Goal: Task Accomplishment & Management: Complete application form

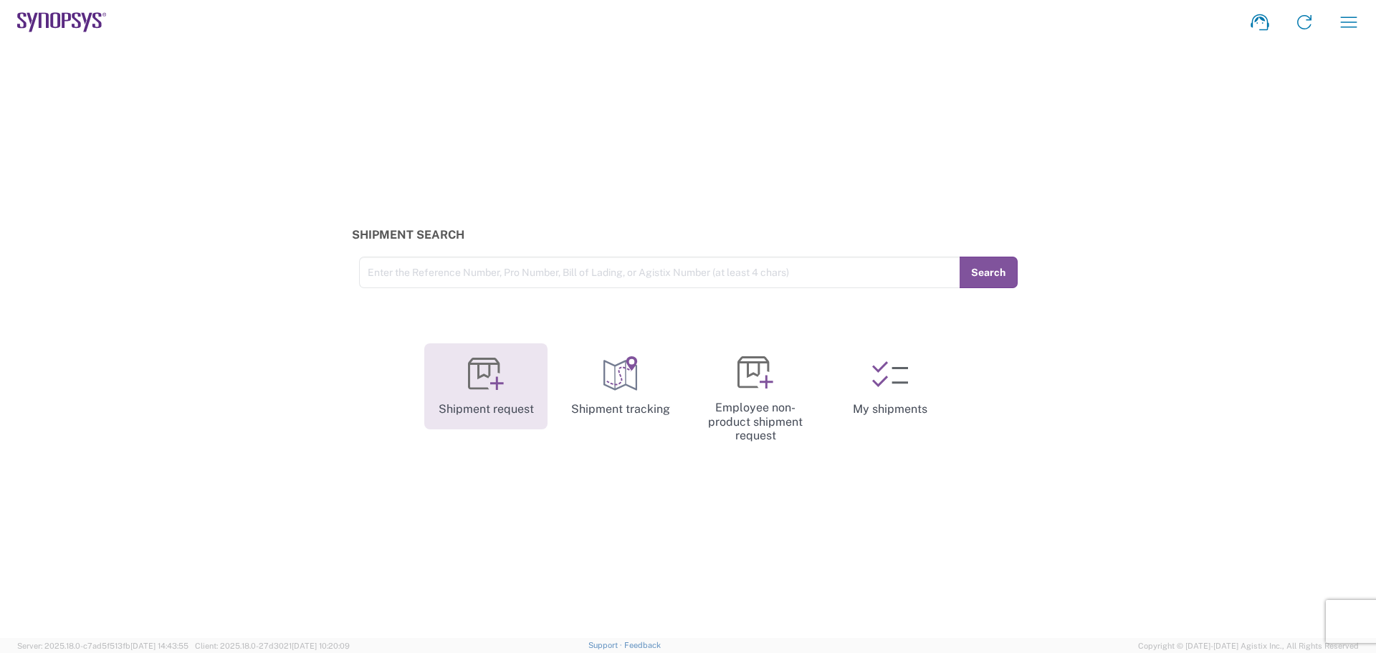
click at [500, 383] on icon at bounding box center [497, 384] width 14 height 14
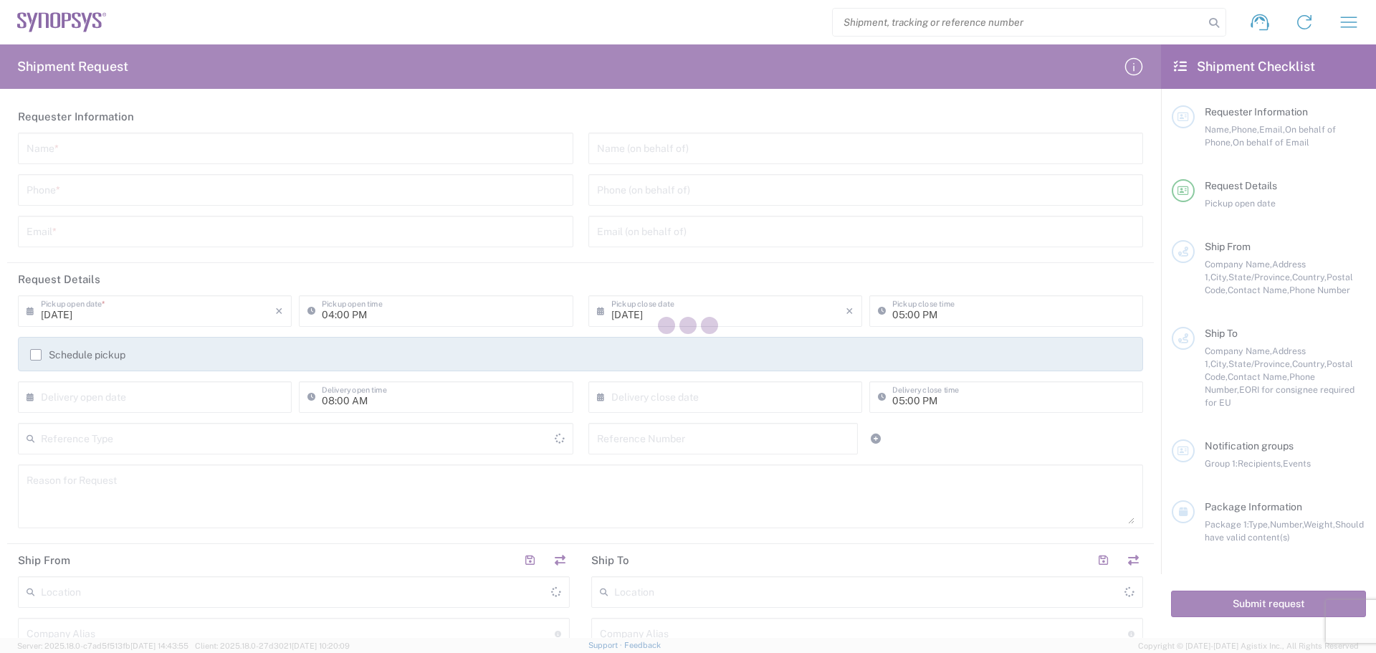
type input "[GEOGRAPHIC_DATA]"
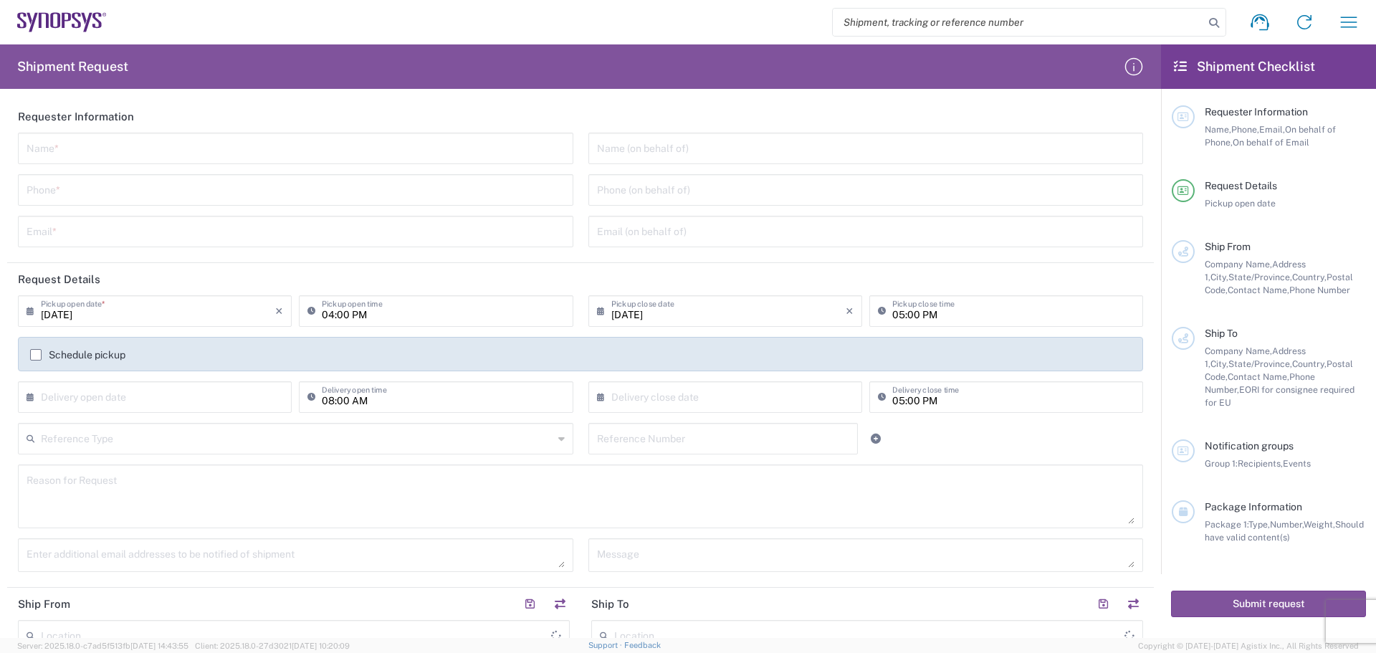
click at [196, 146] on input "text" at bounding box center [296, 147] width 538 height 25
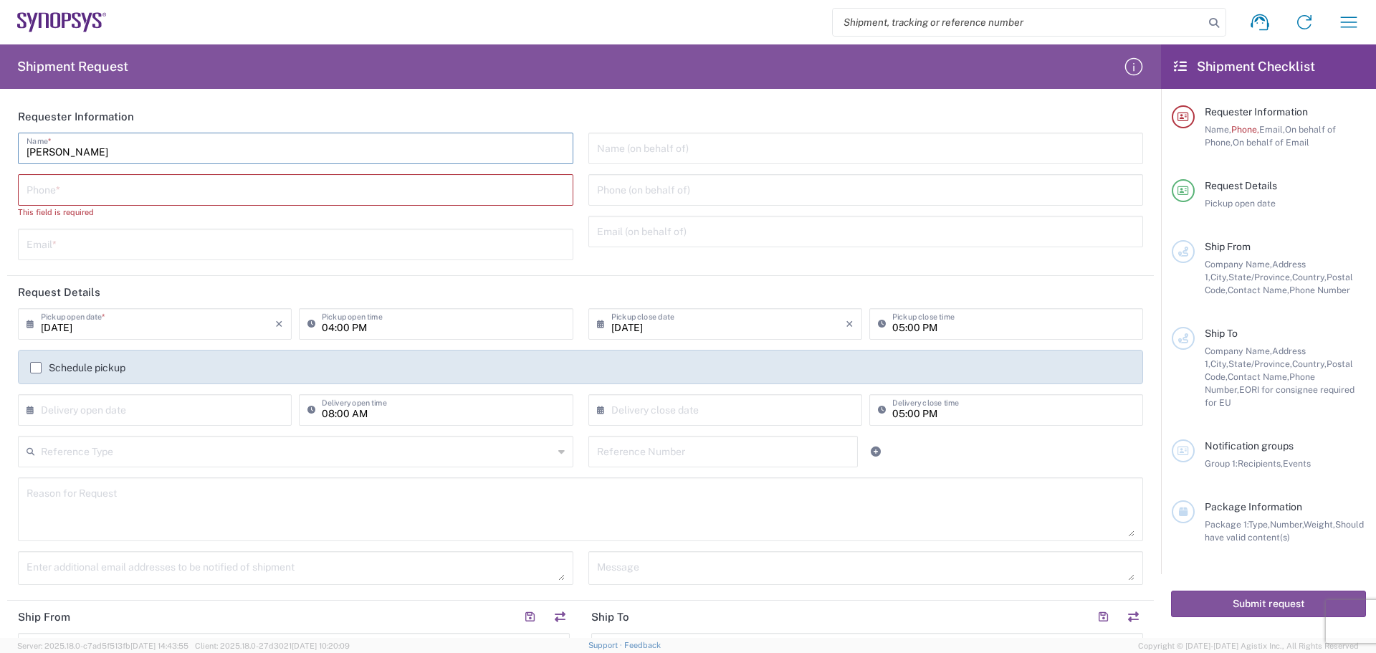
drag, startPoint x: 462, startPoint y: 154, endPoint x: 0, endPoint y: -4, distance: 488.0
click at [0, 0] on html "Shipment request Shipment tracking Employee non-product shipment request My shi…" at bounding box center [688, 326] width 1376 height 653
type input "[PERSON_NAME]"
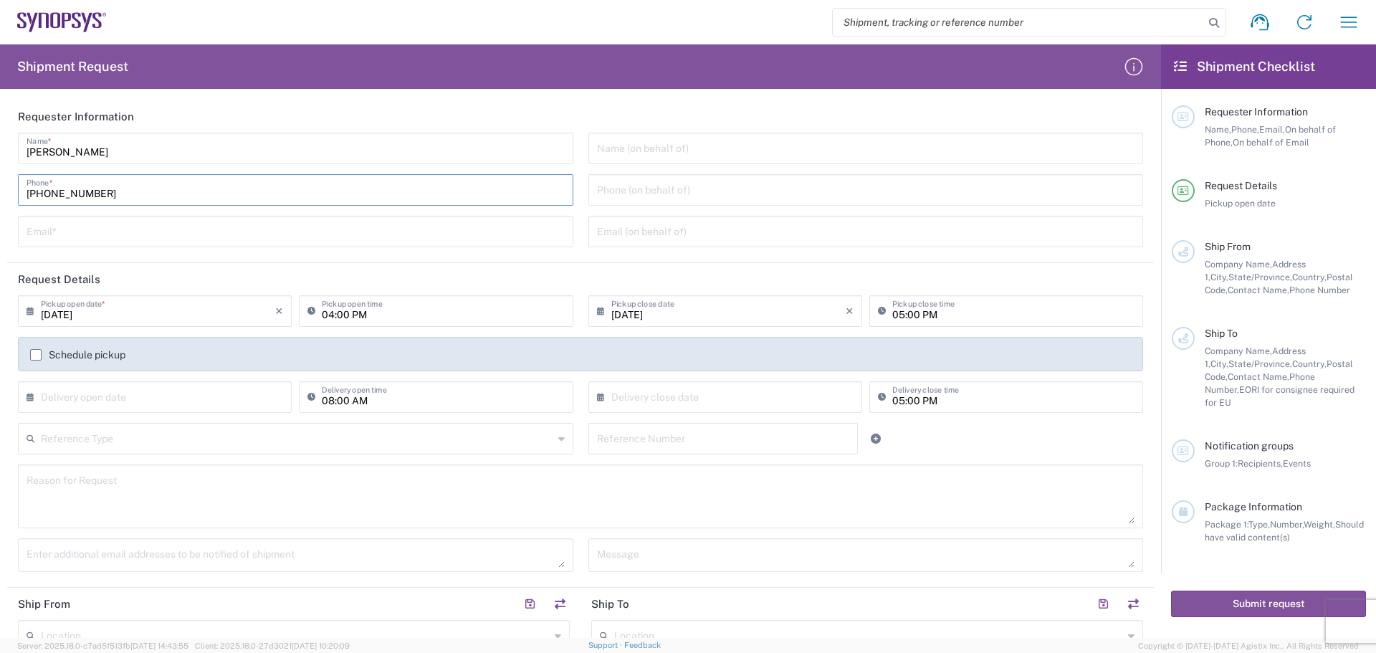
type input "[PHONE_NUMBER]"
drag, startPoint x: 78, startPoint y: 242, endPoint x: 85, endPoint y: 237, distance: 8.4
click at [79, 242] on input "text" at bounding box center [296, 230] width 538 height 25
type input "[PERSON_NAME][EMAIL_ADDRESS][PERSON_NAME][DOMAIN_NAME]"
type input "[PERSON_NAME]"
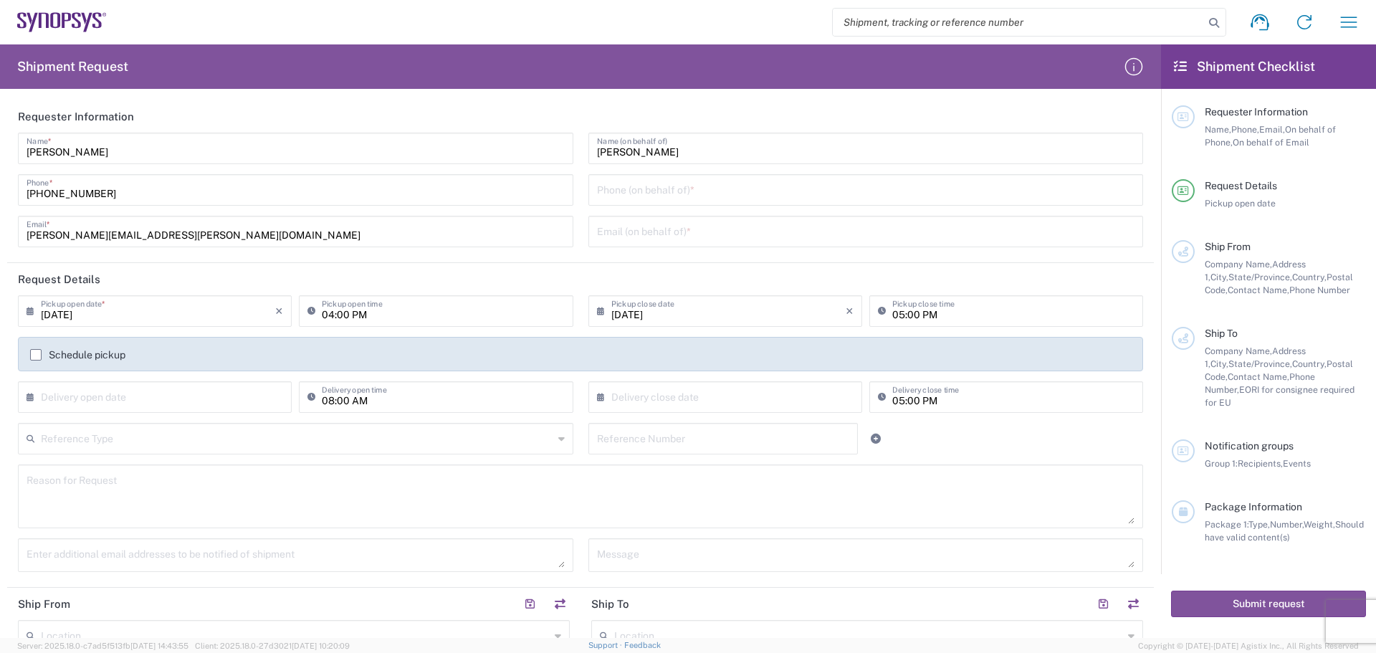
click at [801, 197] on input "tel" at bounding box center [866, 188] width 538 height 25
paste input "[PHONE_NUMBER]"
type input "[PHONE_NUMBER]"
click at [808, 238] on input "text" at bounding box center [866, 230] width 538 height 25
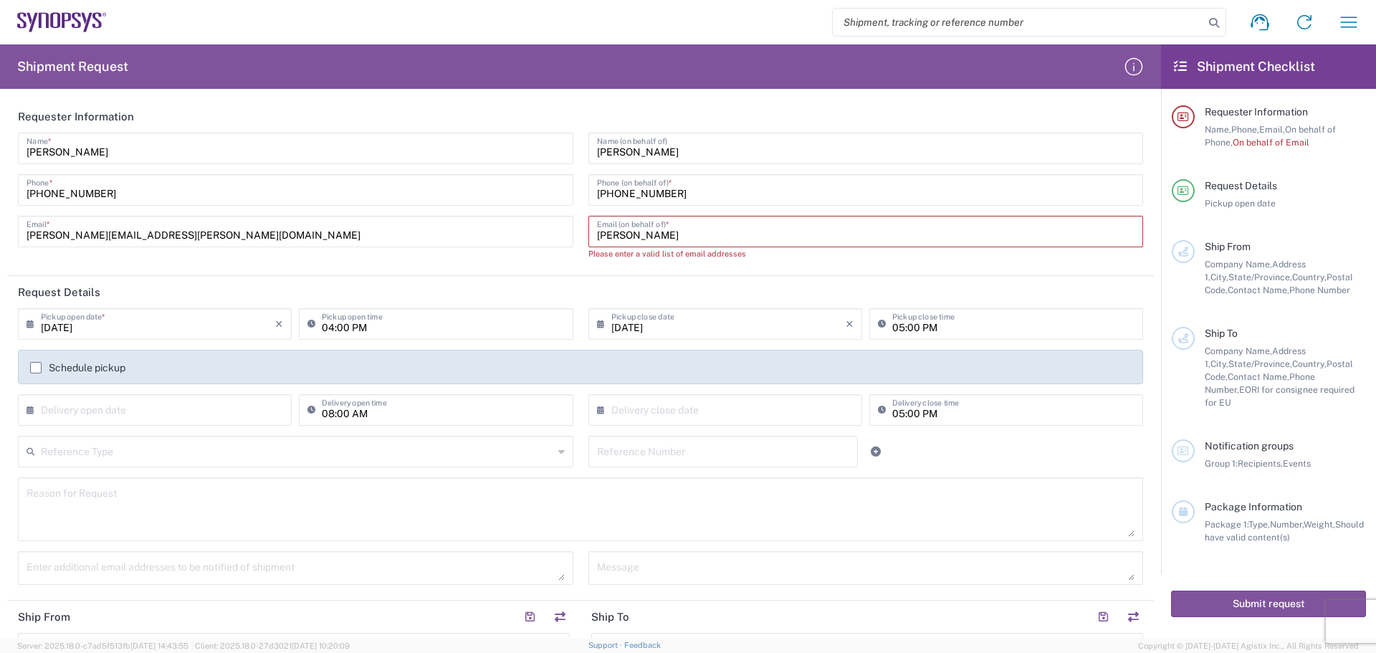
drag, startPoint x: 692, startPoint y: 238, endPoint x: 262, endPoint y: 234, distance: 430.1
click at [267, 235] on div "[PERSON_NAME] Name * [PHONE_NUMBER] Phone * [PERSON_NAME][EMAIL_ADDRESS][PERSON…" at bounding box center [581, 202] width 1140 height 138
paste input "[PERSON_NAME][EMAIL_ADDRESS][PERSON_NAME][DOMAIN_NAME]"
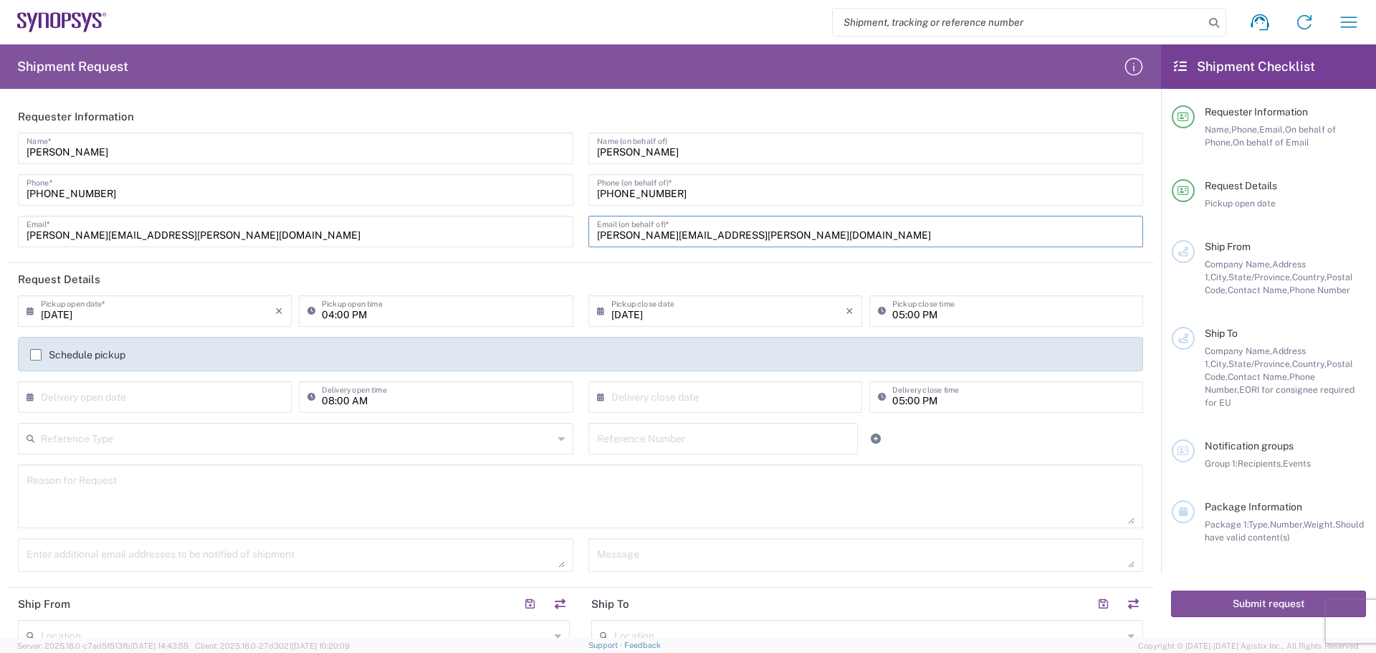
type input "[PERSON_NAME][EMAIL_ADDRESS][PERSON_NAME][DOMAIN_NAME]"
click at [190, 307] on input "[DATE]" at bounding box center [158, 309] width 234 height 25
click at [132, 400] on span "9" at bounding box center [136, 400] width 22 height 20
type input "[DATE]"
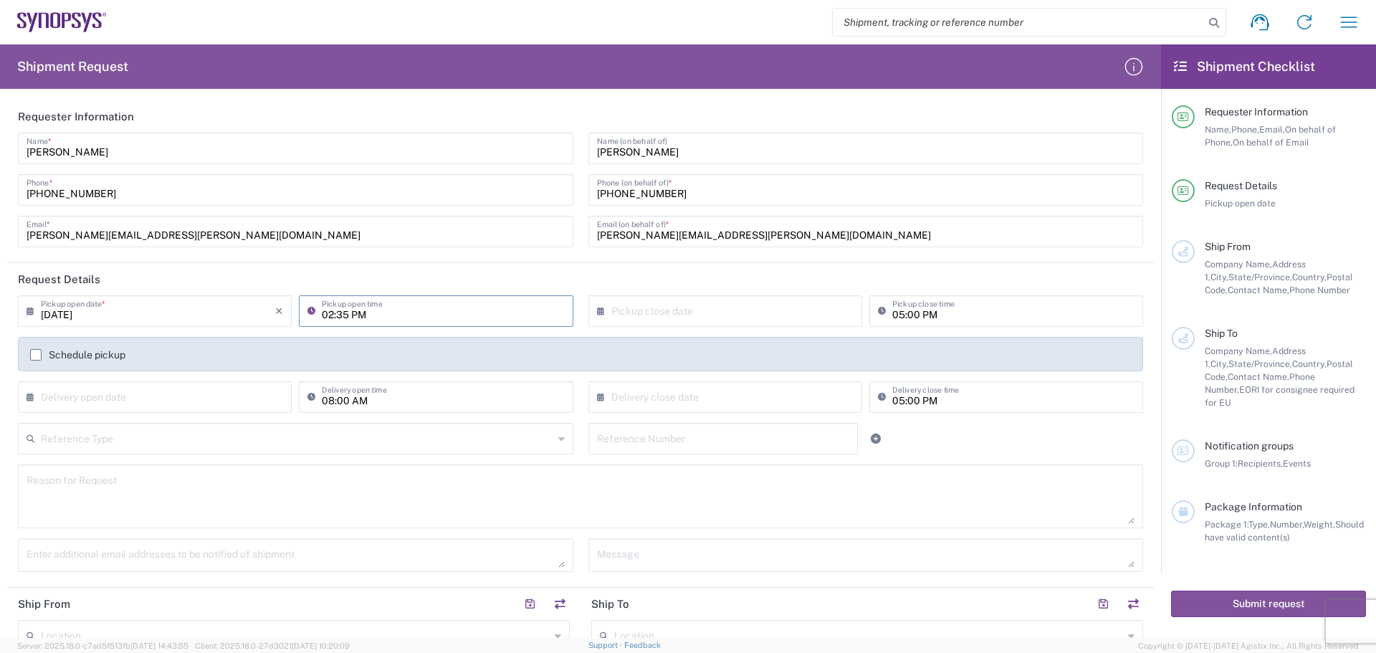
type input "02:35 PM"
click at [666, 317] on input "text" at bounding box center [728, 309] width 234 height 25
click at [665, 269] on header "Request Details" at bounding box center [580, 279] width 1147 height 32
click at [73, 401] on input "text" at bounding box center [158, 395] width 234 height 25
click at [156, 490] on span "10" at bounding box center [158, 486] width 22 height 20
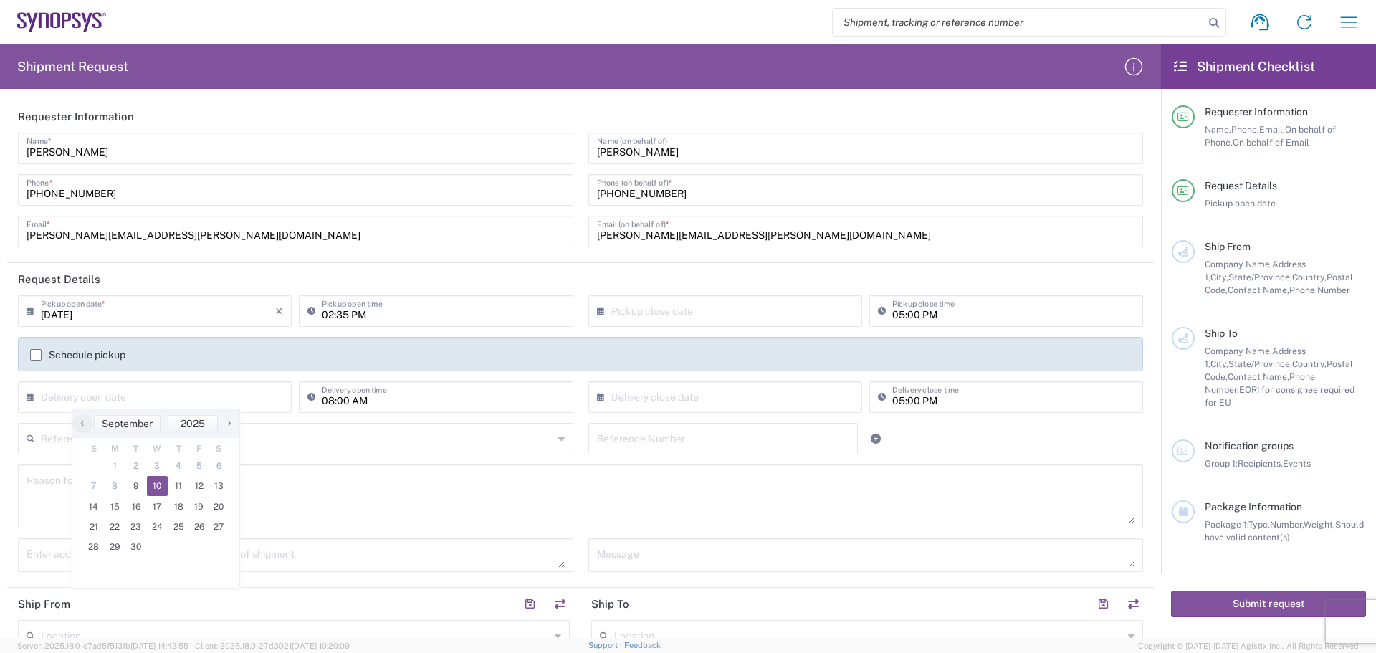
type input "[DATE]"
type input "02:00 PM"
click at [139, 431] on input "text" at bounding box center [297, 437] width 512 height 25
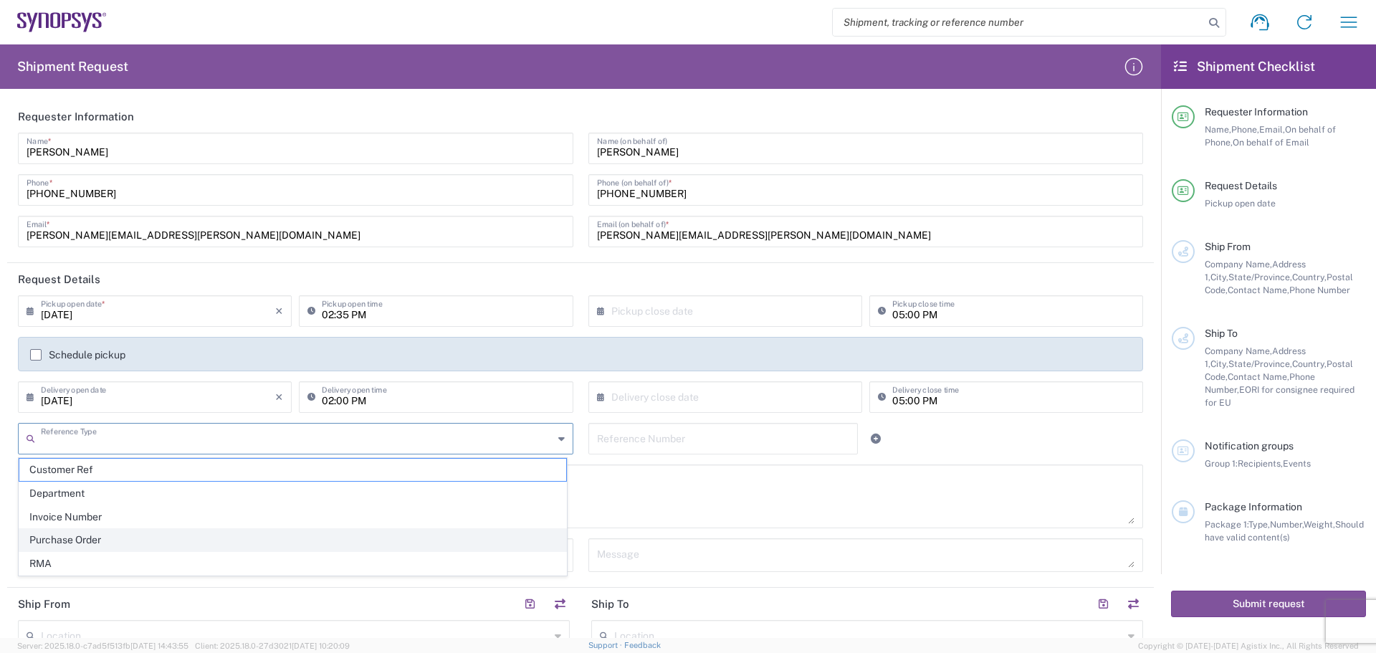
click at [162, 533] on span "Purchase Order" at bounding box center [292, 540] width 547 height 22
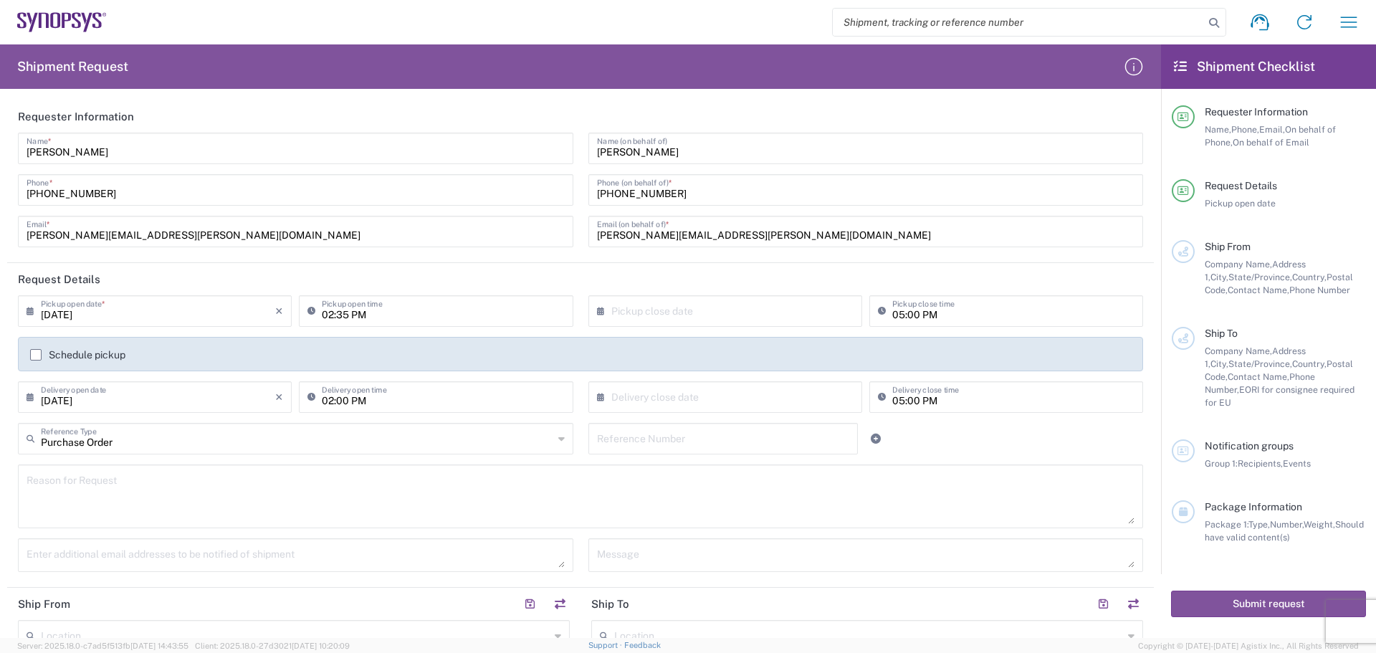
click at [356, 443] on input "Purchase Order" at bounding box center [297, 437] width 512 height 25
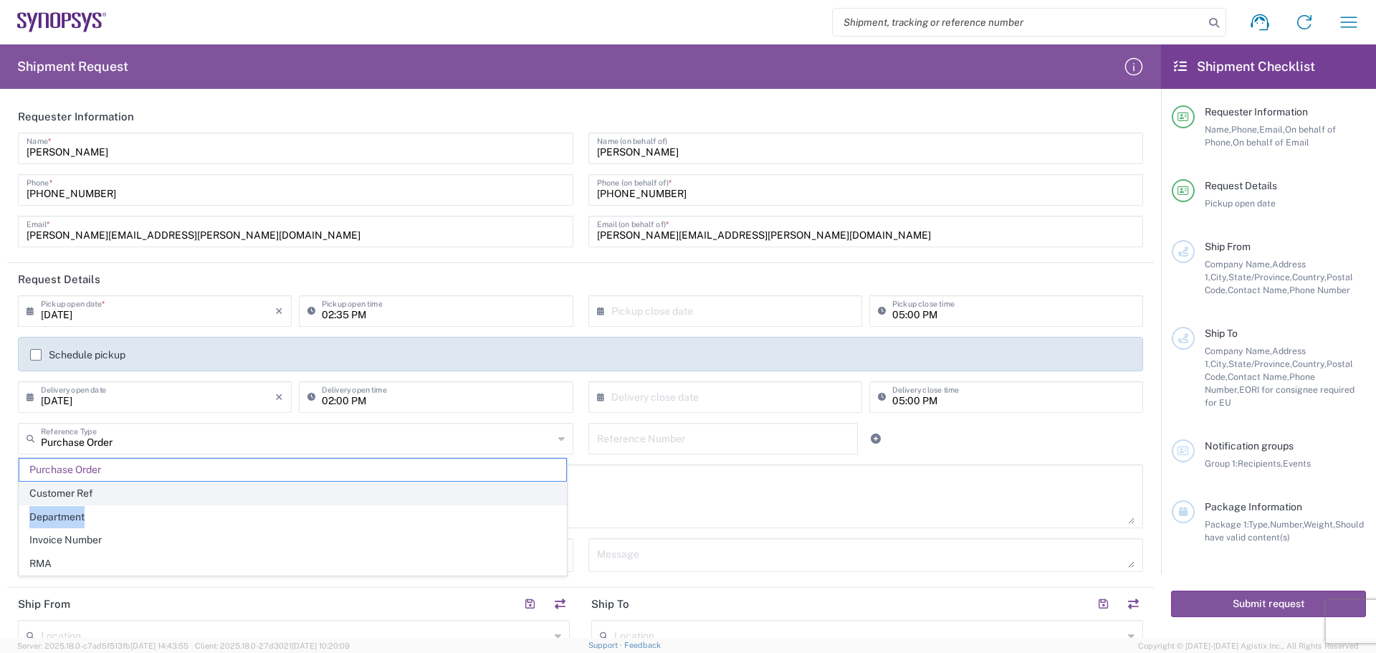
drag, startPoint x: 252, startPoint y: 511, endPoint x: 257, endPoint y: 500, distance: 11.9
click at [257, 500] on ul "Purchase Order Customer Ref Department Invoice Number RMA" at bounding box center [293, 517] width 548 height 118
click at [262, 484] on span "Customer Ref" at bounding box center [292, 493] width 547 height 22
click at [320, 433] on input "Customer Ref" at bounding box center [297, 437] width 512 height 25
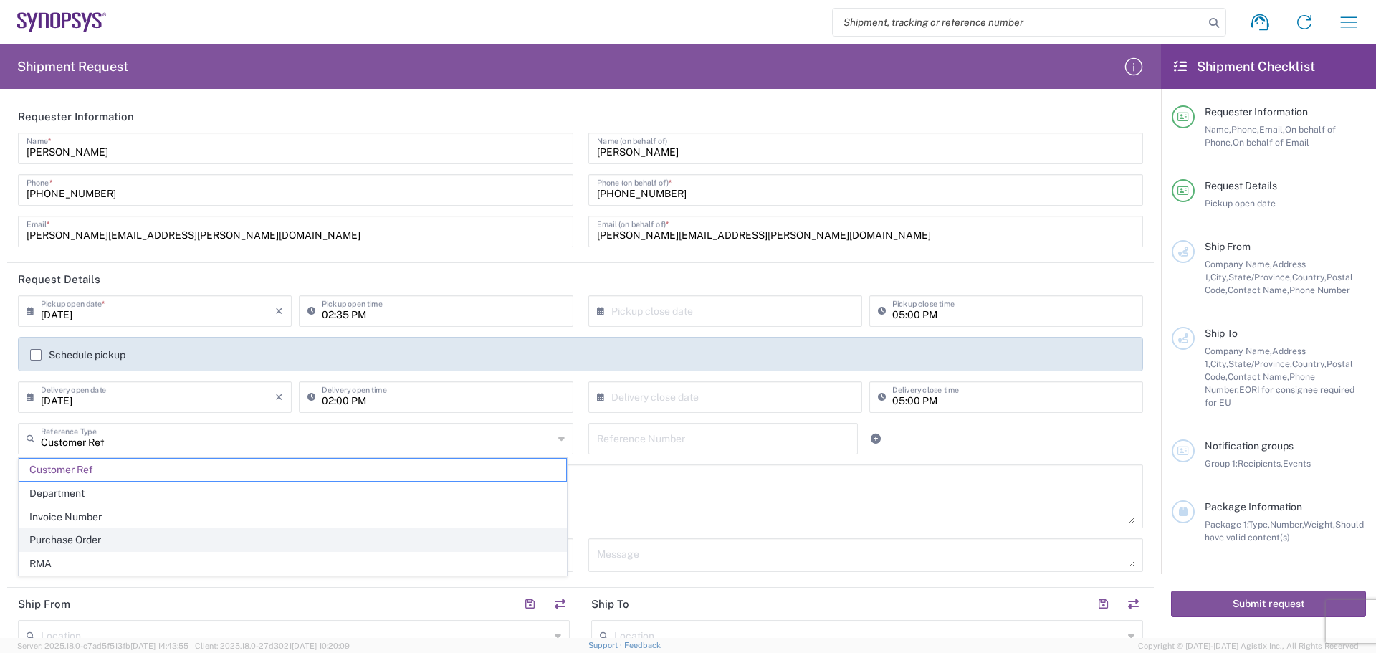
click at [252, 532] on span "Purchase Order" at bounding box center [292, 540] width 547 height 22
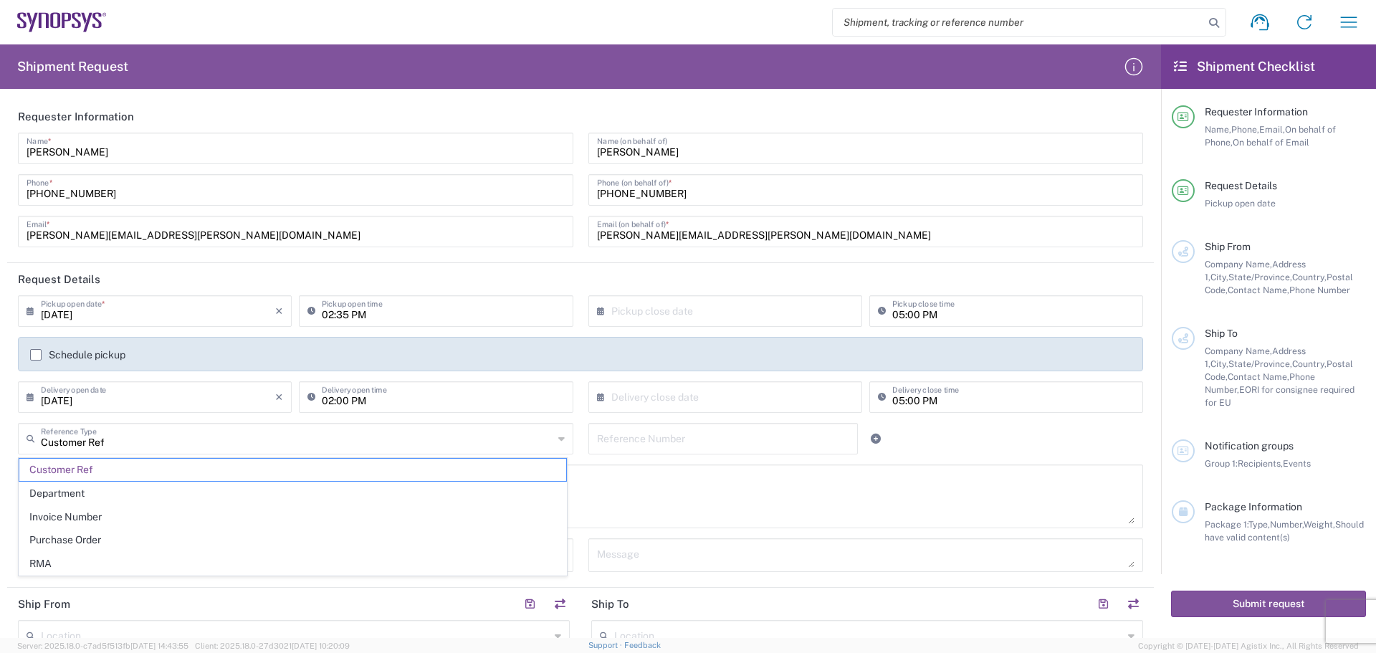
type input "Purchase Order"
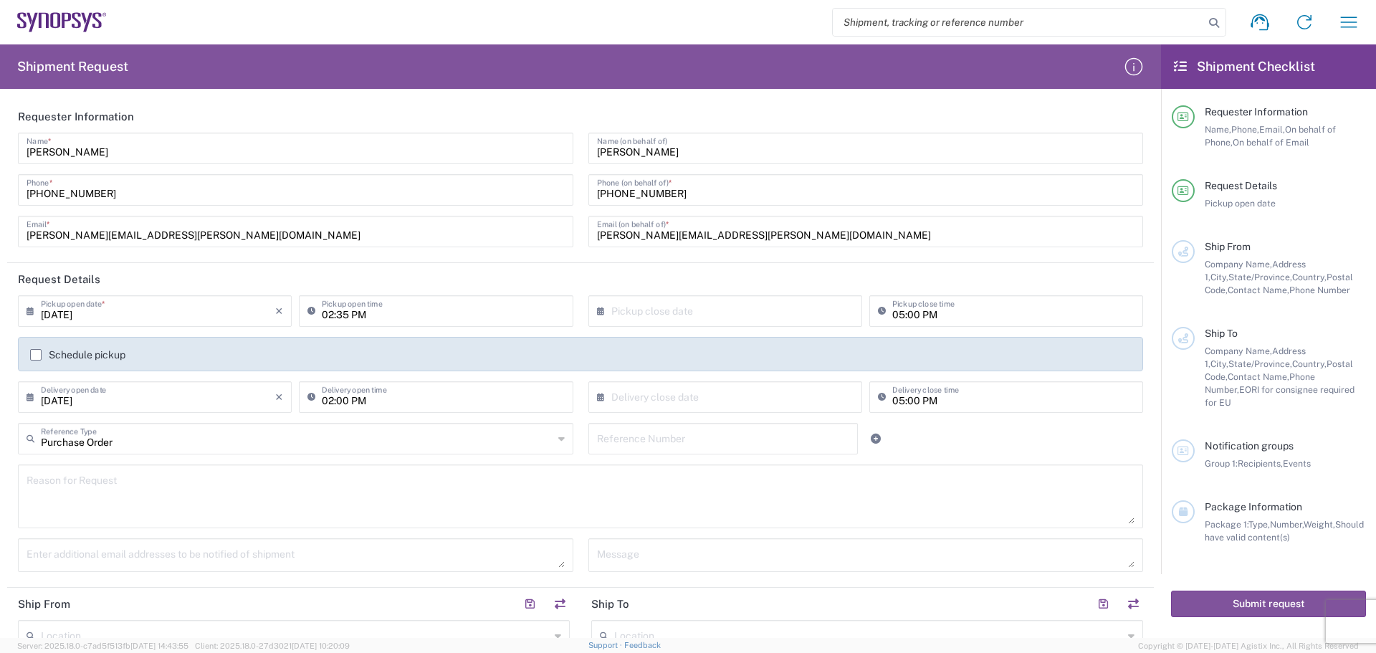
click at [793, 433] on input "text" at bounding box center [723, 437] width 253 height 25
paste input "PO 4800022152"
drag, startPoint x: 612, startPoint y: 442, endPoint x: 492, endPoint y: 432, distance: 120.8
click at [515, 432] on div "Purchase Order Reference Type Customer Ref Department Invoice Number Purchase O…" at bounding box center [581, 444] width 1140 height 42
type input "4800022152"
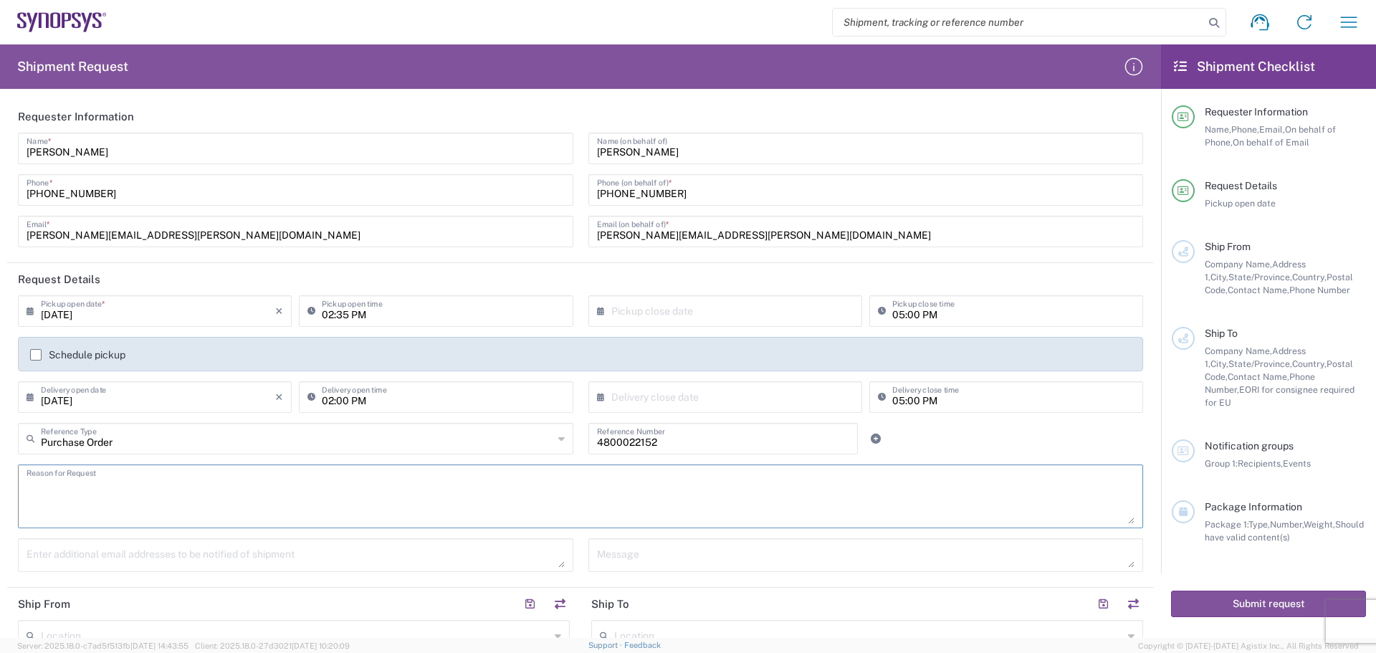
click at [283, 484] on textarea at bounding box center [581, 496] width 1108 height 55
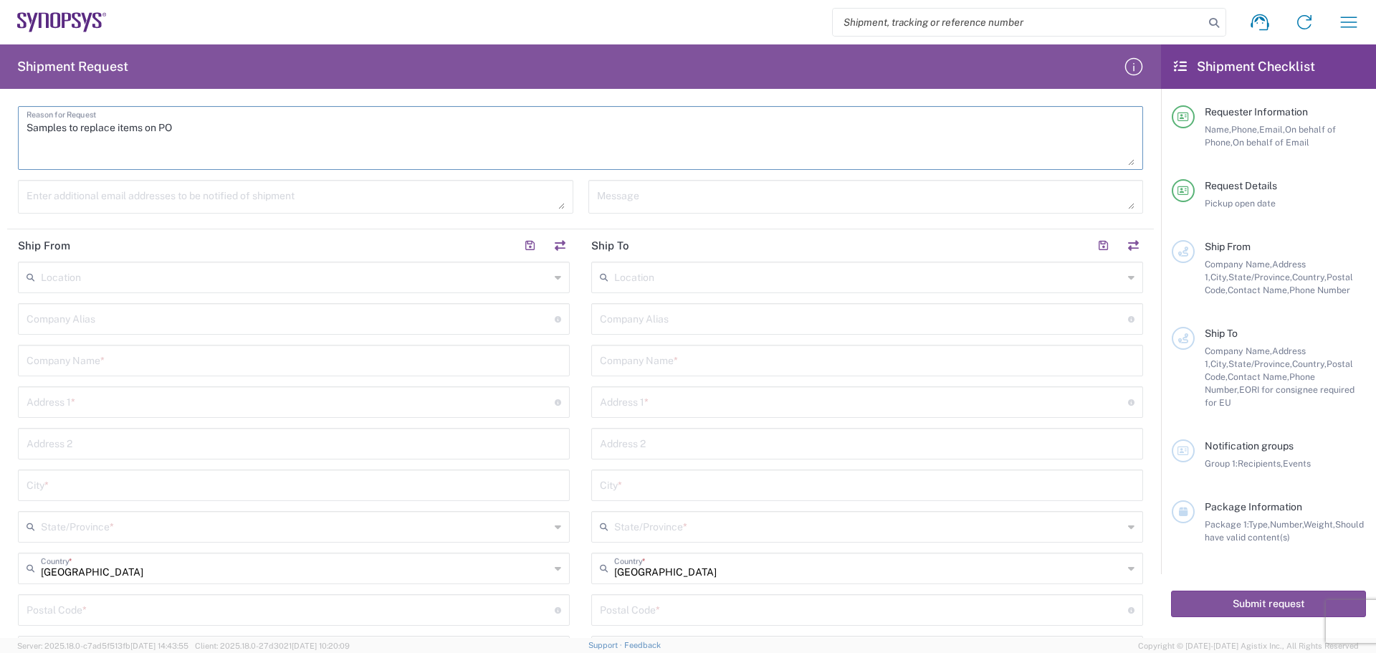
type textarea "Samples to replace items on PO"
click at [389, 290] on div "Location" at bounding box center [294, 278] width 552 height 32
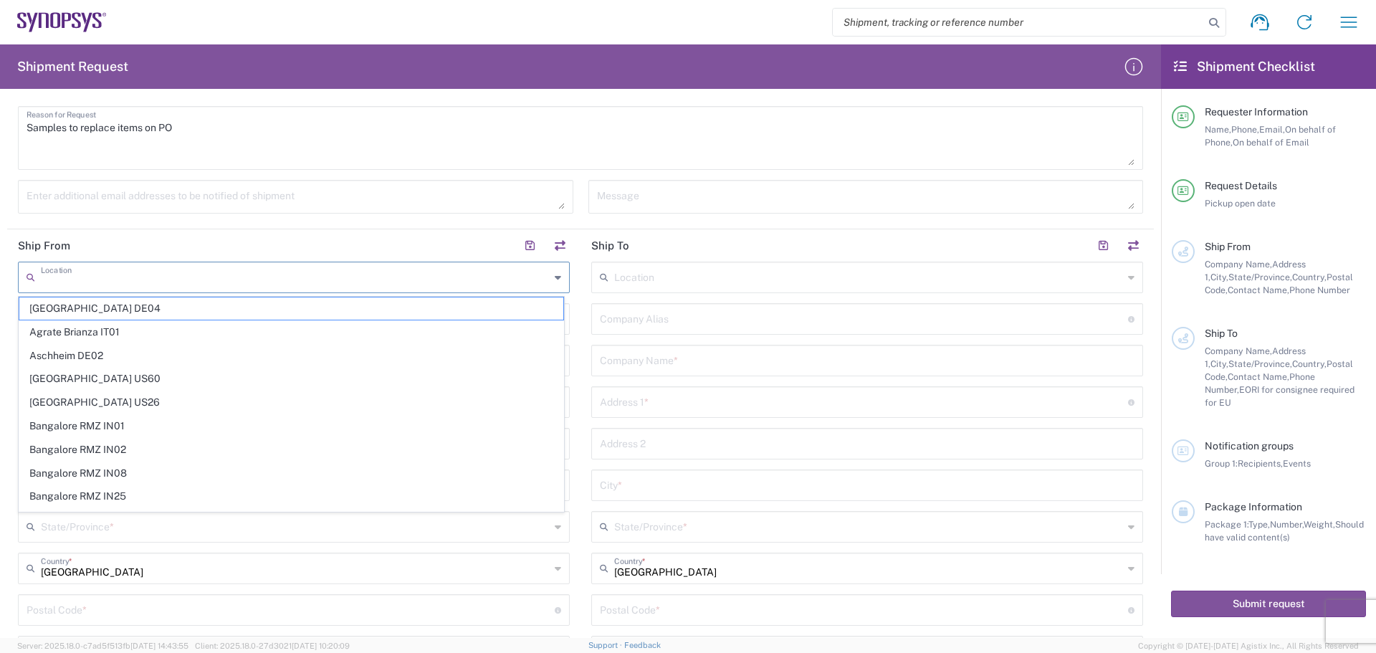
drag, startPoint x: 898, startPoint y: 305, endPoint x: 880, endPoint y: 310, distance: 18.8
click at [899, 305] on div "Company [PERSON_NAME] Address short code to enable quick look up and auto-compl…" at bounding box center [867, 319] width 552 height 32
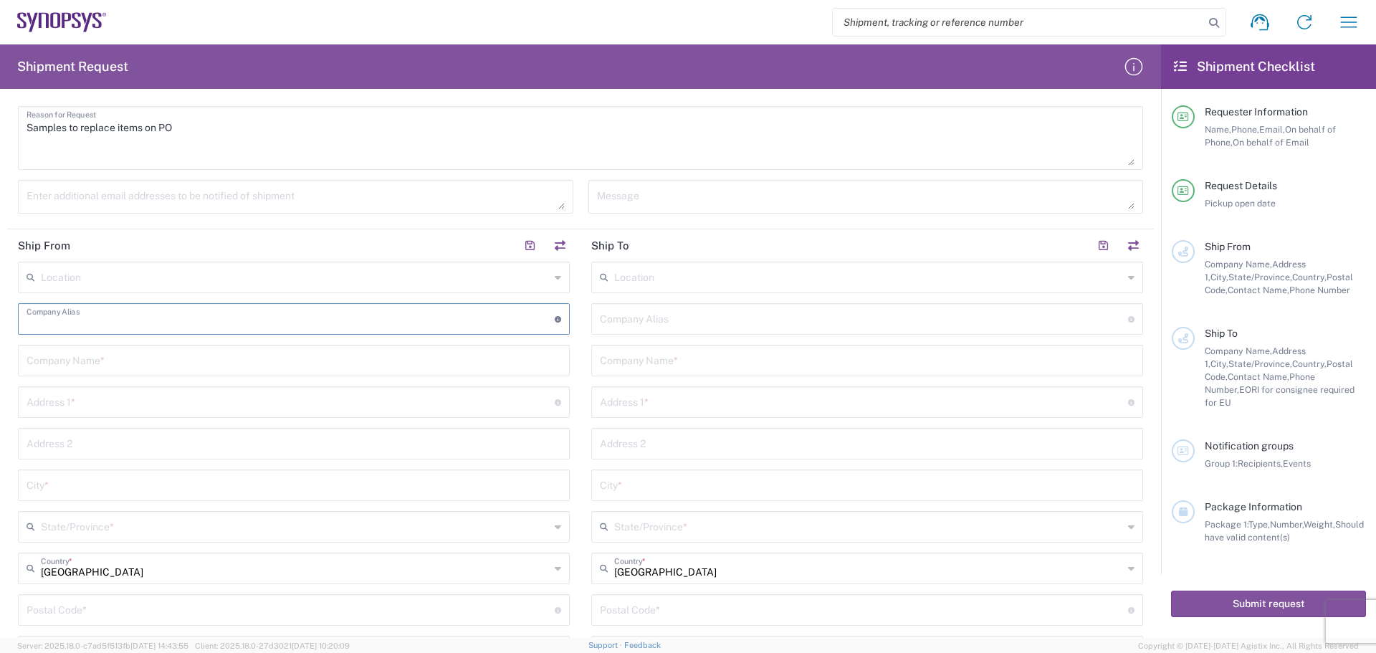
click at [520, 315] on input "text" at bounding box center [291, 317] width 528 height 25
type input "Ironwood Electronics"
type input "[STREET_ADDRESS]"
type input "[PERSON_NAME]"
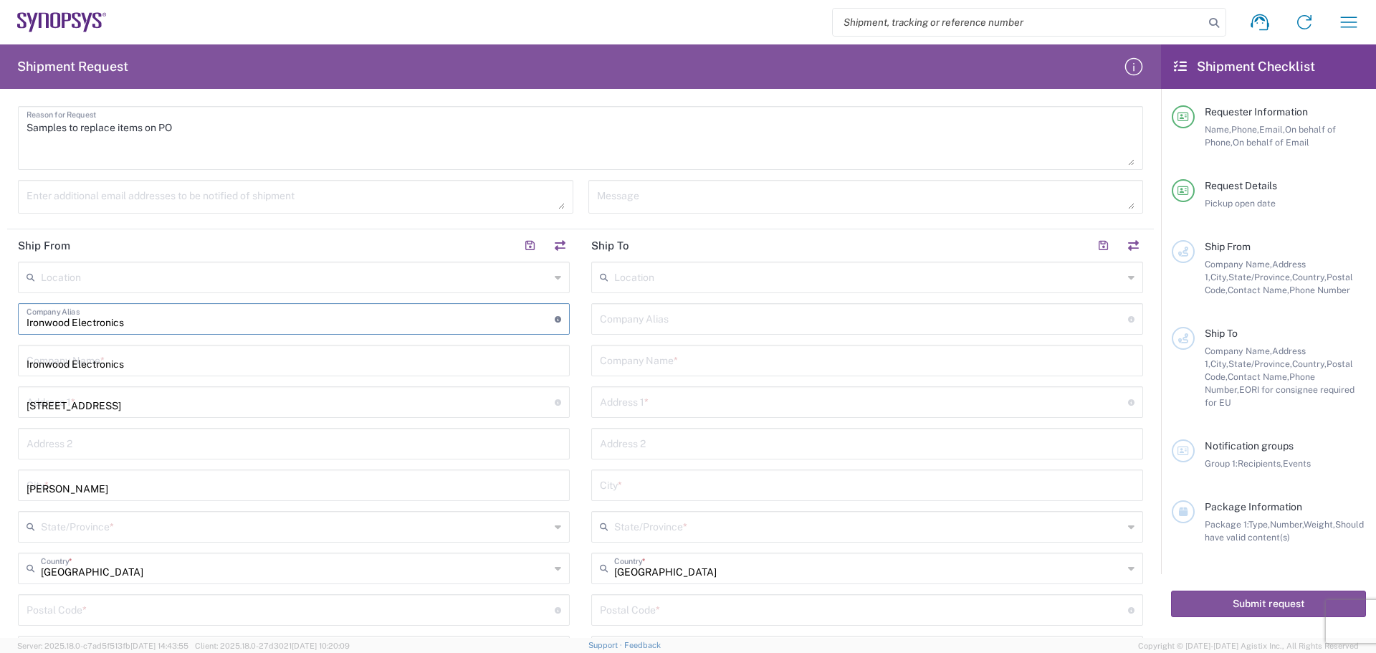
type input "[GEOGRAPHIC_DATA]"
type input "55121"
type input "9522298200"
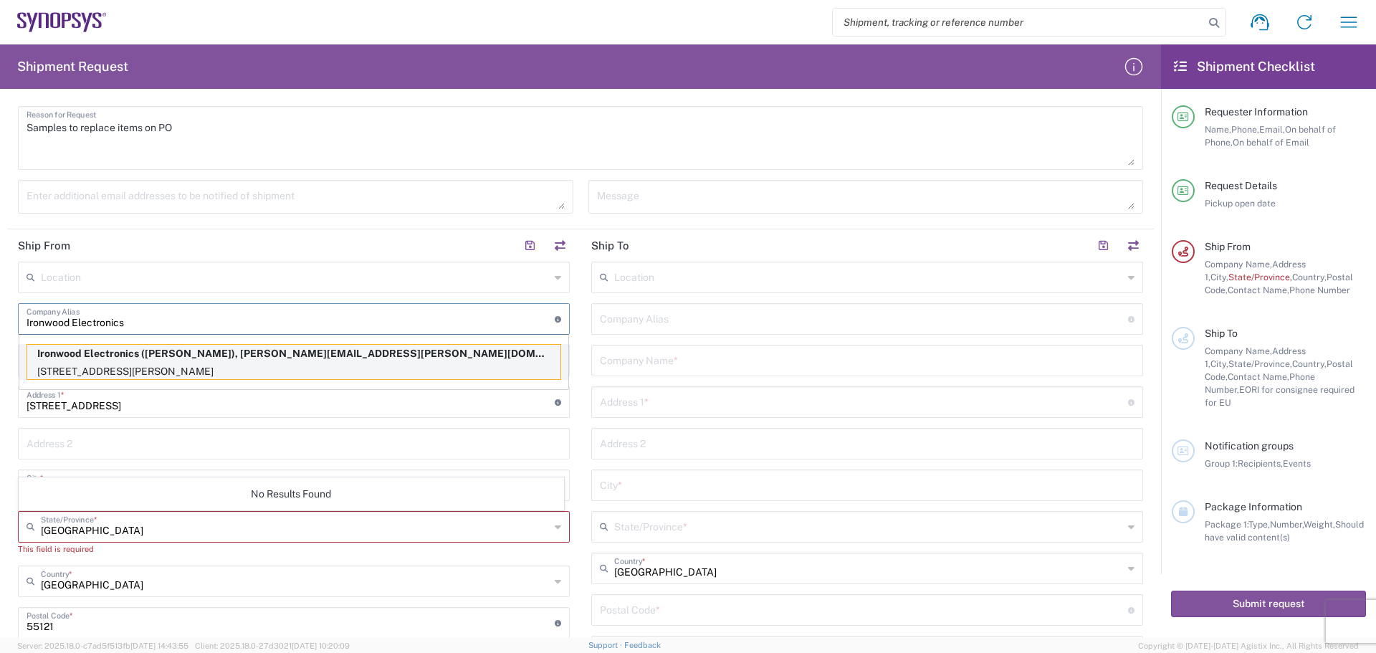
click at [249, 357] on p "Ironwood Electronics ([PERSON_NAME]), [PERSON_NAME][EMAIL_ADDRESS][PERSON_NAME]…" at bounding box center [293, 354] width 533 height 18
type input "[US_STATE]"
type input "[PERSON_NAME]"
type input "[PERSON_NAME][EMAIL_ADDRESS][PERSON_NAME][DOMAIN_NAME]"
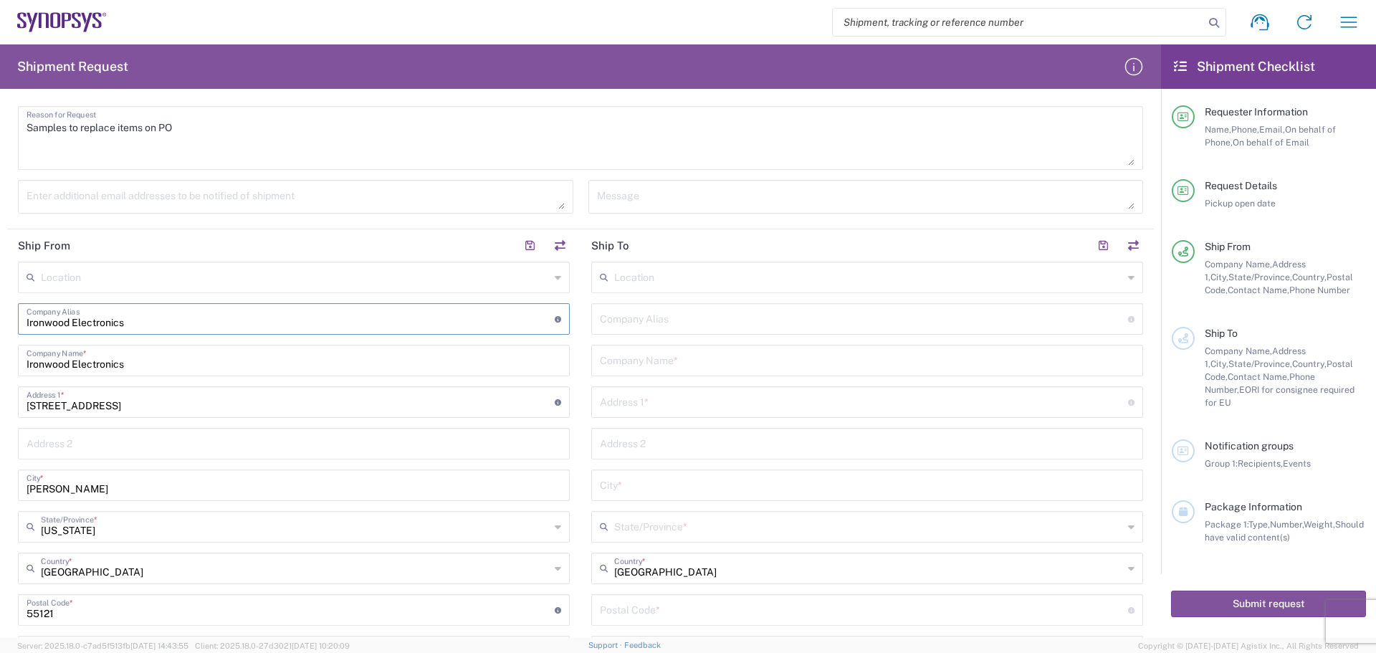
click at [639, 320] on input "text" at bounding box center [864, 317] width 528 height 25
type input "S"
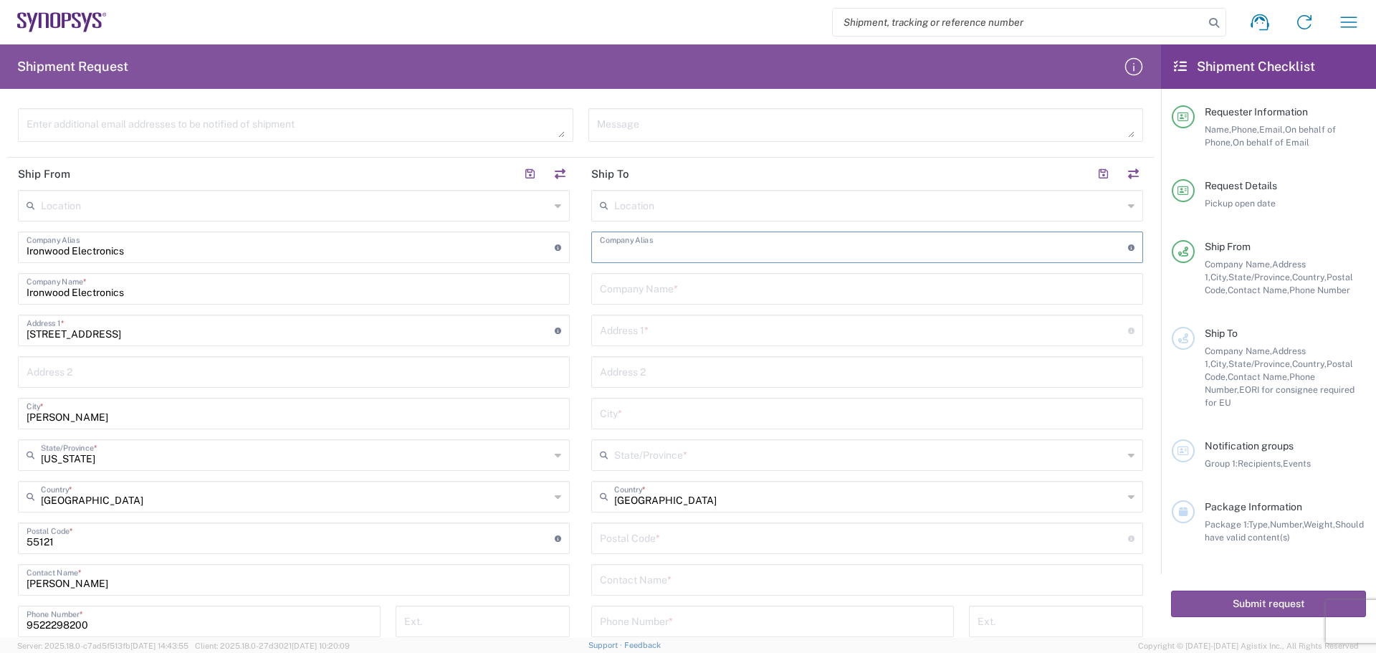
scroll to position [573, 0]
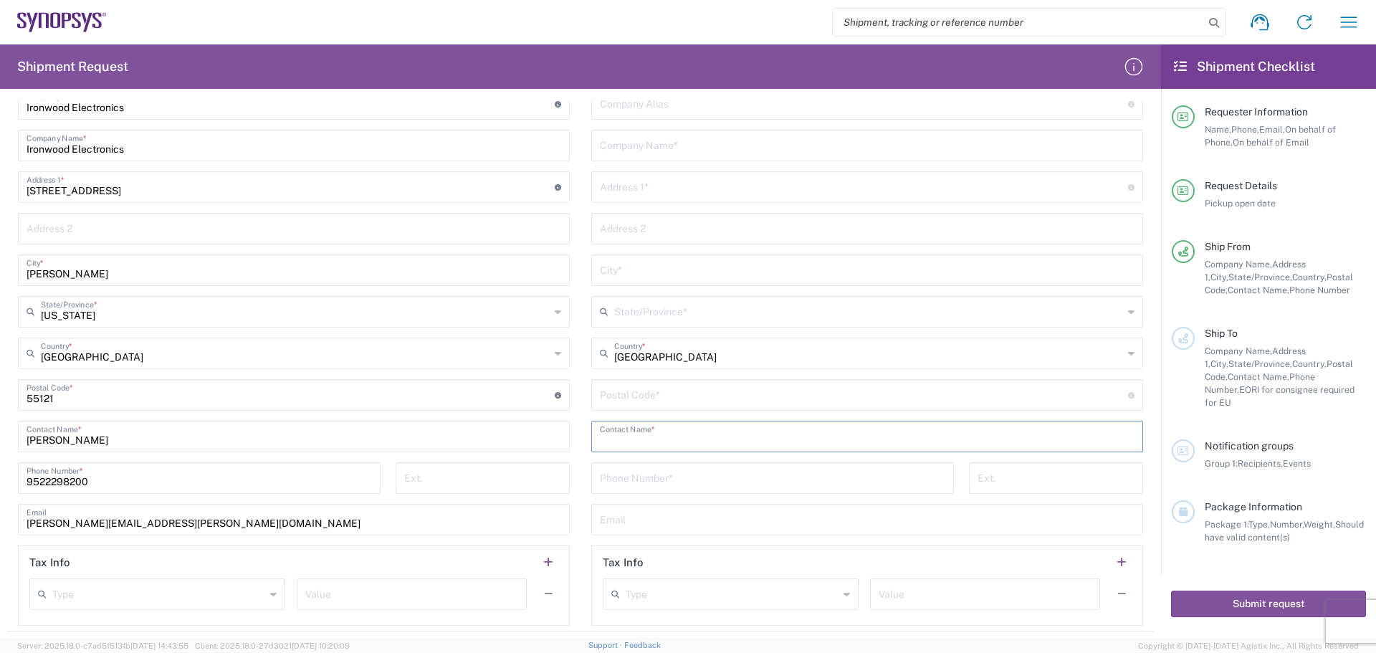
click at [720, 435] on input "text" at bounding box center [867, 435] width 535 height 25
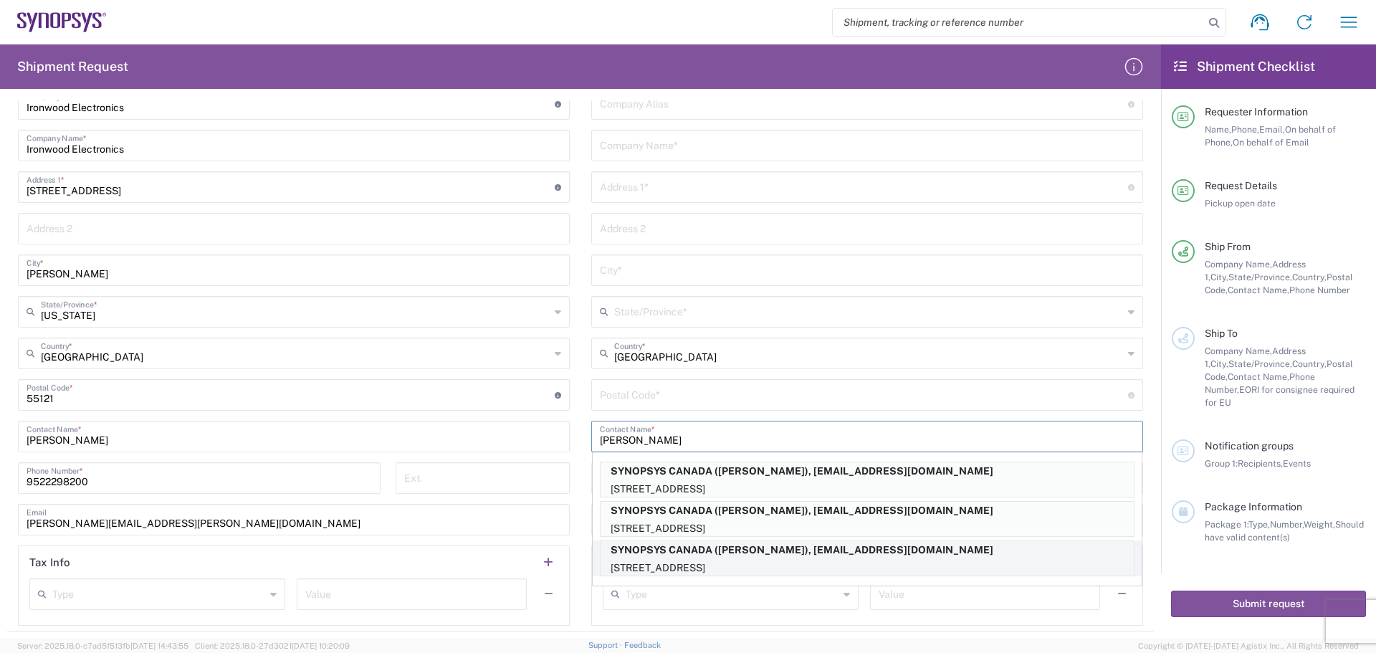
type input "[PERSON_NAME]"
click at [734, 568] on p "[STREET_ADDRESS]" at bounding box center [867, 568] width 533 height 18
type input "SYNOPSYS CAN"
type input "SYNOPSYS CANADA"
type input "[STREET_ADDRESS]"
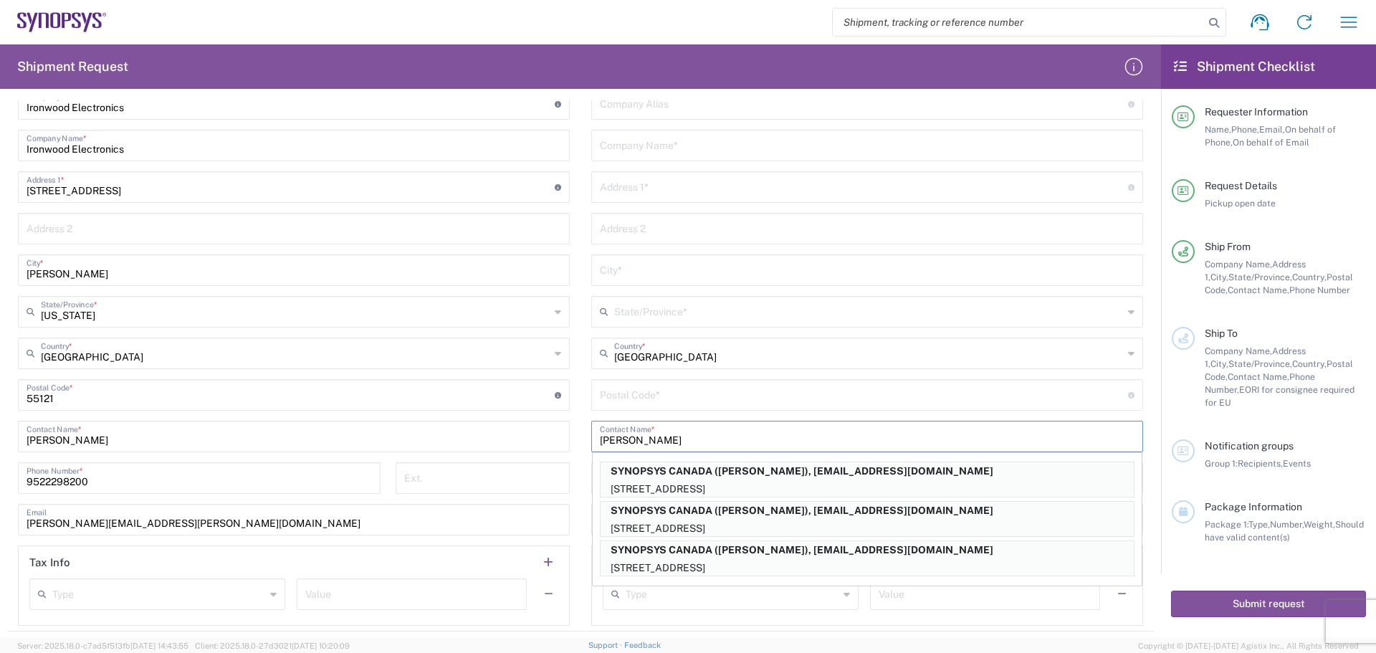
type input "SUITE 900"
type input "[GEOGRAPHIC_DATA]"
type input "L5B1M2"
type input "[PERSON_NAME]"
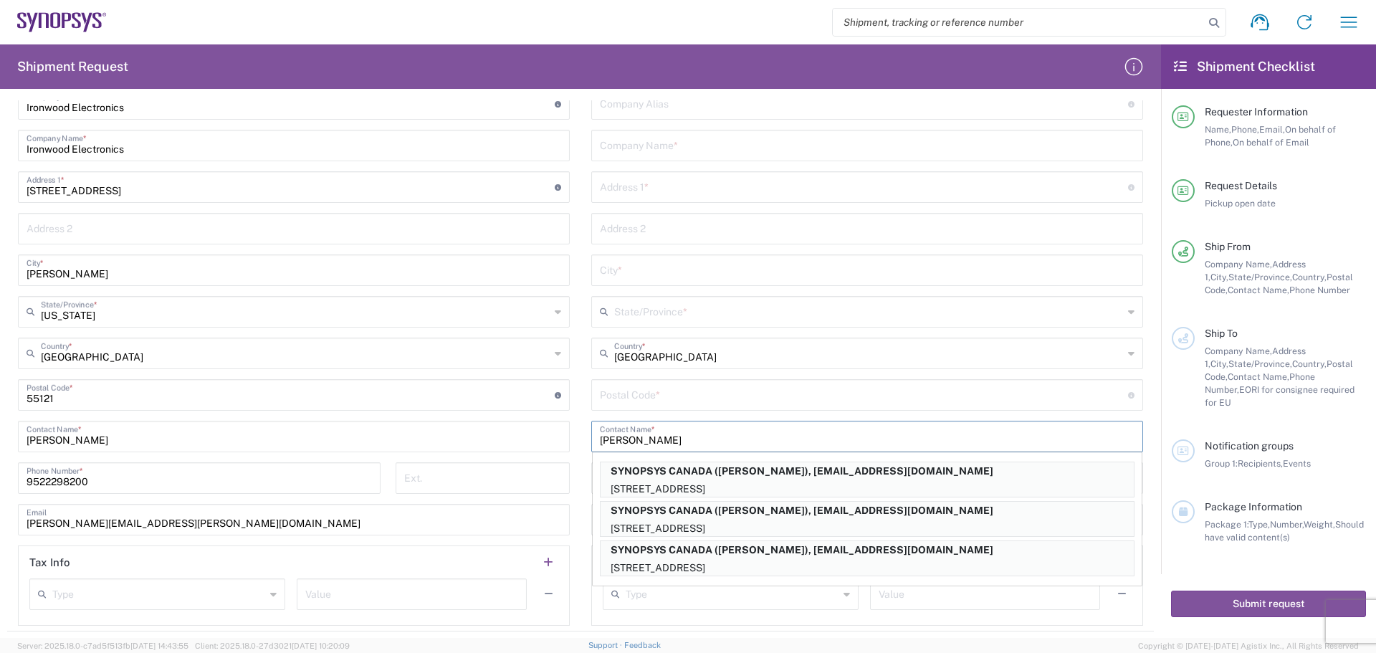
type input "9052738498"
type input "[EMAIL_ADDRESS][DOMAIN_NAME]"
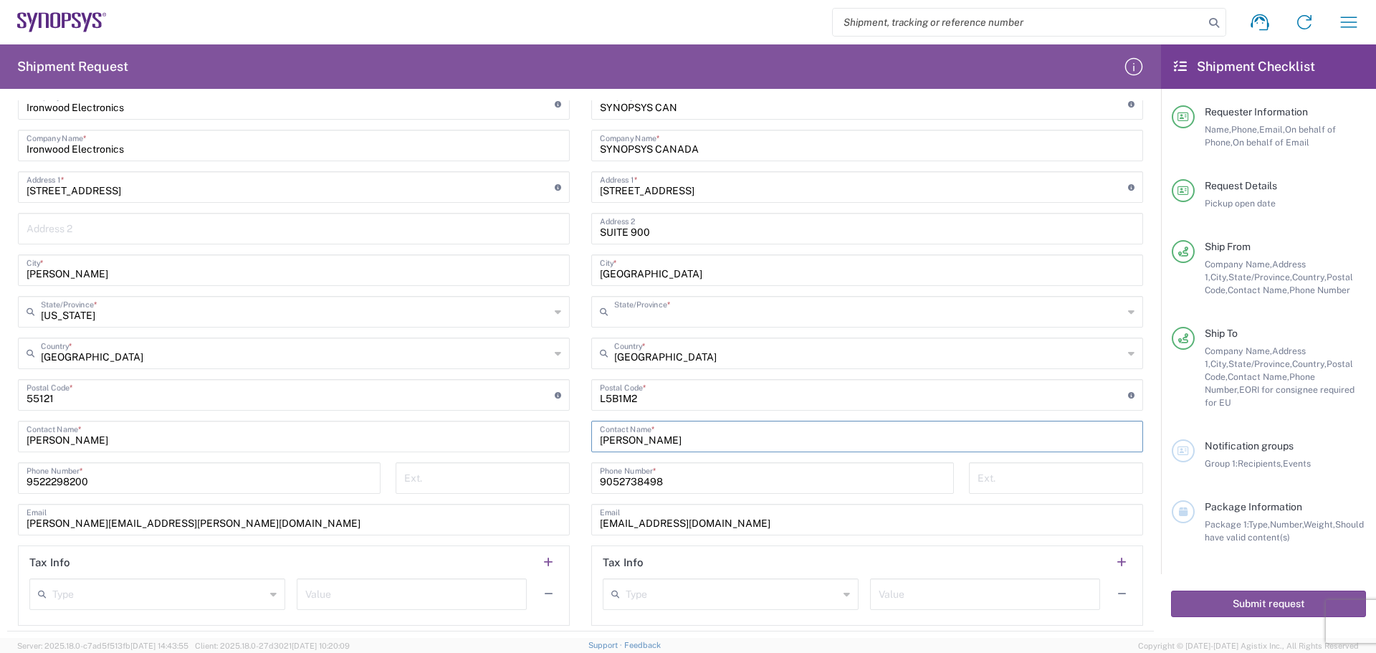
type input "[GEOGRAPHIC_DATA]"
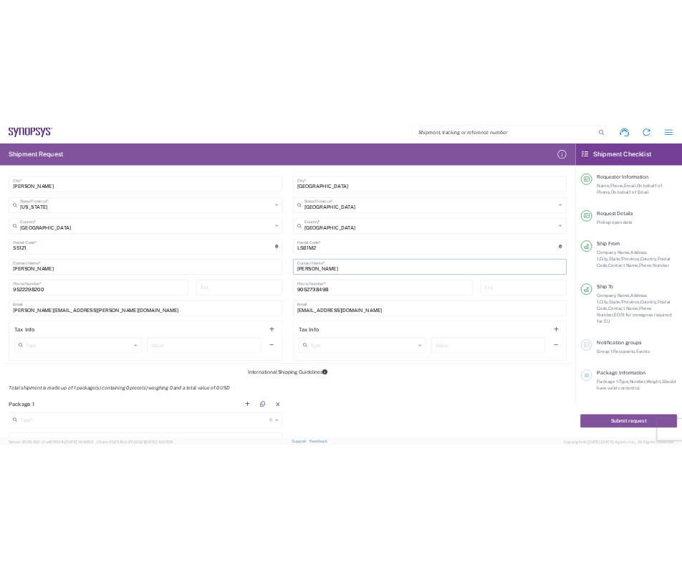
scroll to position [932, 0]
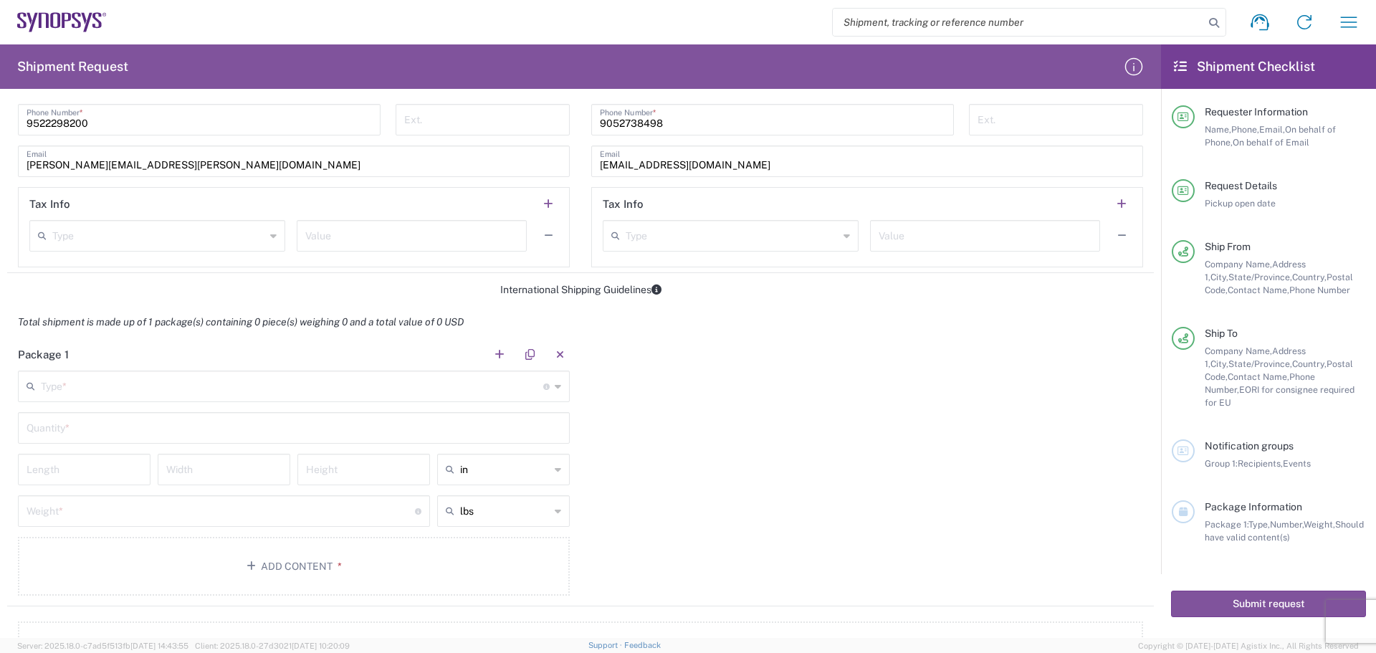
click at [251, 383] on input "text" at bounding box center [292, 385] width 502 height 25
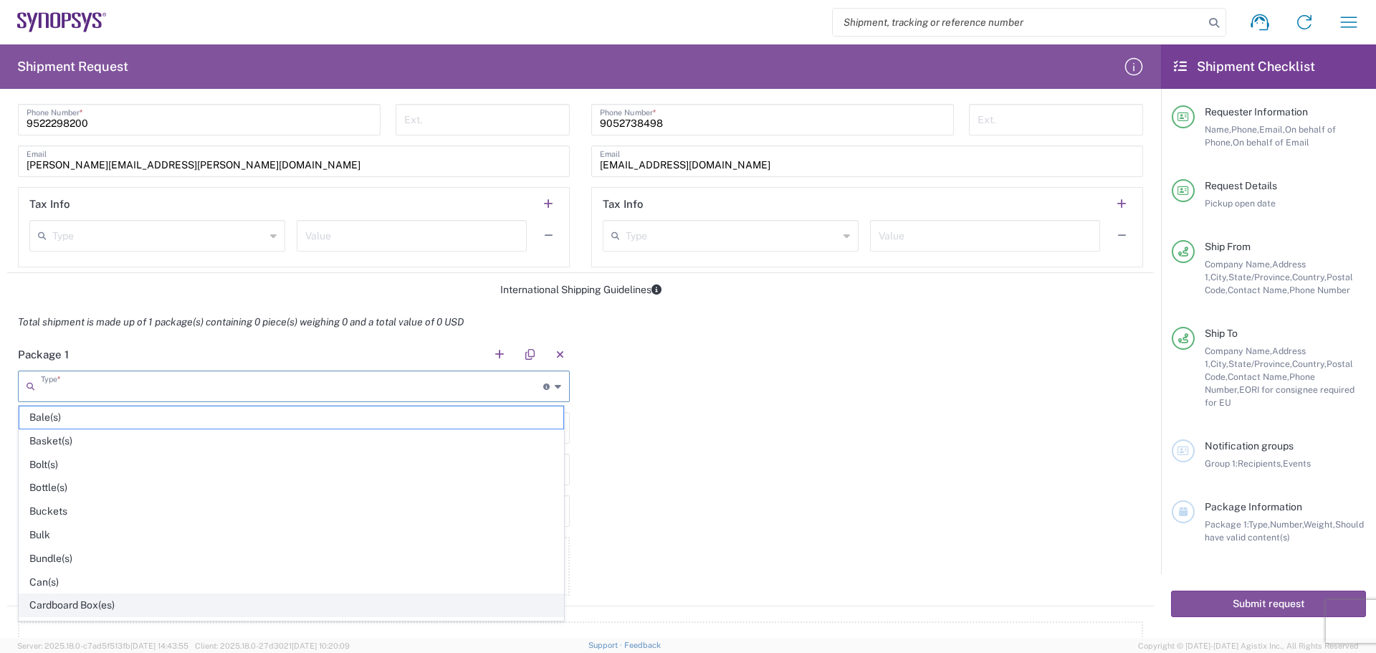
click at [216, 606] on span "Cardboard Box(es)" at bounding box center [291, 605] width 544 height 22
type input "Cardboard Box(es)"
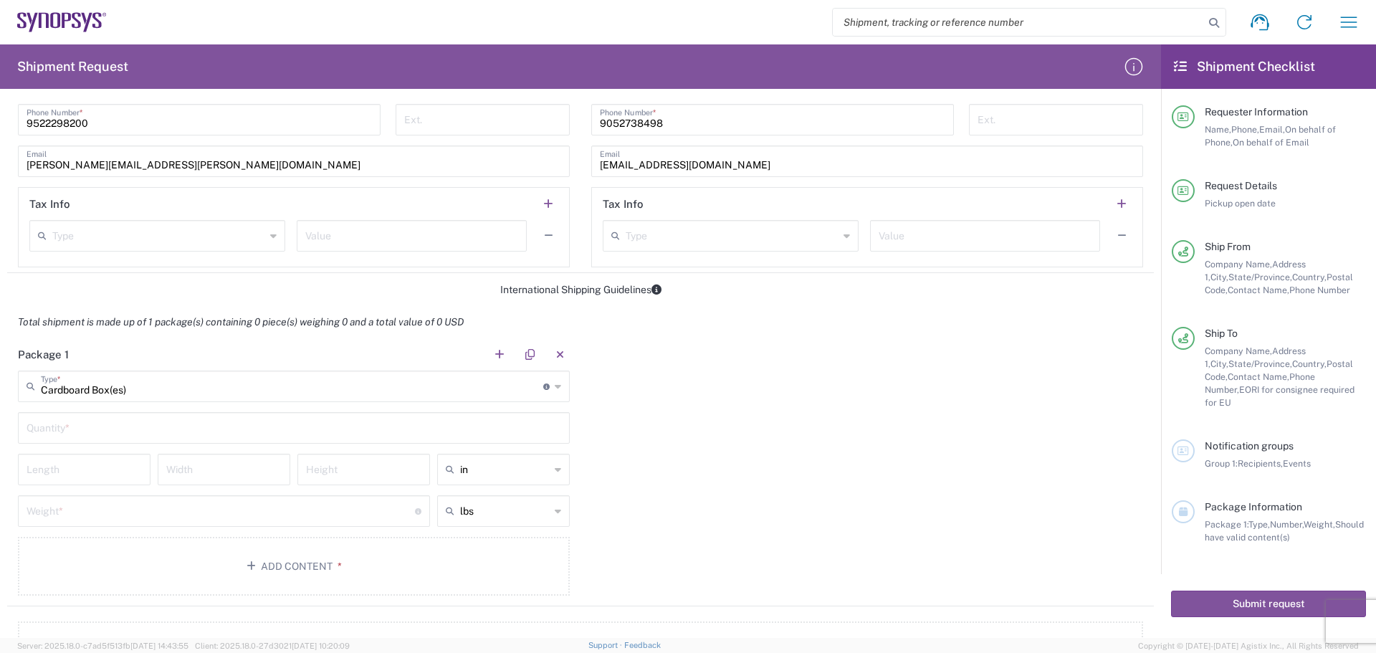
click at [173, 429] on input "text" at bounding box center [294, 426] width 535 height 25
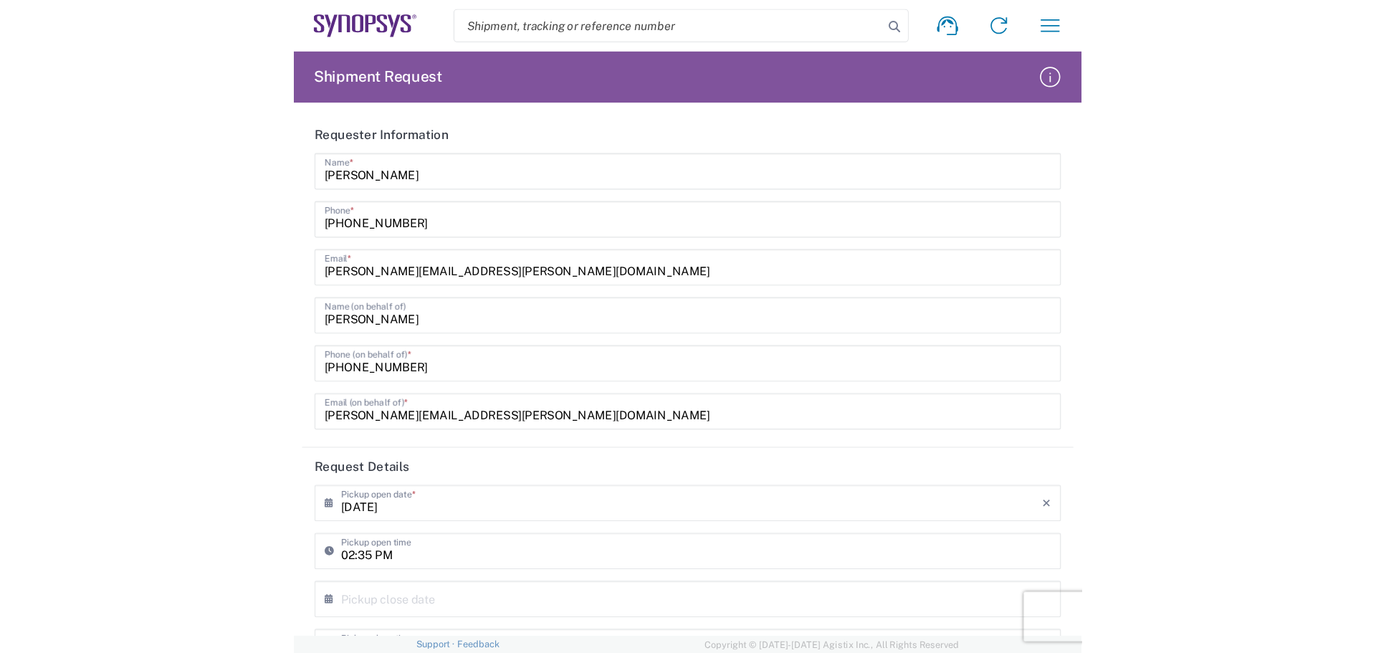
scroll to position [0, 0]
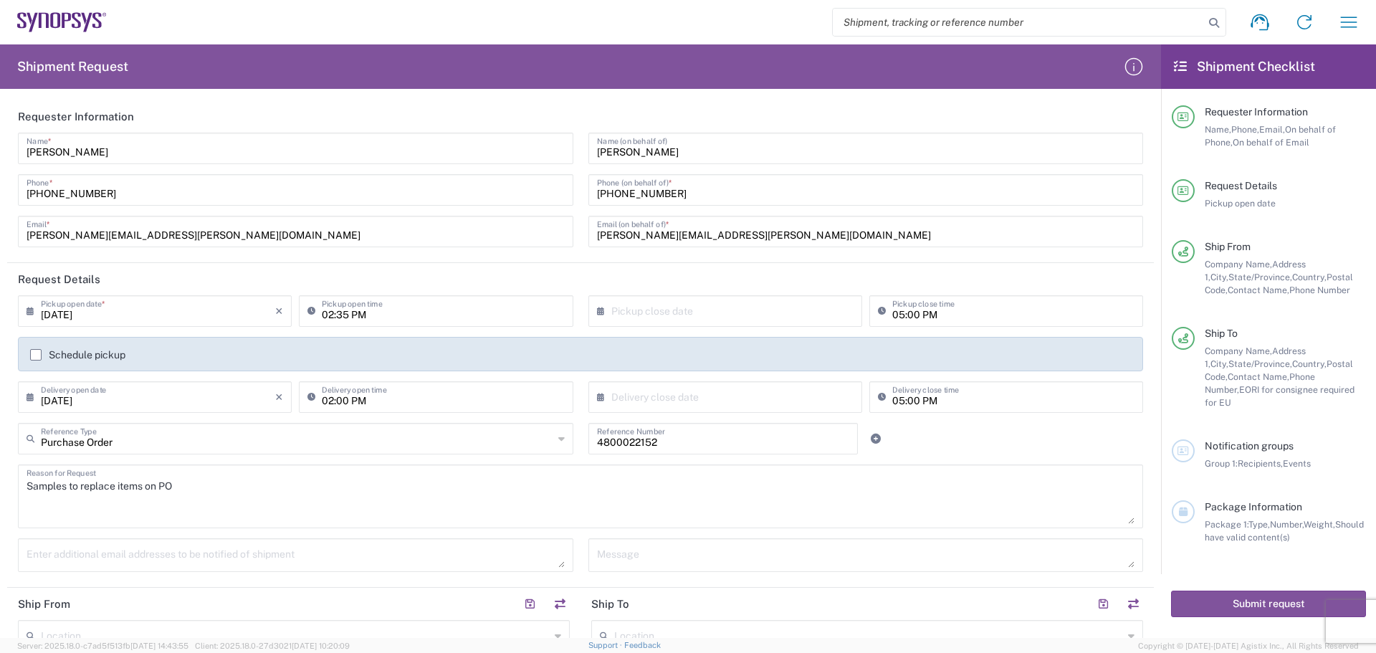
type input "1"
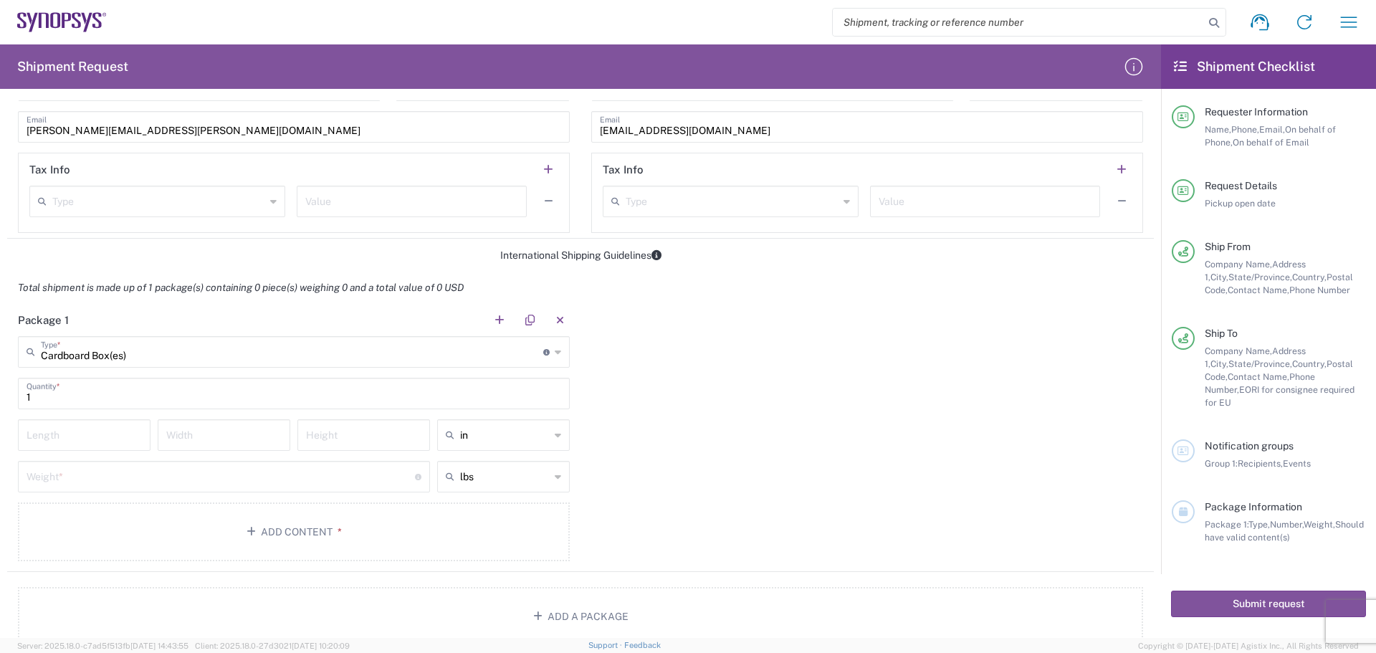
scroll to position [1003, 0]
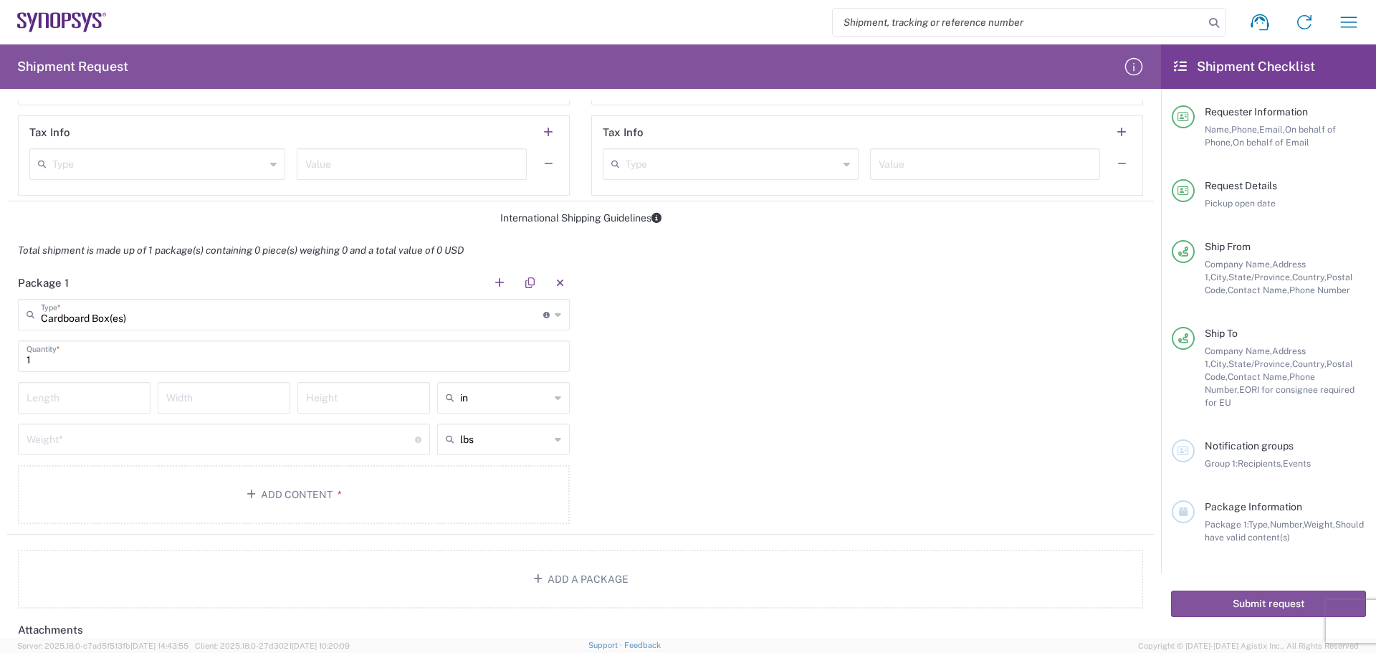
click at [120, 401] on input "number" at bounding box center [84, 396] width 115 height 25
type input "16"
type input "5"
click at [190, 443] on input "number" at bounding box center [221, 438] width 388 height 25
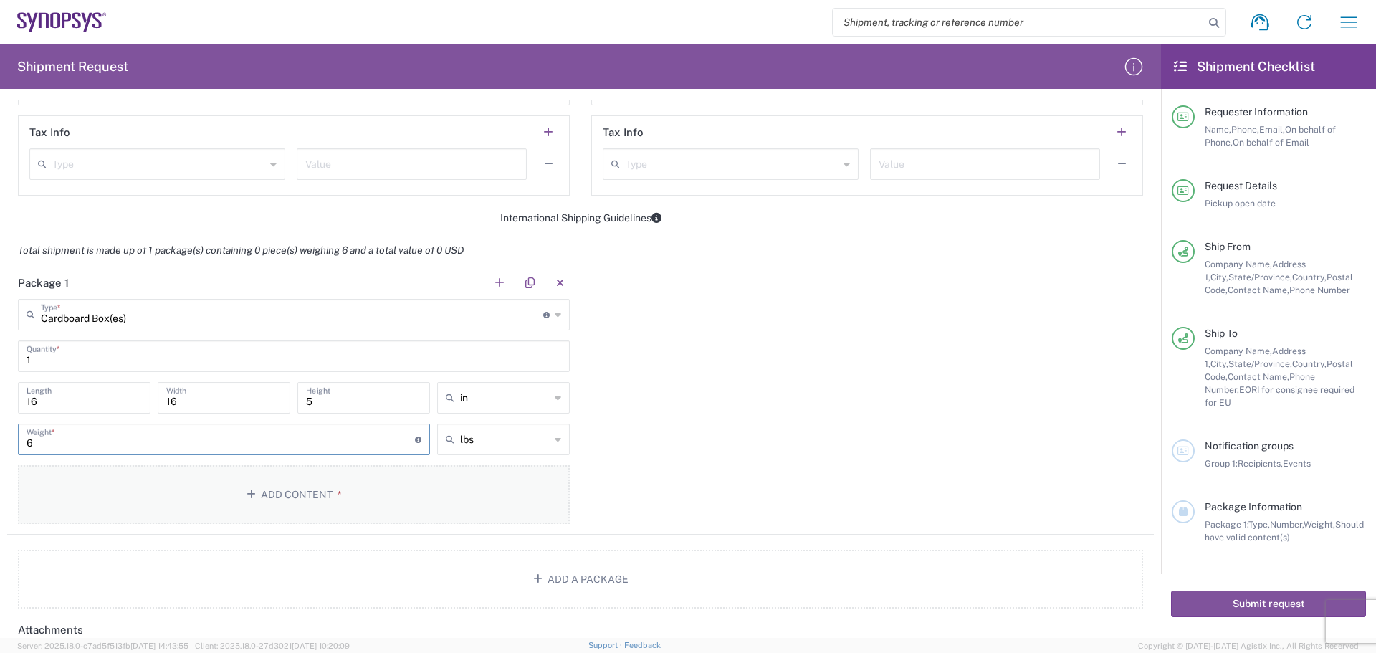
type input "6"
click at [278, 495] on button "Add Content *" at bounding box center [294, 494] width 552 height 59
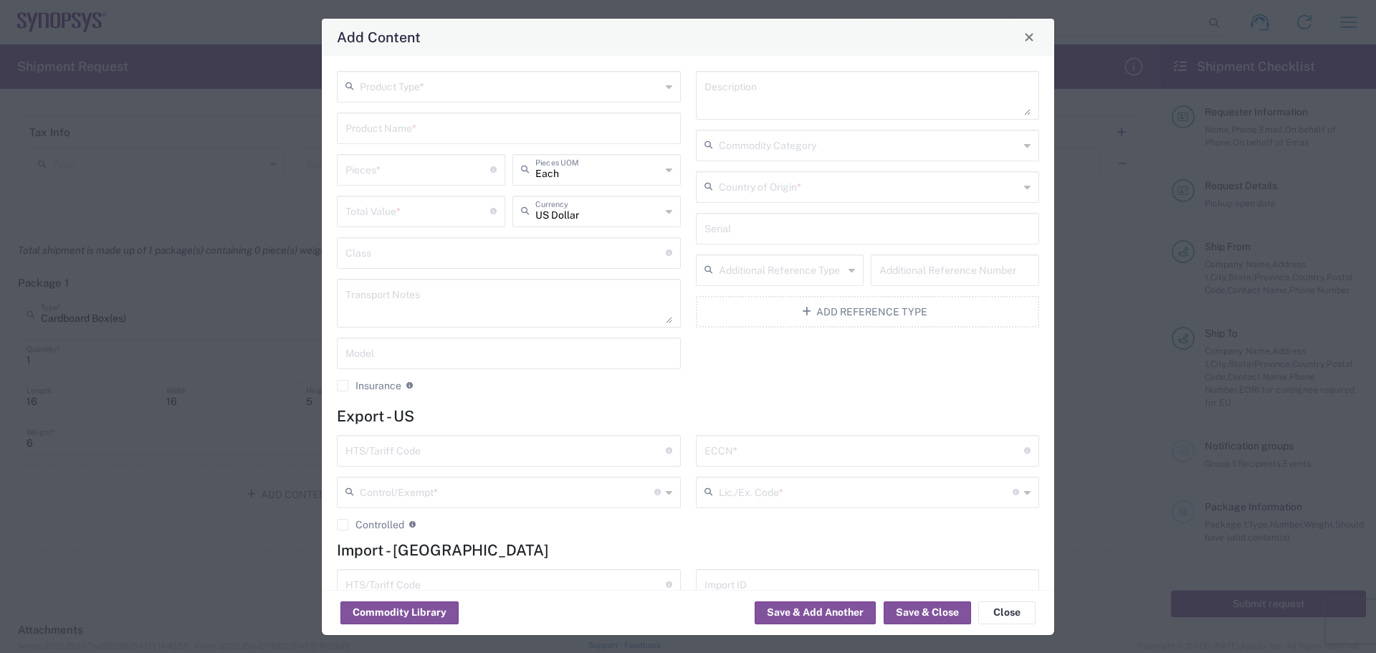
click at [463, 94] on input "text" at bounding box center [510, 85] width 301 height 25
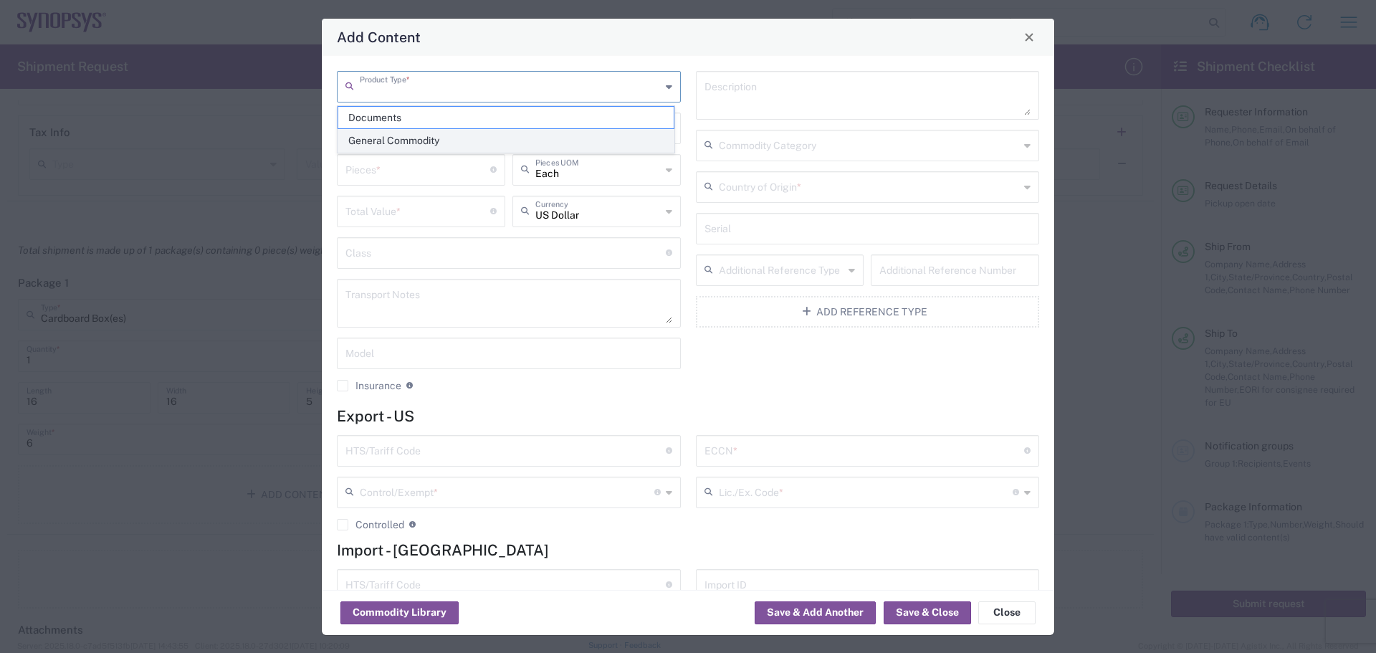
click at [454, 139] on span "General Commodity" at bounding box center [505, 141] width 335 height 22
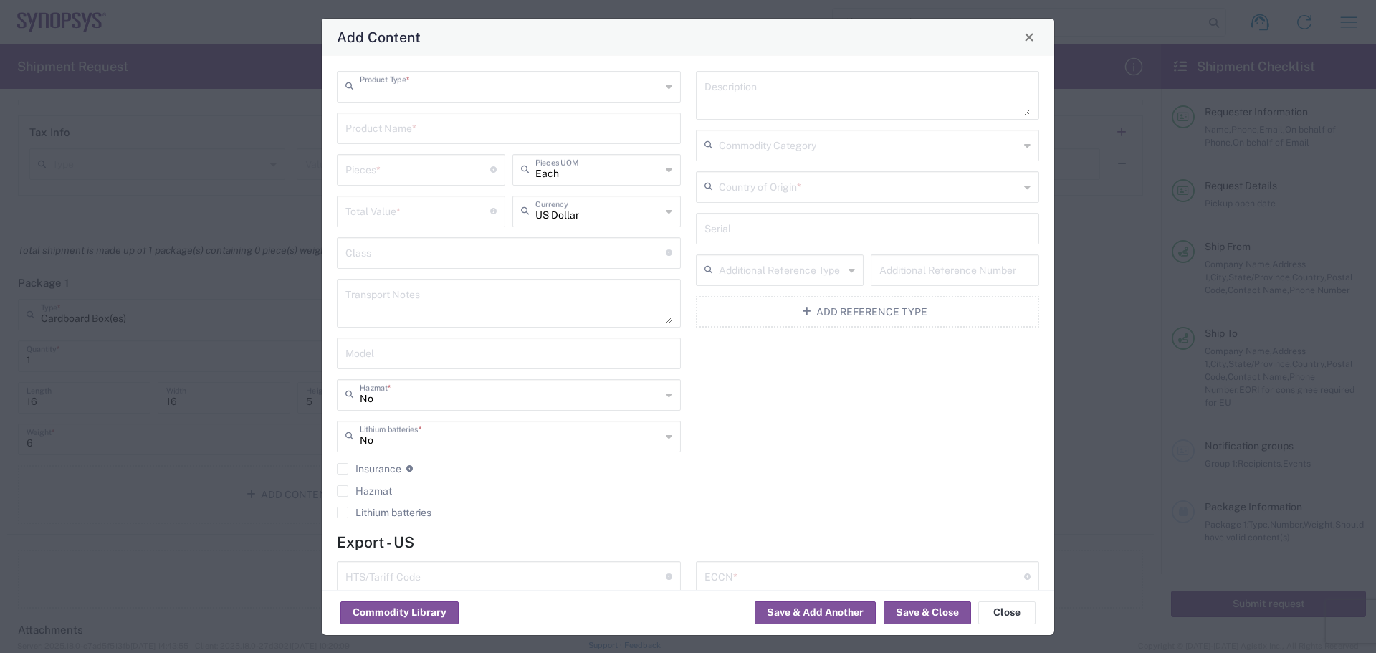
type input "General Commodity"
click at [452, 128] on input "text" at bounding box center [508, 127] width 327 height 25
paste input "R7377"
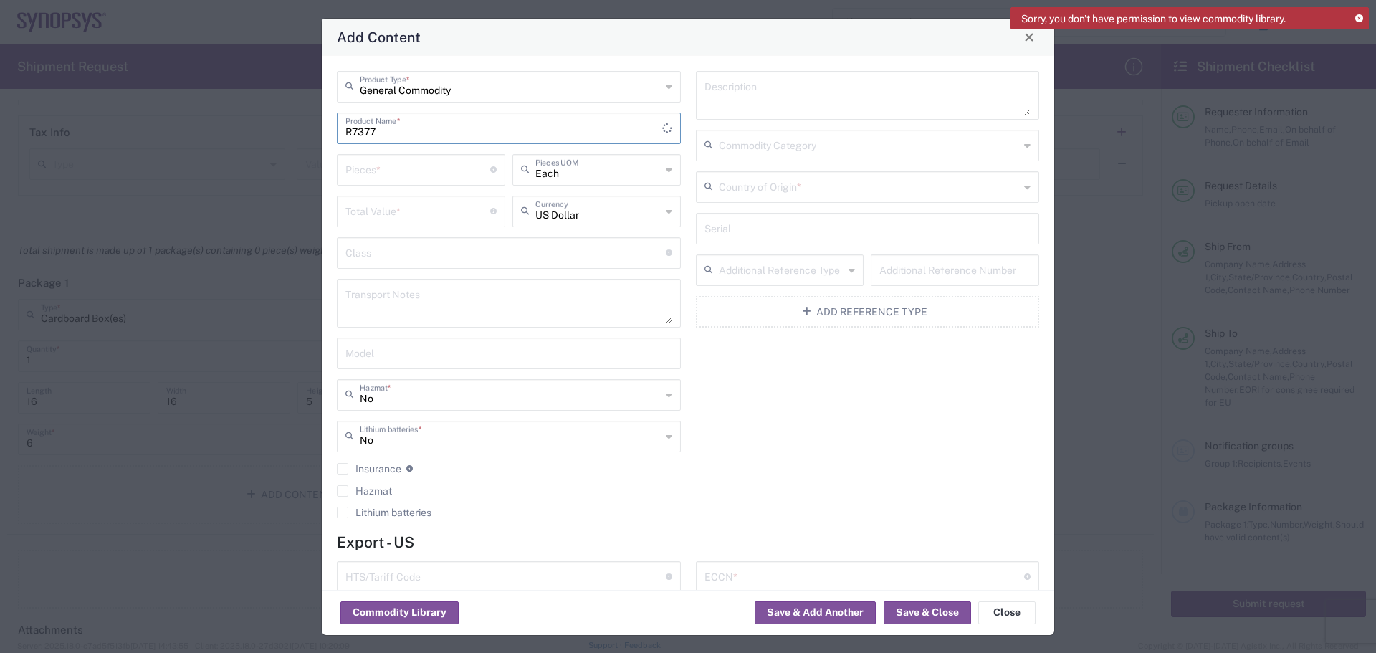
type input "R7377"
click at [434, 166] on input "number" at bounding box center [417, 168] width 145 height 25
type input "1"
click at [553, 200] on span "Each" at bounding box center [592, 201] width 163 height 22
click at [568, 173] on input "text" at bounding box center [597, 168] width 125 height 25
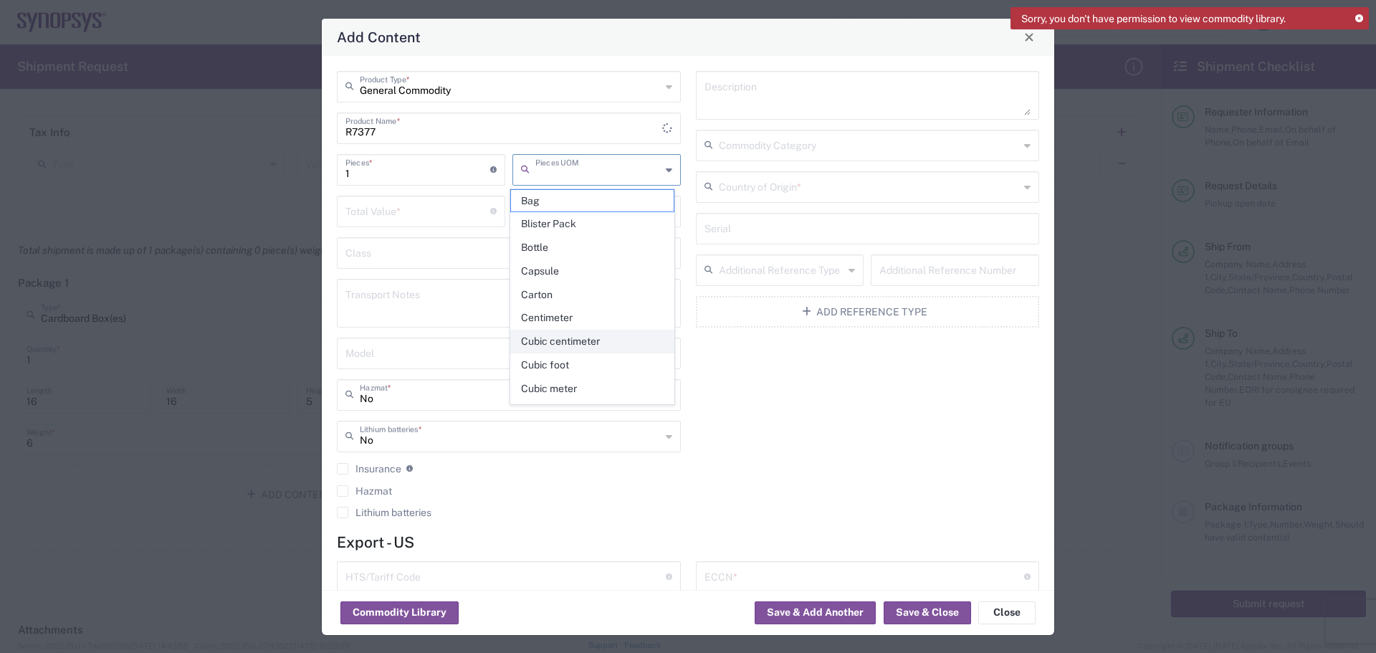
scroll to position [143, 0]
click at [568, 365] on span "Each" at bounding box center [592, 363] width 163 height 22
type input "Each"
click at [453, 211] on input "number" at bounding box center [417, 210] width 145 height 25
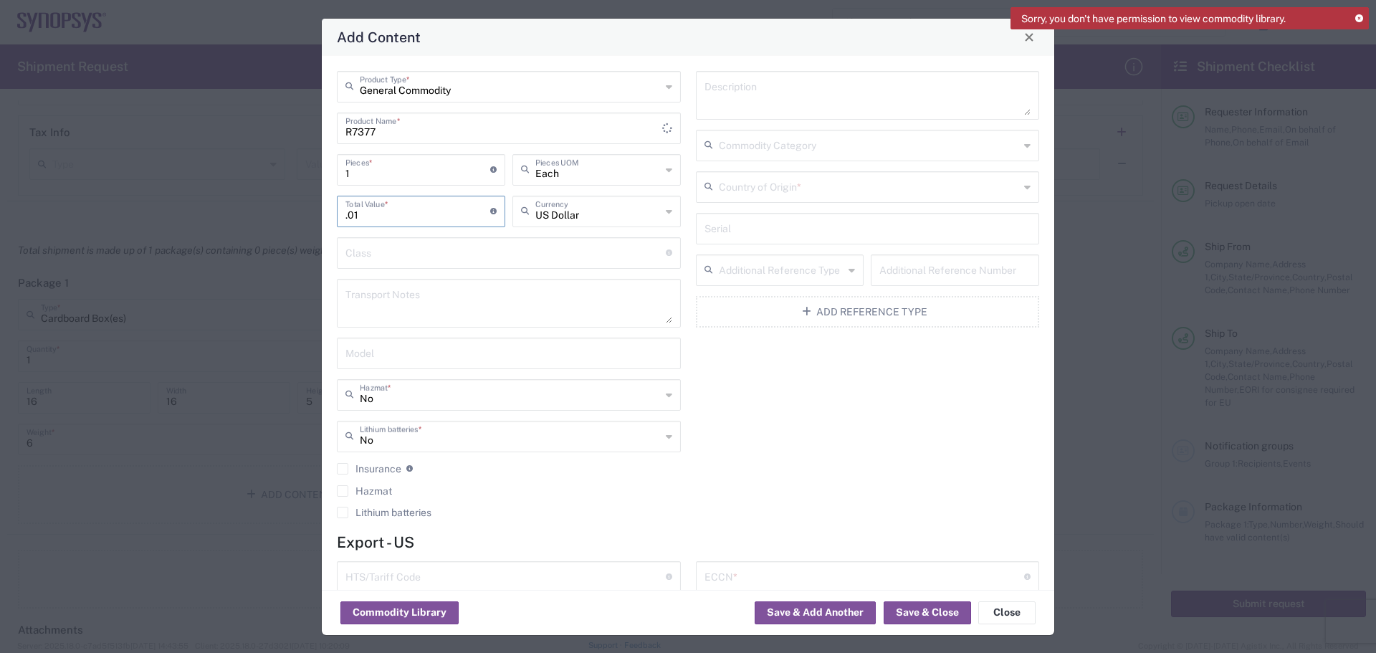
type input ".01"
click at [753, 102] on textarea at bounding box center [868, 95] width 327 height 40
paste textarea "M3 x 0.5 mm Thread, 45 mm Long"
type textarea "M3 x 0.5 mm Thread, 45 mm Long"
click at [780, 194] on input "text" at bounding box center [869, 185] width 301 height 25
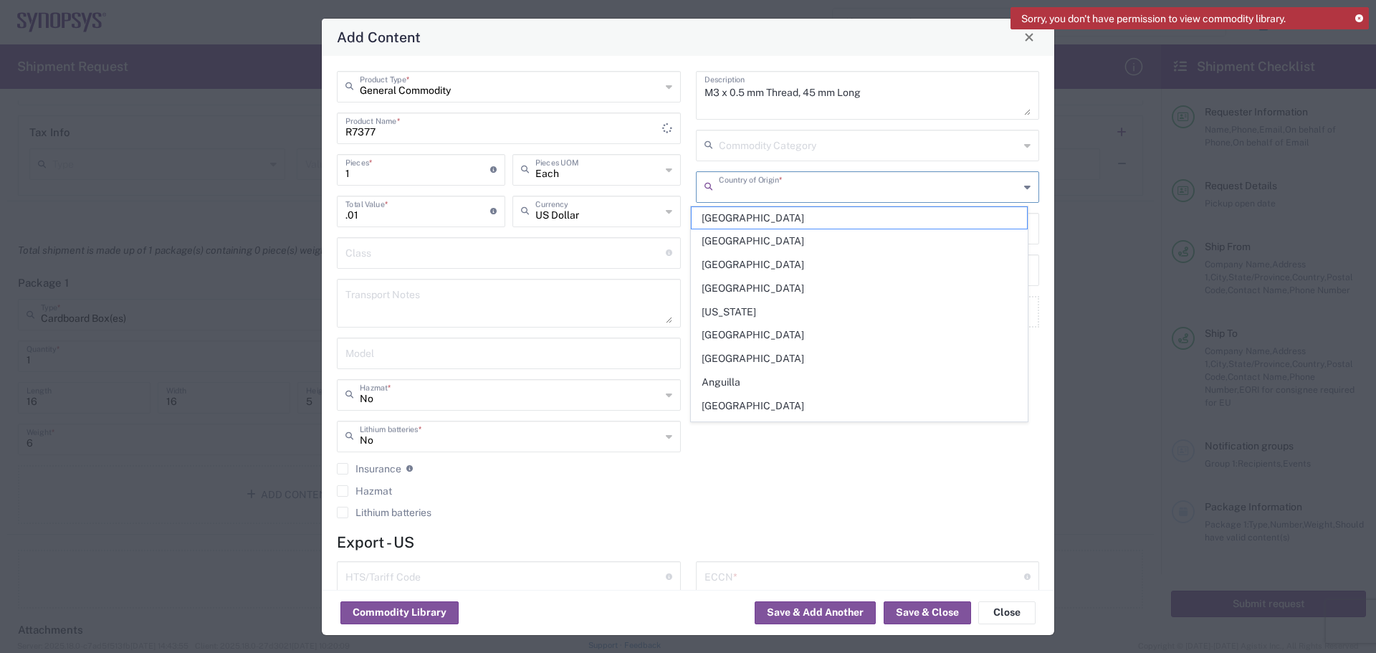
type input "[GEOGRAPHIC_DATA]"
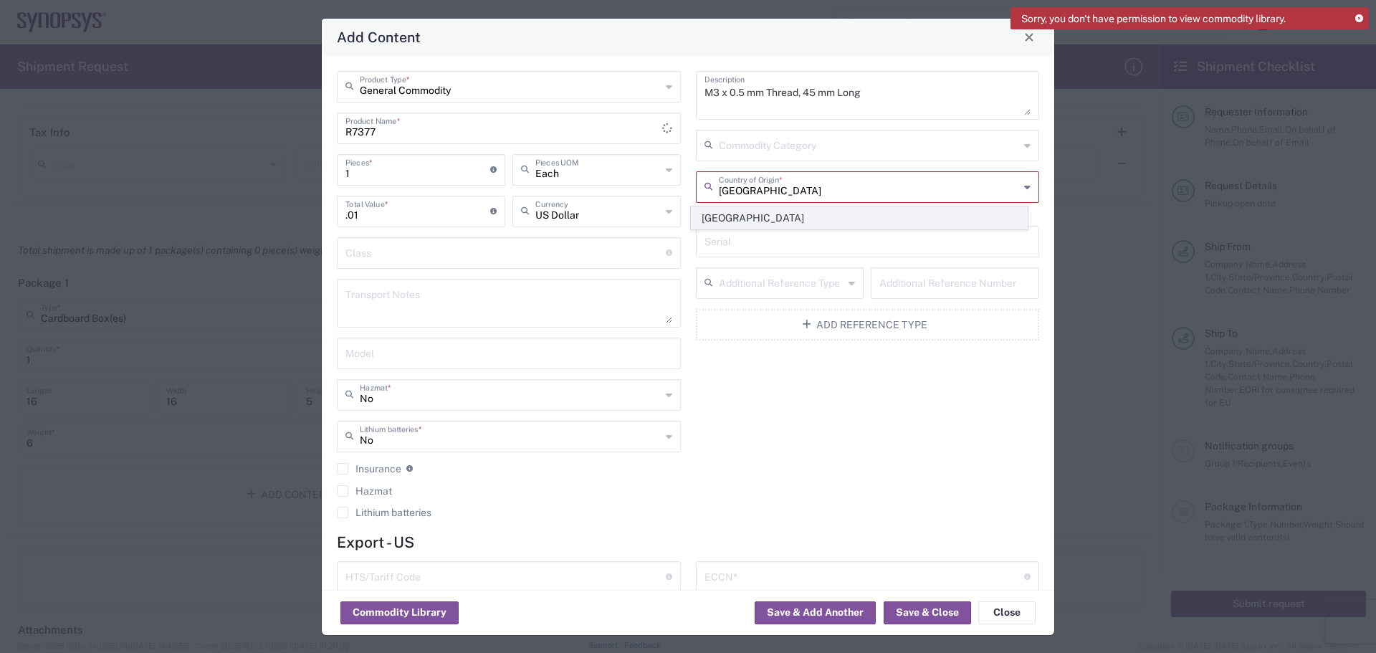
click at [805, 220] on span "[GEOGRAPHIC_DATA]" at bounding box center [859, 218] width 335 height 22
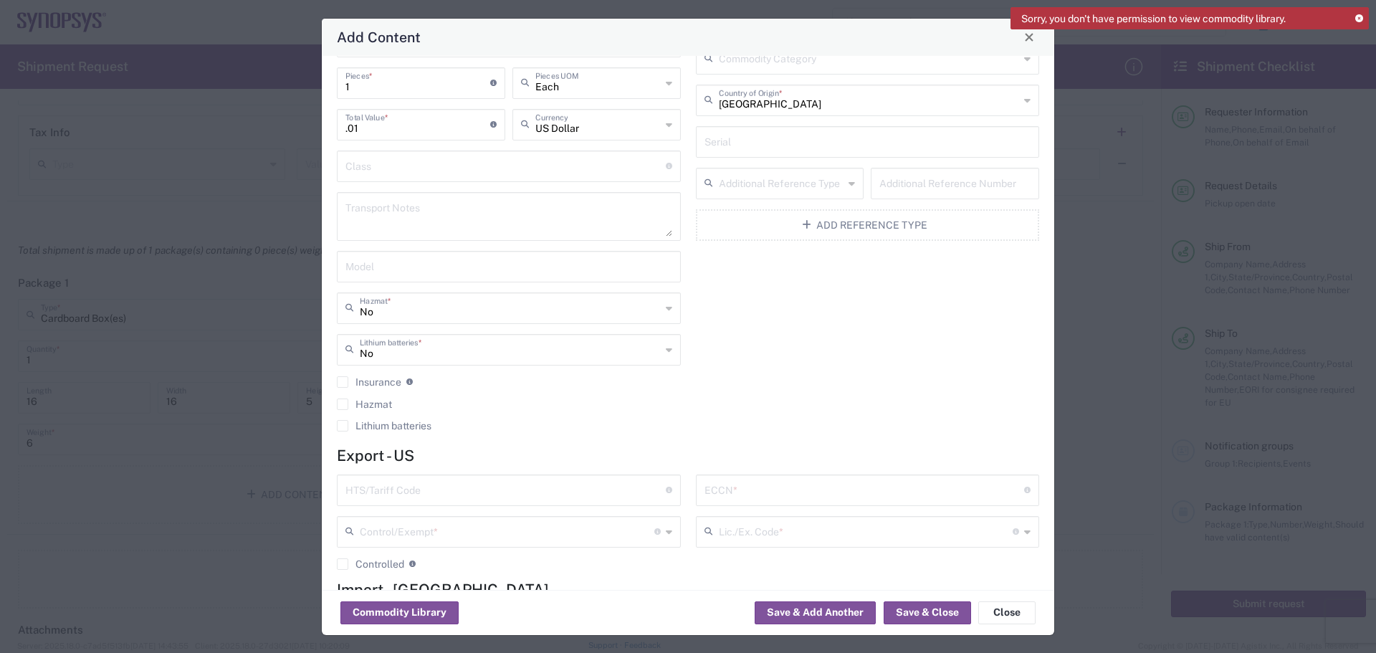
scroll to position [185, 0]
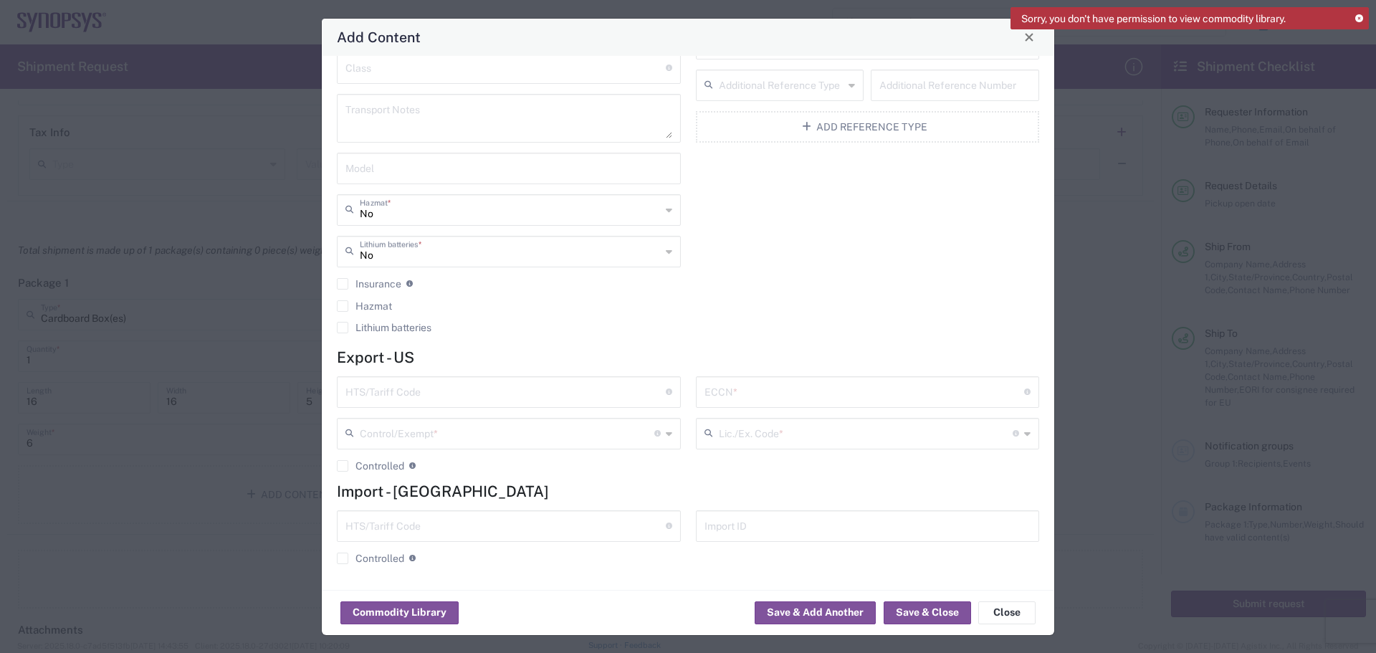
click at [515, 398] on input "text" at bounding box center [505, 390] width 320 height 25
paste input "7318.15.2010"
type input "7318.15.2010"
click at [768, 396] on input "text" at bounding box center [865, 390] width 320 height 25
type input "3A992"
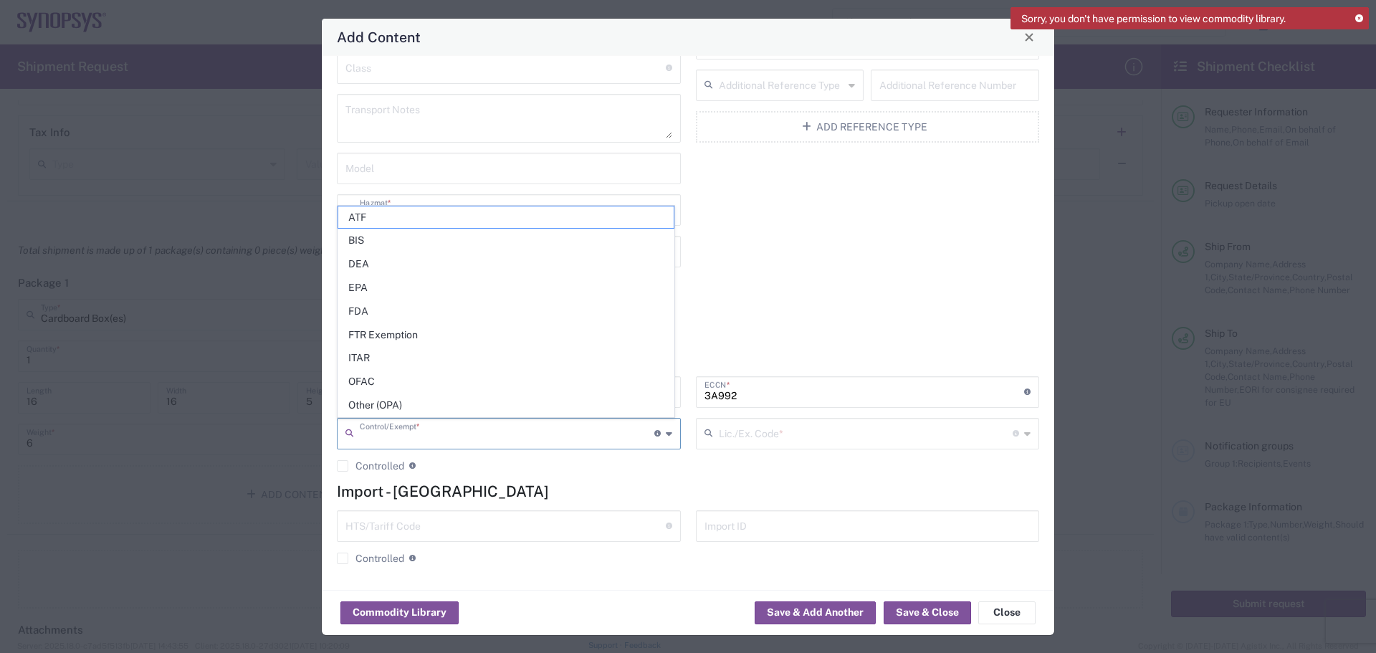
click at [590, 444] on input "text" at bounding box center [507, 432] width 295 height 25
click at [541, 394] on span "Other (OPA)" at bounding box center [505, 405] width 335 height 22
type input "Other (OPA)"
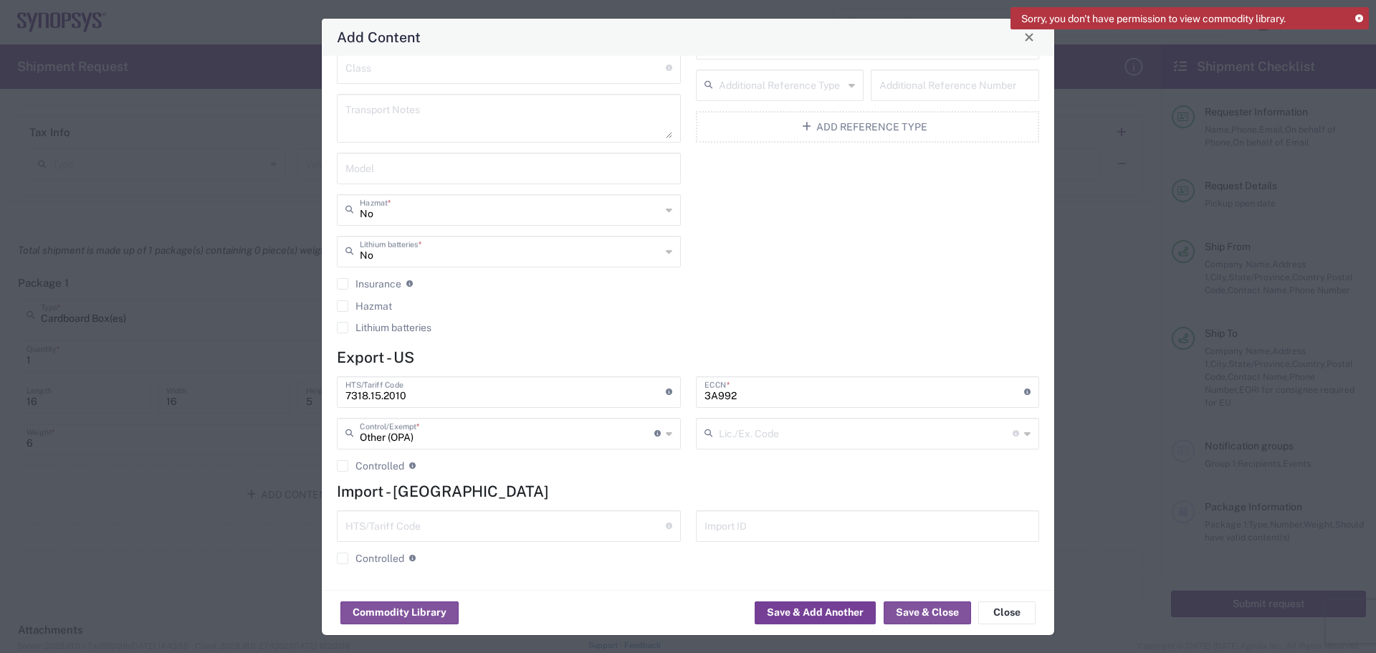
click at [841, 612] on button "Save & Add Another" at bounding box center [815, 612] width 121 height 23
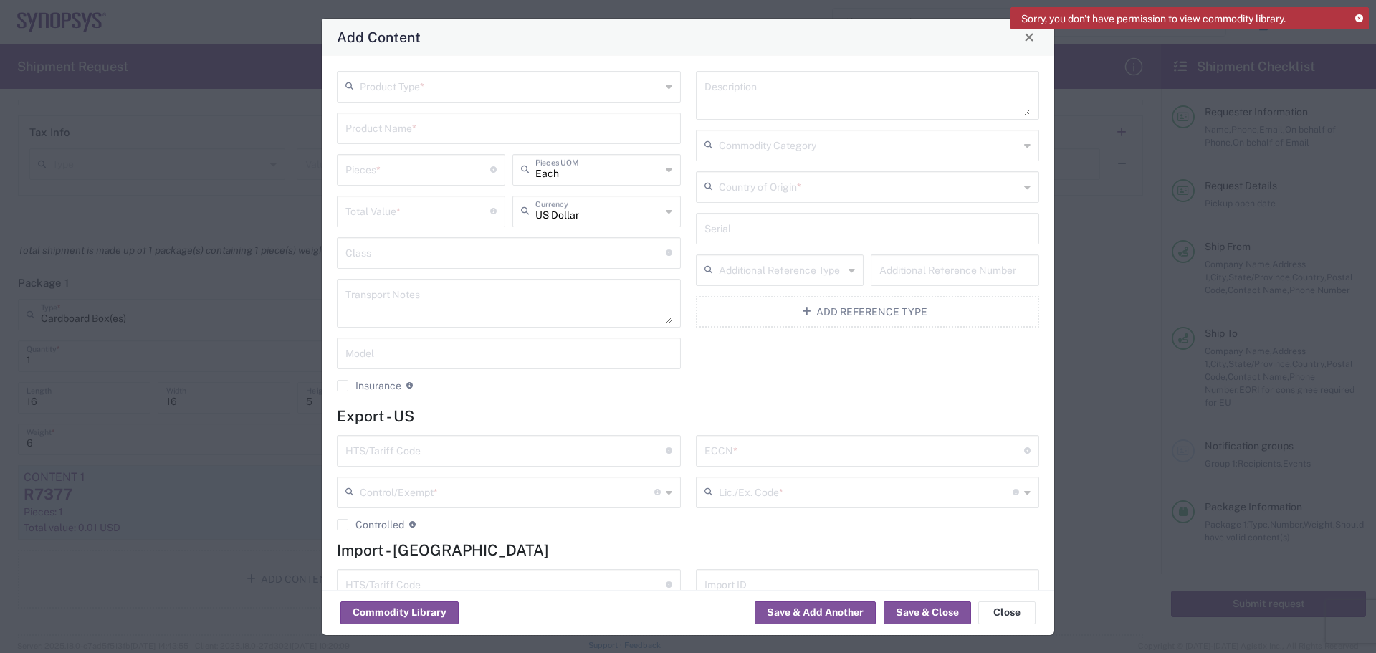
click at [411, 140] on div "Product Name *" at bounding box center [509, 129] width 344 height 32
paste input "CFE COMPONENT"
type input "CFE COMPONENT"
click at [416, 168] on input "number" at bounding box center [417, 168] width 145 height 25
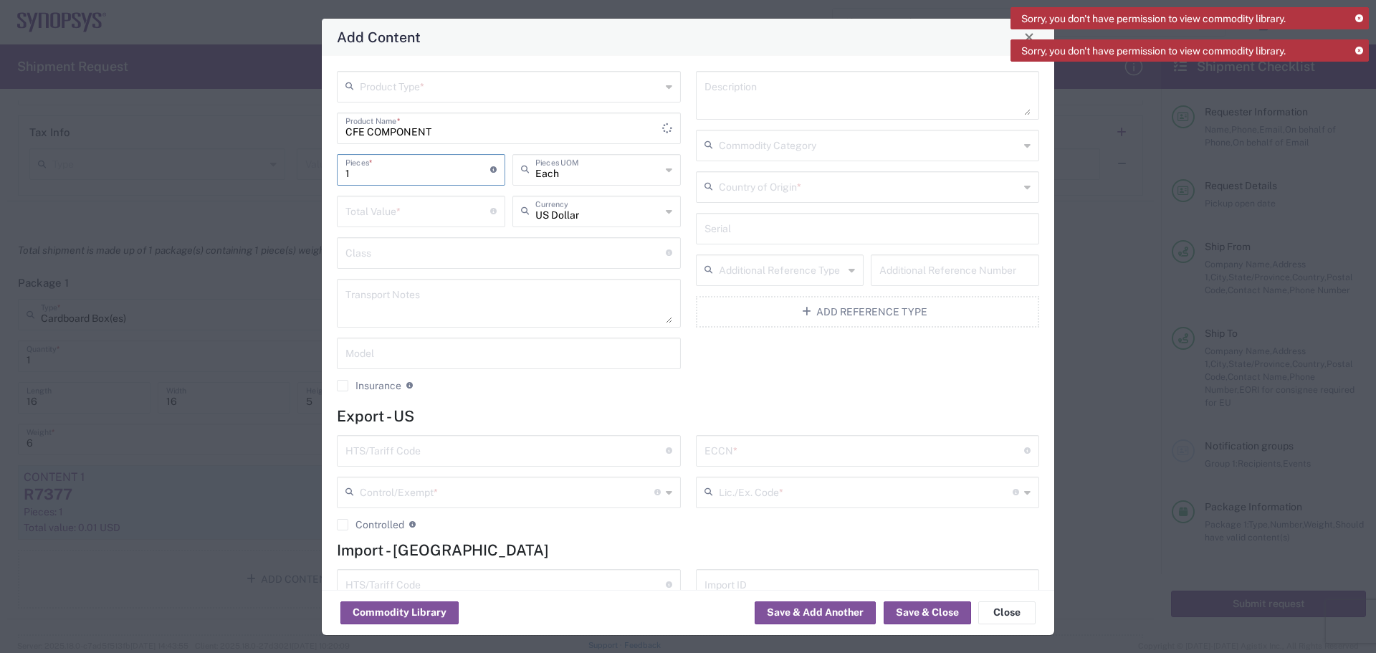
type input "1"
click at [554, 93] on input "text" at bounding box center [510, 85] width 301 height 25
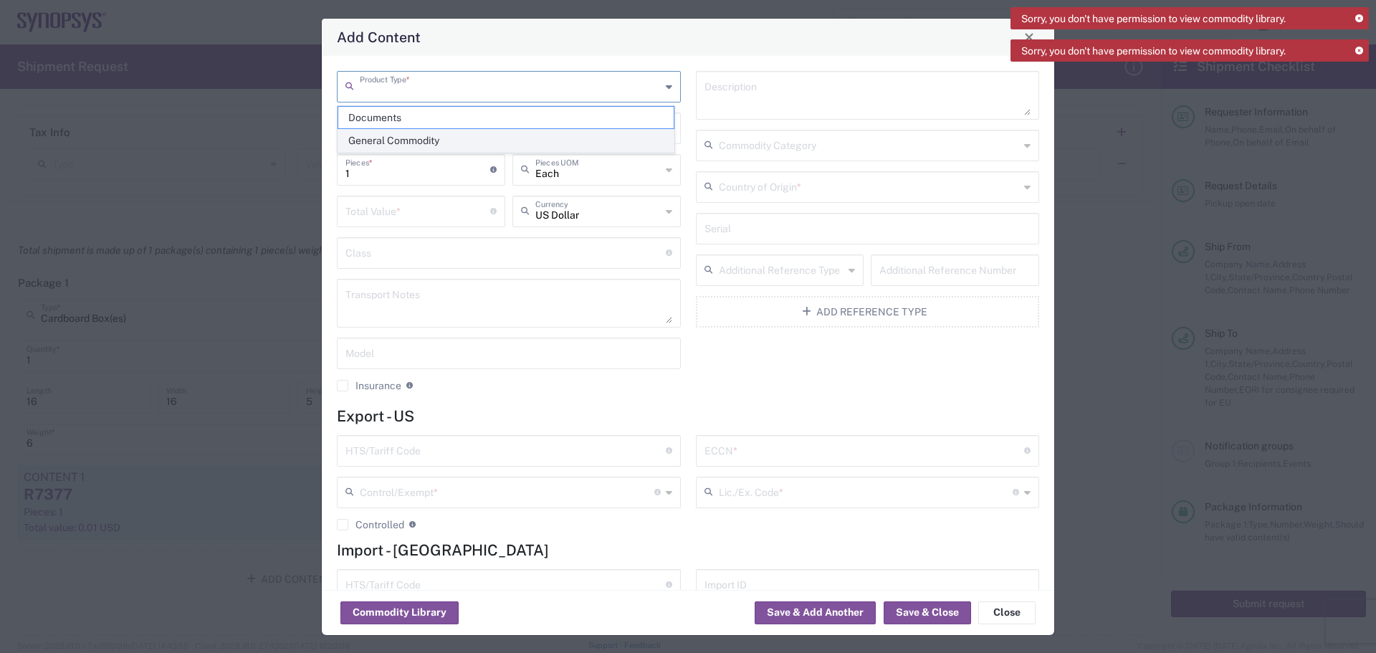
click at [545, 133] on span "General Commodity" at bounding box center [505, 141] width 335 height 22
type input "General Commodity"
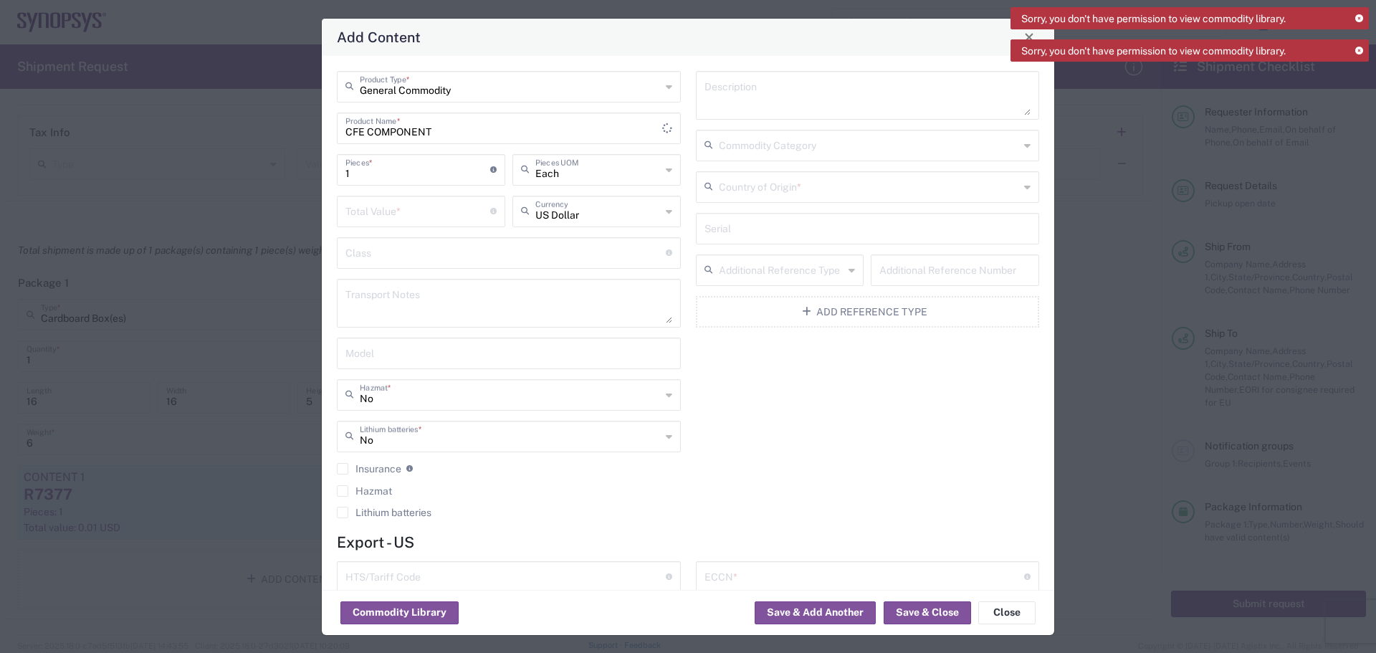
click at [469, 219] on input "number" at bounding box center [417, 210] width 145 height 25
type input ".01"
click at [887, 95] on textarea at bounding box center [868, 95] width 327 height 40
type textarea "B"
type textarea "I"
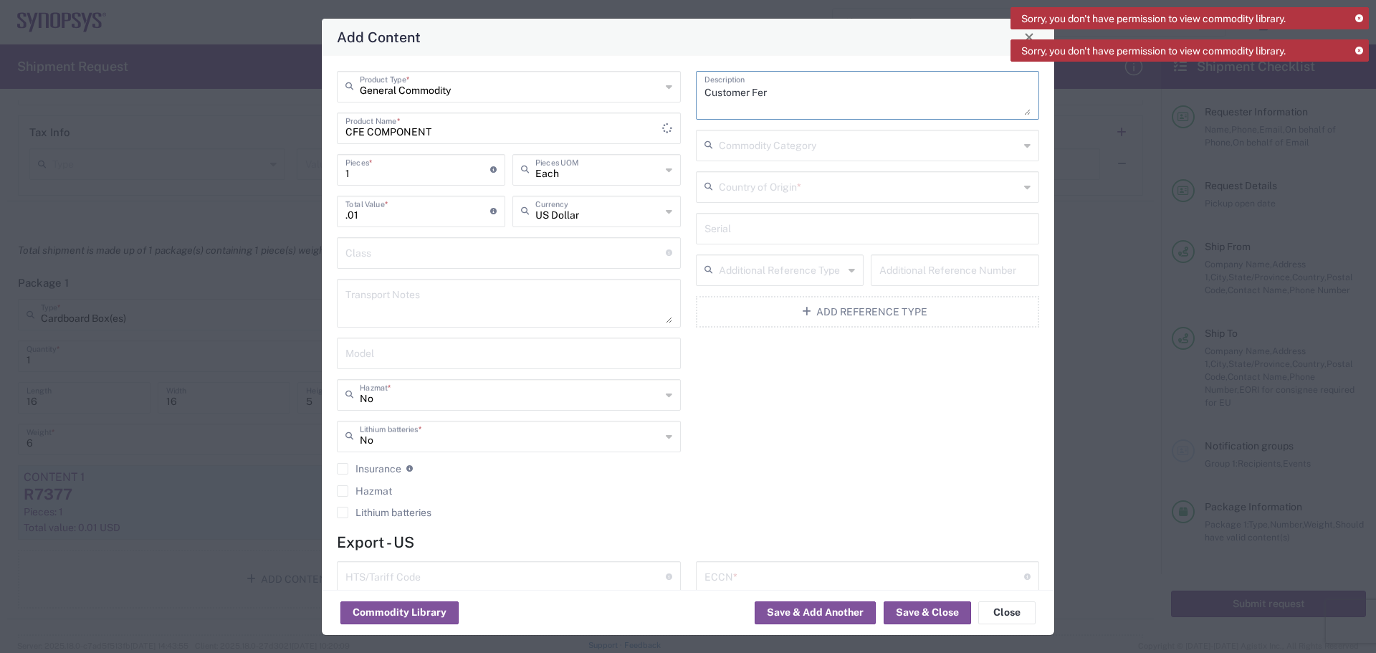
drag, startPoint x: 837, startPoint y: 91, endPoint x: 518, endPoint y: 75, distance: 319.4
click at [521, 73] on div "General Commodity Product Type * CFE COMPONENT Product Name * 1 Pieces * Number…" at bounding box center [688, 299] width 717 height 457
paste textarea "EXCESS CUSTOMER FURNISHED MATERIALS-"
click at [970, 97] on textarea "EXCESS CUSTOMER FURNISHED MATERIALS- to test" at bounding box center [868, 95] width 327 height 40
paste textarea "4800022152"
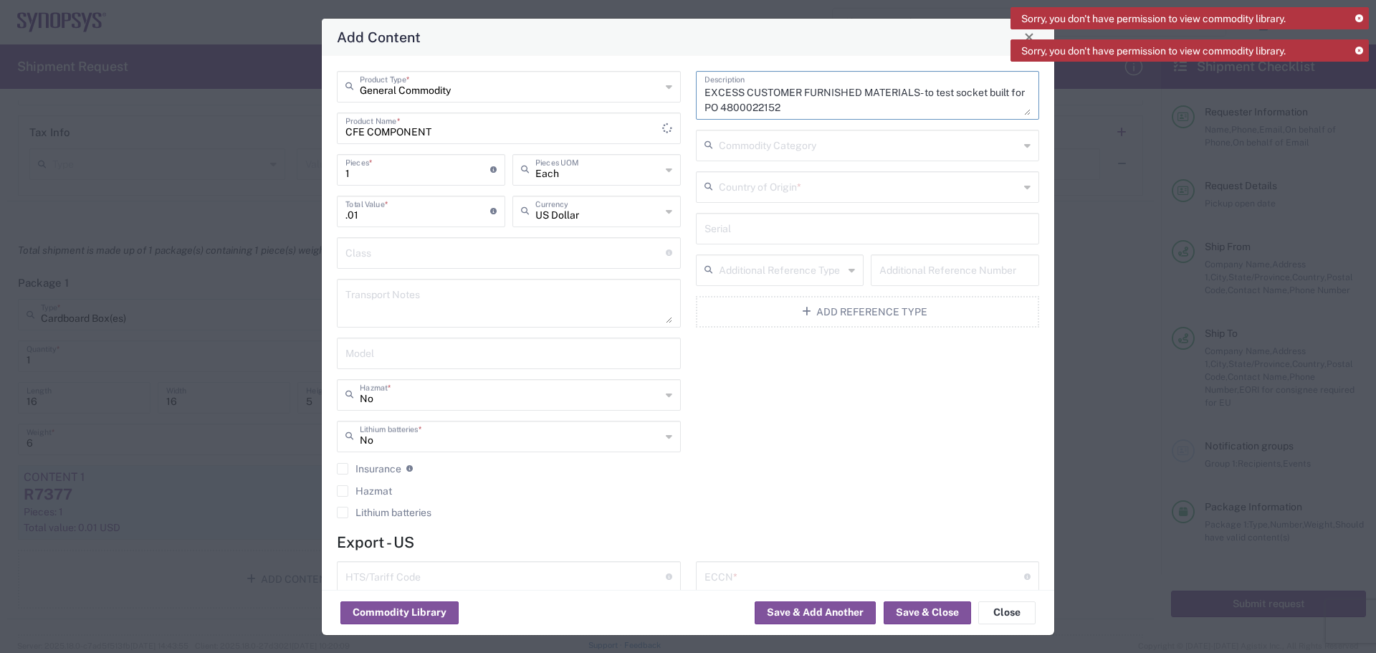
type textarea "EXCESS CUSTOMER FURNISHED MATERIALS- to test socket built for PO 4800022152"
click at [825, 184] on input "text" at bounding box center [869, 185] width 301 height 25
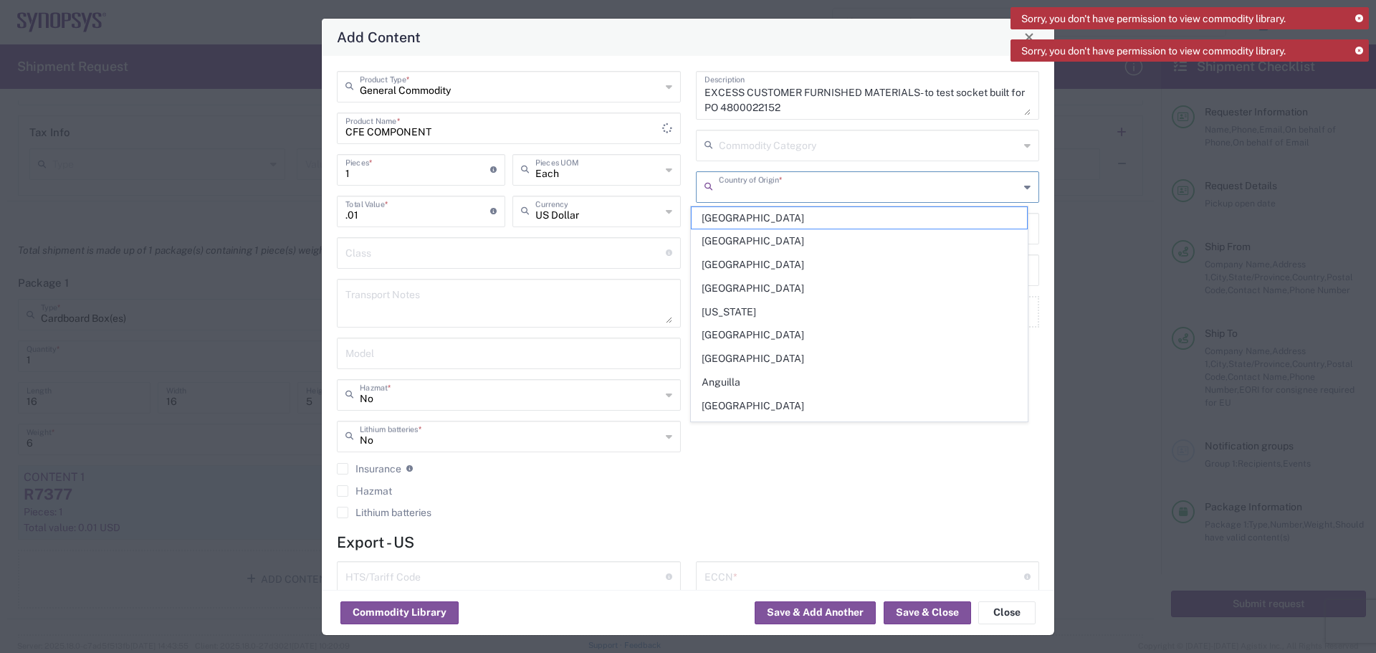
type input "[GEOGRAPHIC_DATA]"
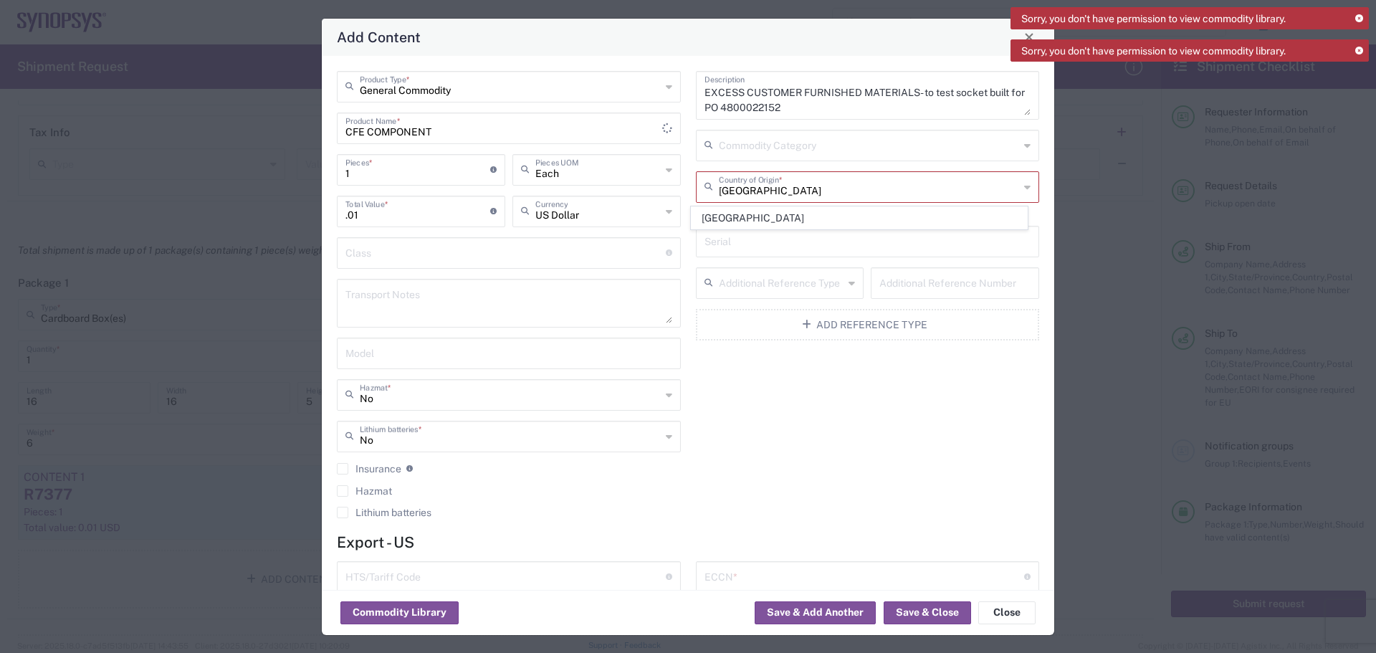
drag, startPoint x: 856, startPoint y: 440, endPoint x: 837, endPoint y: 430, distance: 21.2
click at [849, 437] on div "EXCESS CUSTOMER FURNISHED MATERIALS- to test socket built for PO 4800022152 Des…" at bounding box center [867, 299] width 359 height 457
click at [826, 182] on input "text" at bounding box center [869, 185] width 301 height 25
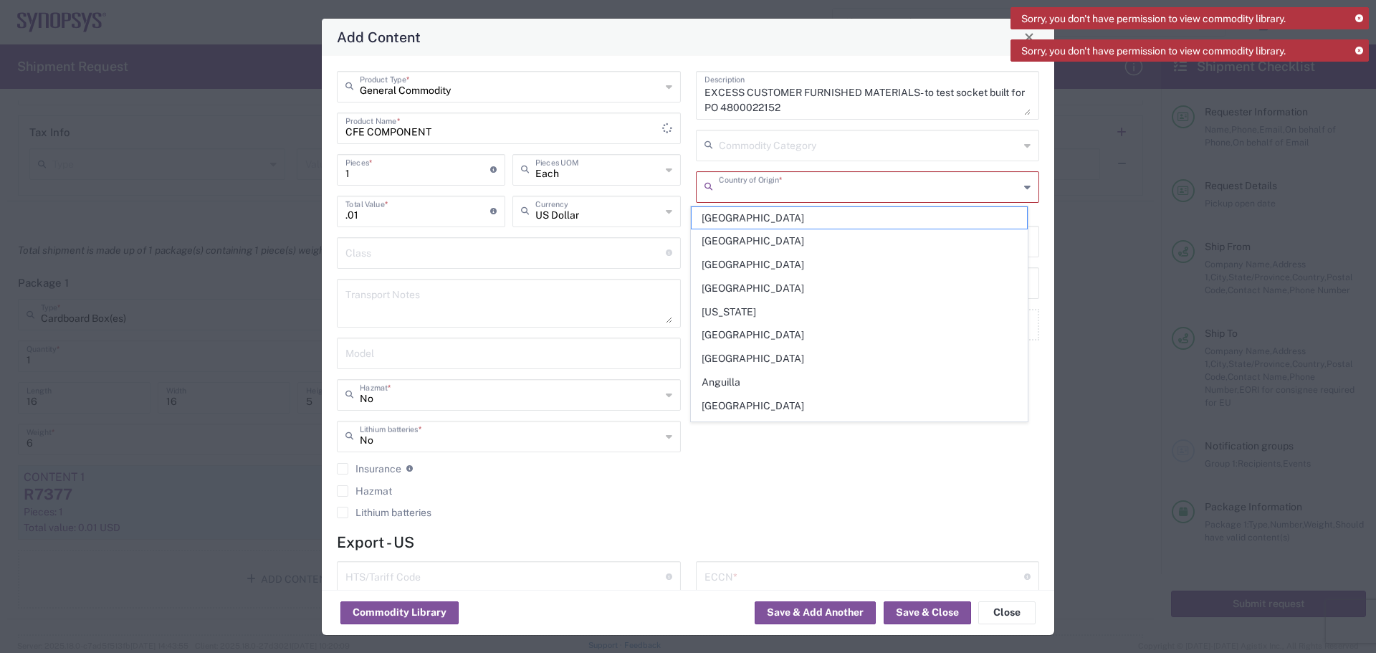
type input "[GEOGRAPHIC_DATA]"
click at [900, 188] on input "text" at bounding box center [869, 185] width 301 height 25
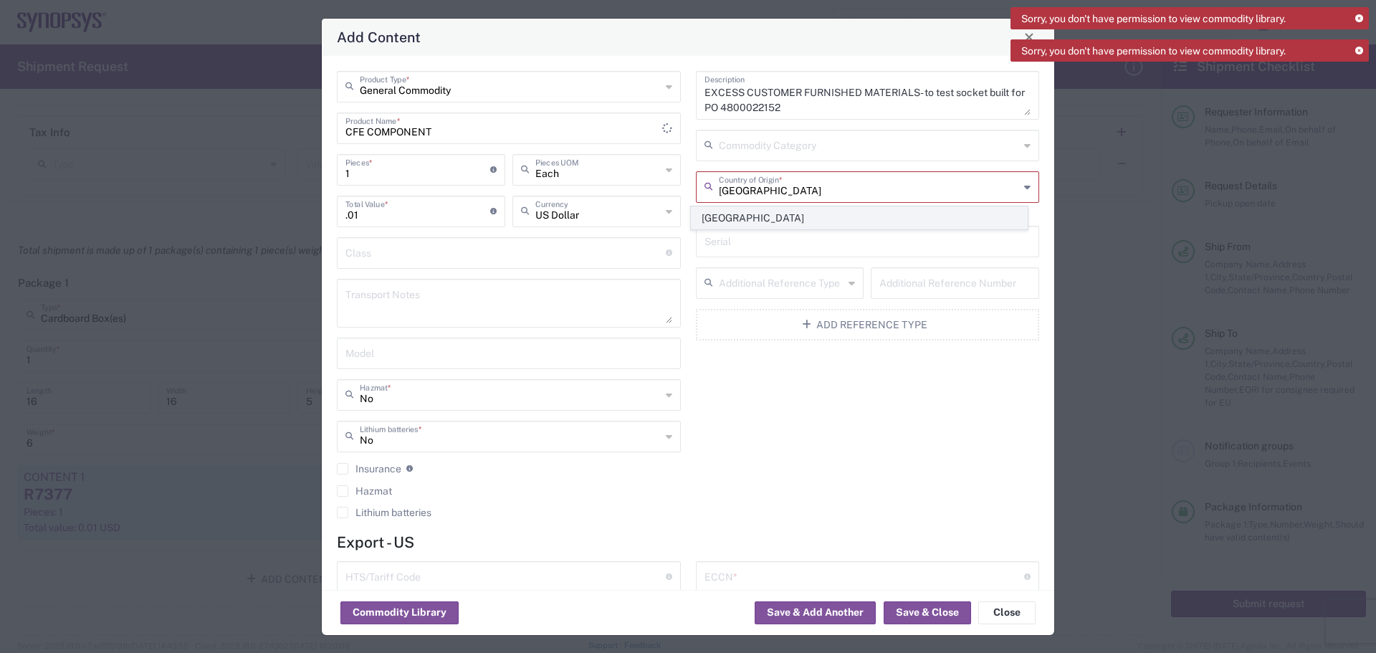
click at [743, 224] on span "[GEOGRAPHIC_DATA]" at bounding box center [859, 218] width 335 height 22
type input "[GEOGRAPHIC_DATA]"
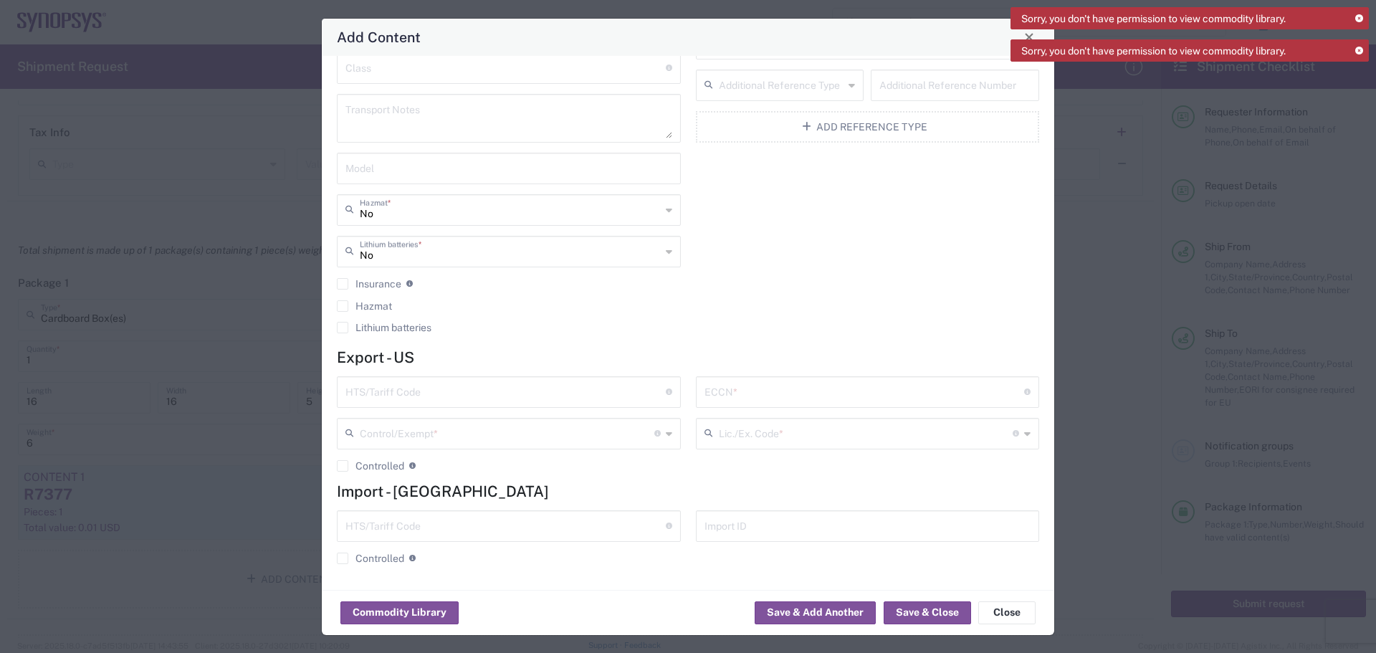
click at [491, 405] on div "HTS/Tariff Code 10-digit U.S. import and export statistical classification syst…" at bounding box center [509, 392] width 344 height 32
click at [424, 392] on input "text" at bounding box center [505, 390] width 320 height 25
paste input "8536.69.4040"
type input "8536.69.4040"
click at [712, 388] on input "text" at bounding box center [865, 390] width 320 height 25
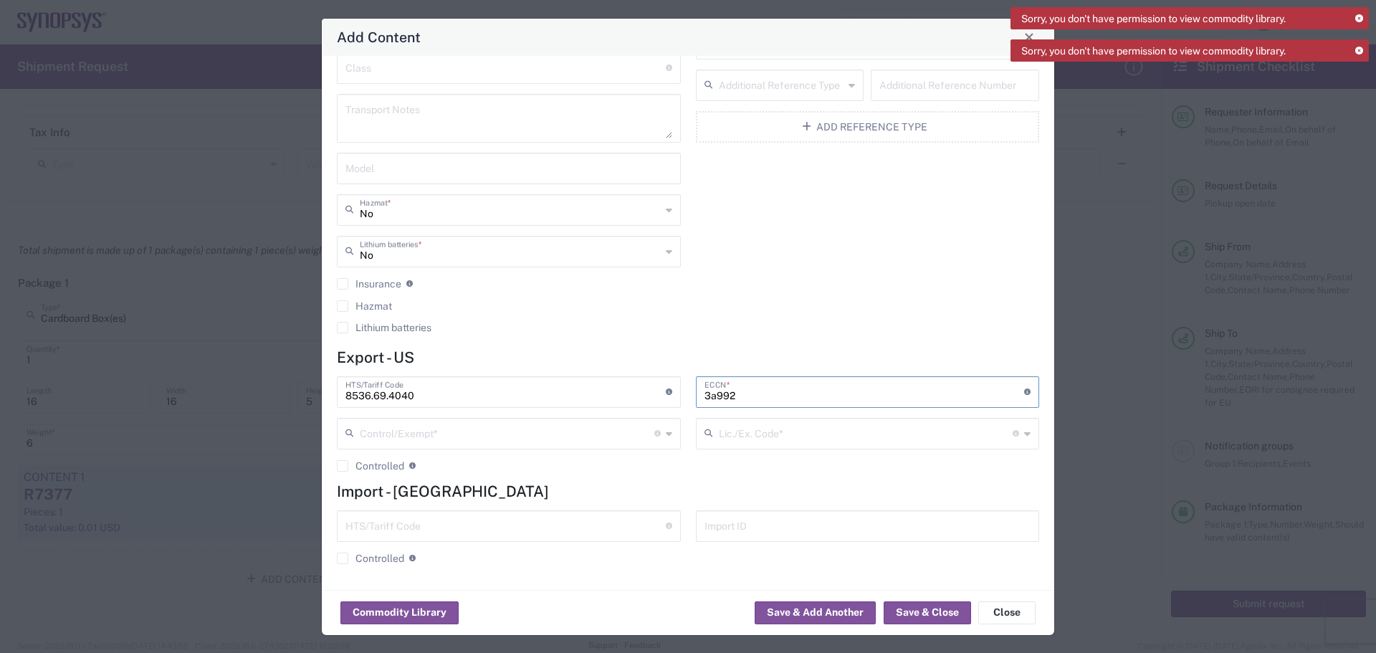
type input "3a992"
click at [666, 429] on icon at bounding box center [669, 433] width 6 height 23
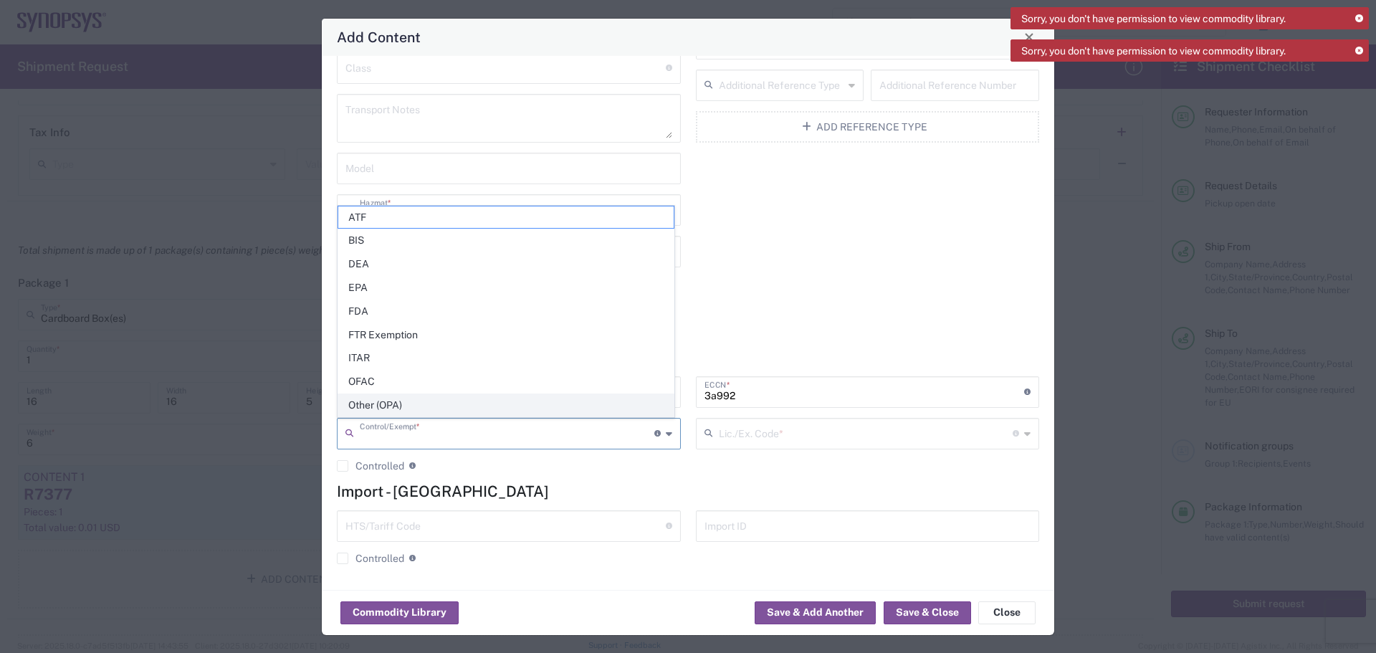
click at [557, 408] on span "Other (OPA)" at bounding box center [505, 405] width 335 height 22
type input "Other (OPA)"
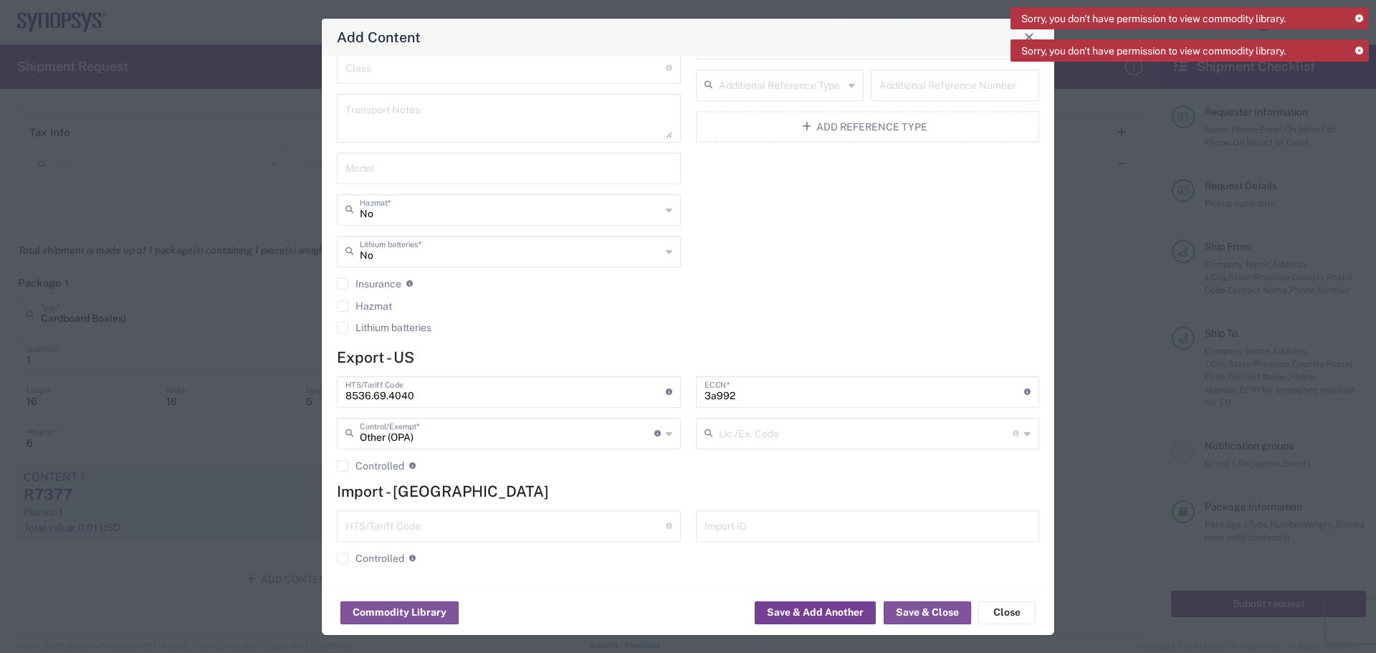
click at [842, 614] on button "Save & Add Another" at bounding box center [815, 612] width 121 height 23
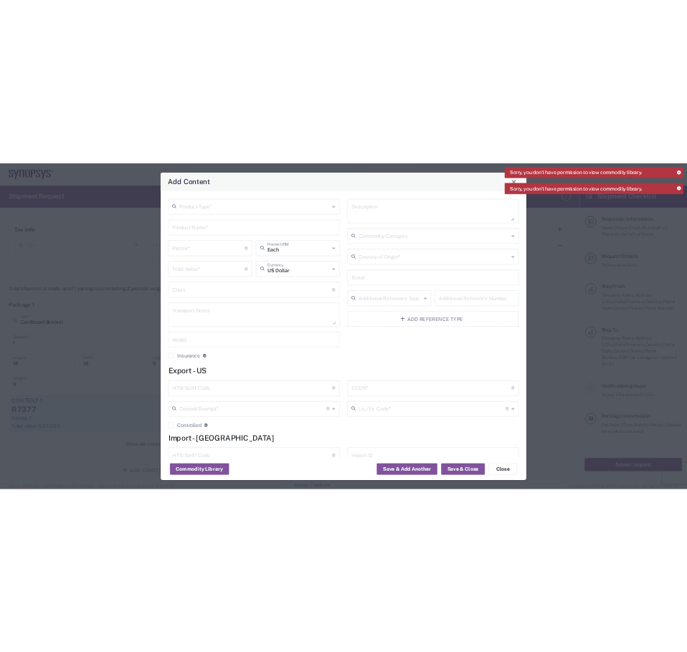
scroll to position [0, 0]
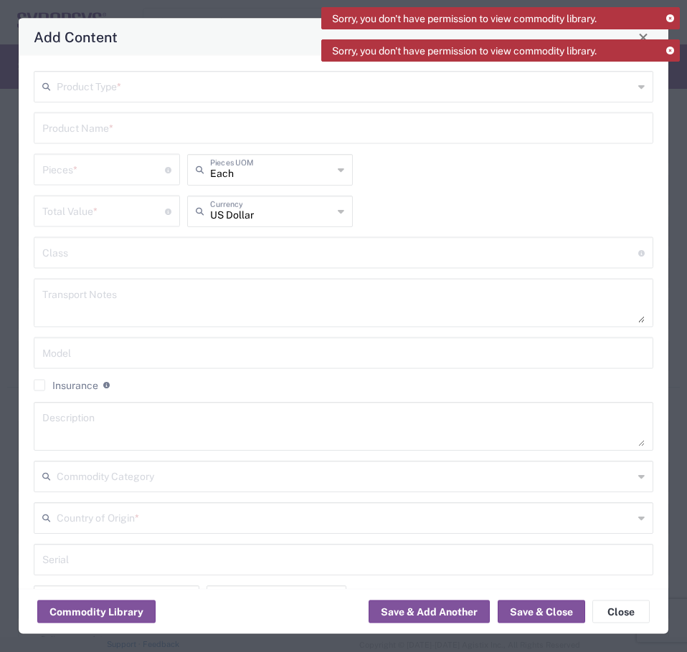
click at [207, 87] on input "text" at bounding box center [345, 85] width 576 height 25
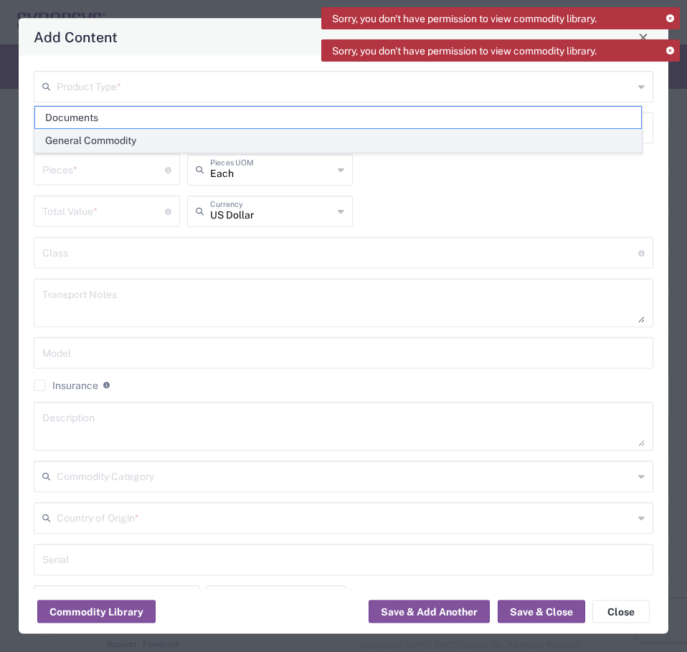
click at [154, 147] on span "General Commodity" at bounding box center [338, 141] width 606 height 22
type input "General Commodity"
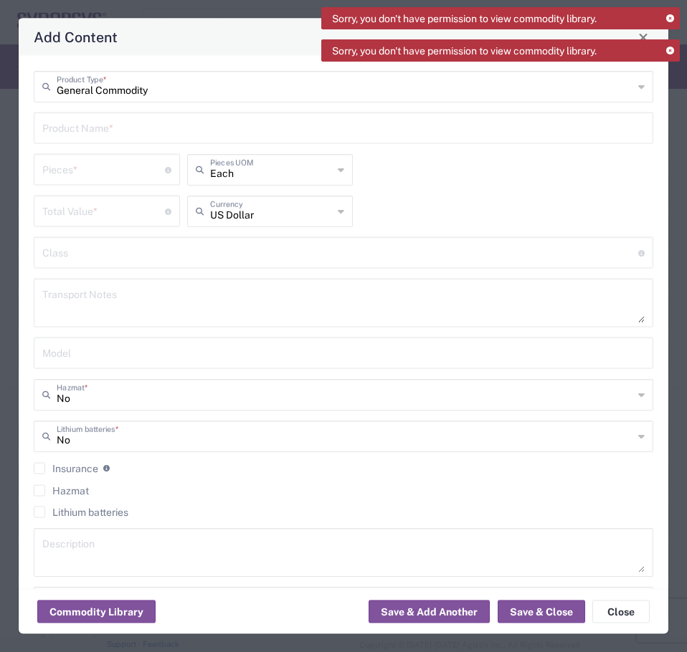
click at [136, 118] on input "text" at bounding box center [343, 127] width 602 height 25
paste input "THM-HD40-SKT-04-DEMO"
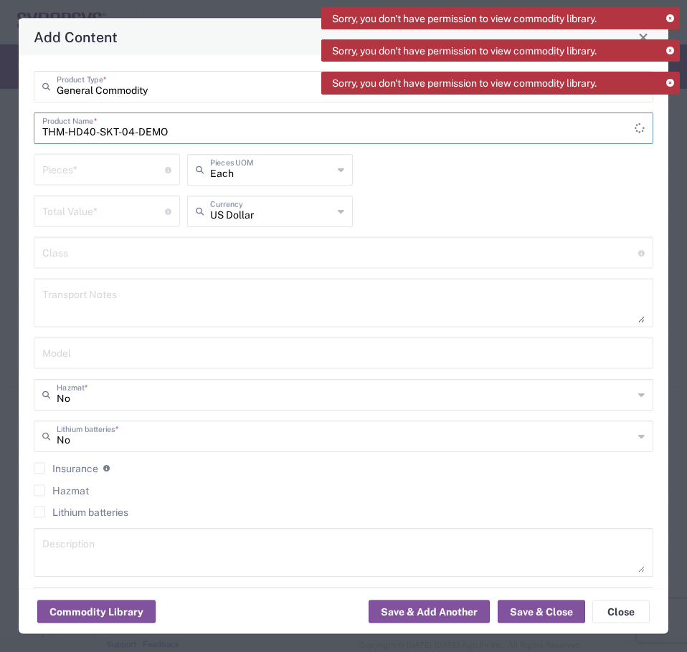
type input "THM-HD40-SKT-04-DEMO"
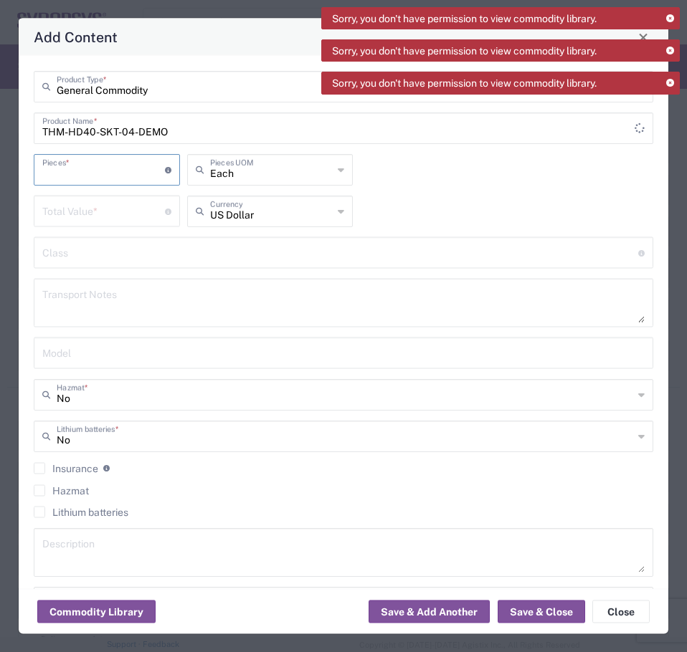
click at [109, 176] on input "number" at bounding box center [103, 168] width 123 height 25
type input "1"
click at [213, 305] on textarea at bounding box center [343, 303] width 602 height 40
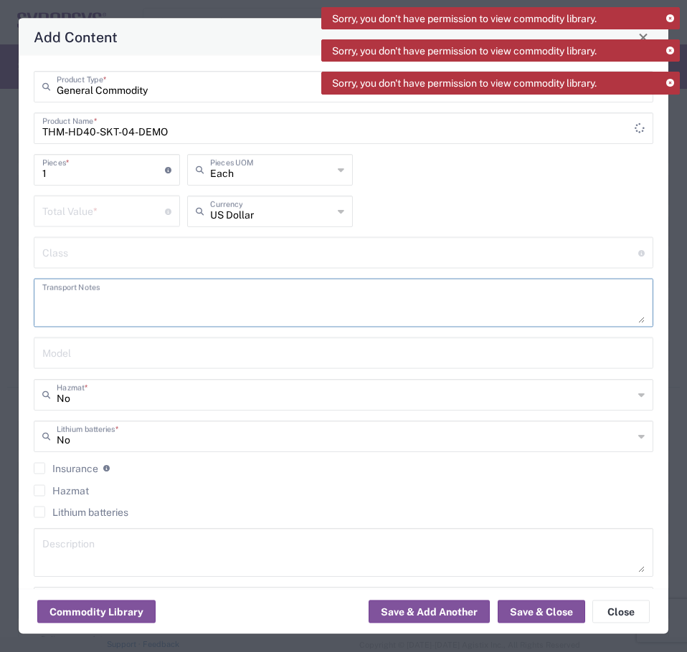
click at [158, 554] on textarea at bounding box center [343, 553] width 602 height 40
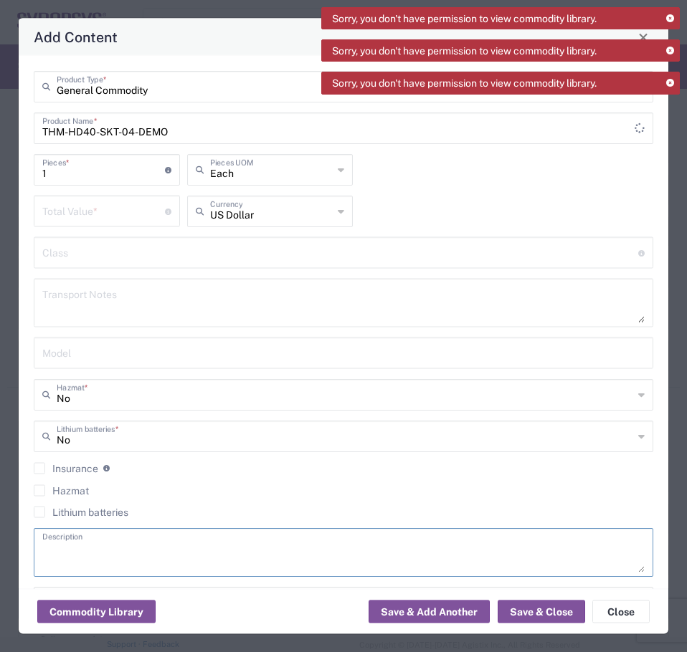
paste textarea "THERMAL CONTROL SOCKET HEAD 40MM"
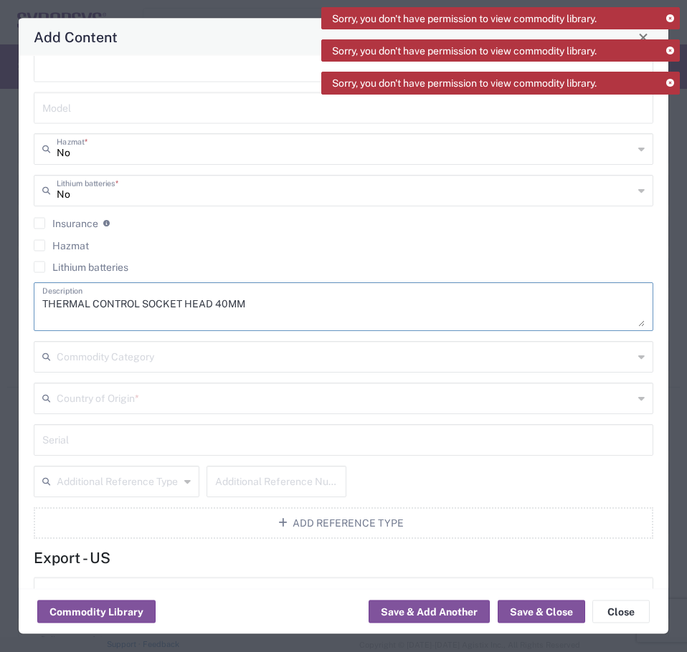
scroll to position [358, 0]
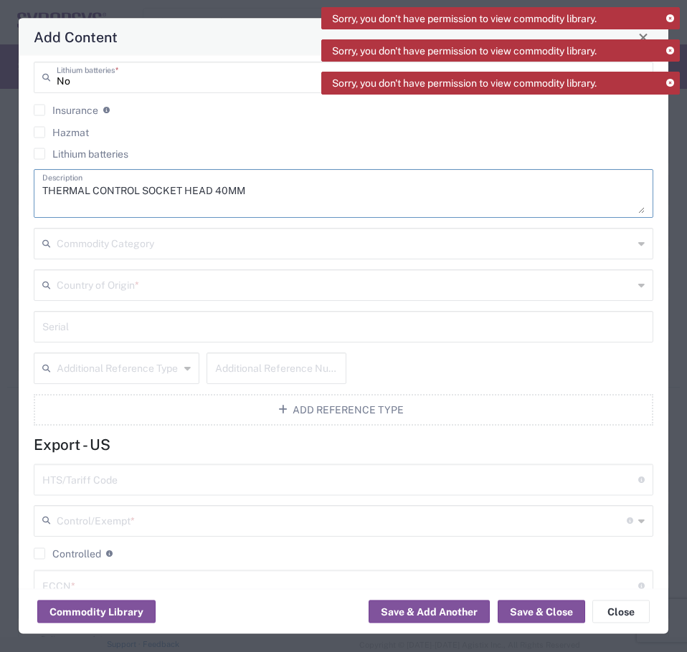
type textarea "THERMAL CONTROL SOCKET HEAD 40MM"
click at [176, 277] on input "text" at bounding box center [345, 284] width 576 height 25
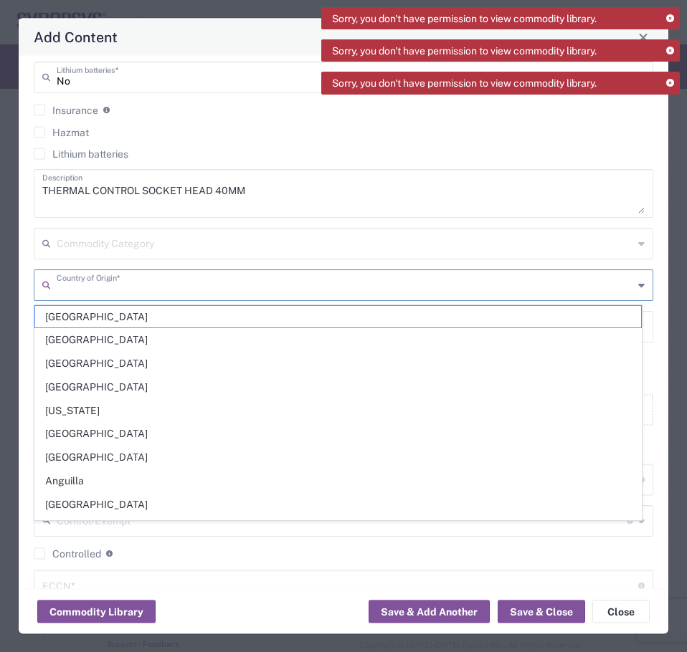
type input "[GEOGRAPHIC_DATA]"
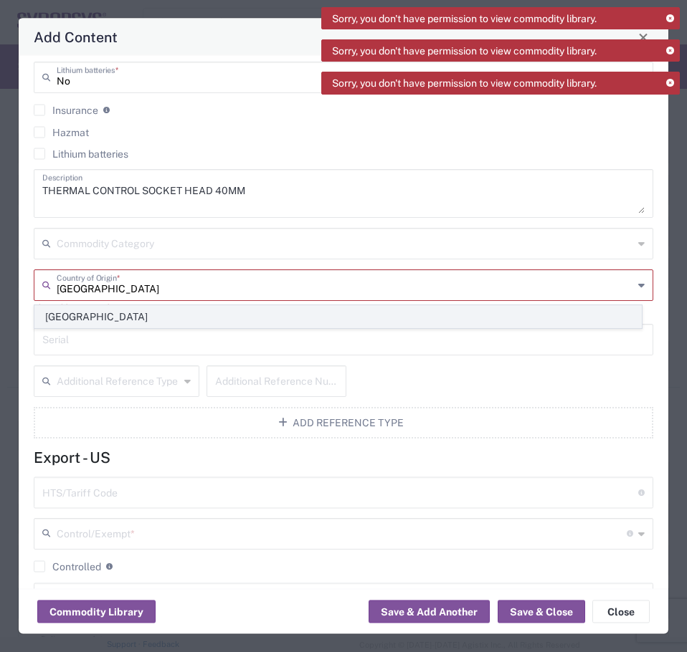
click at [166, 317] on span "[GEOGRAPHIC_DATA]" at bounding box center [338, 317] width 606 height 22
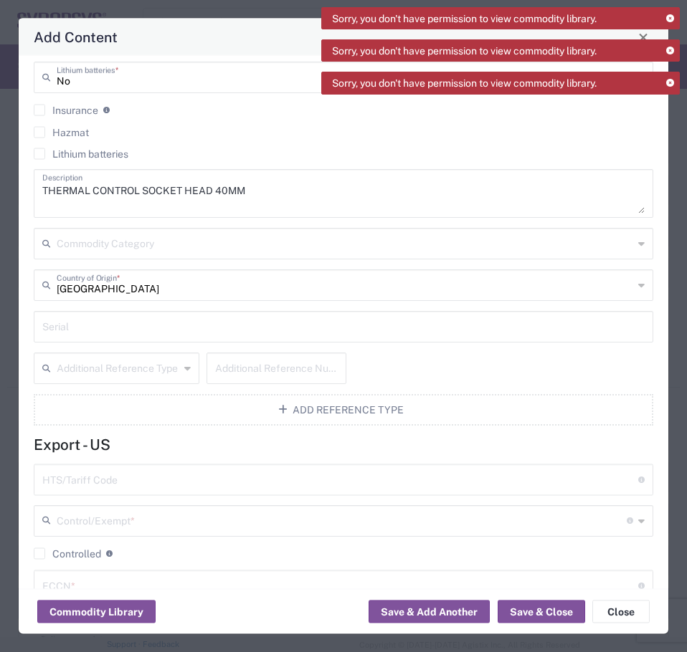
click at [148, 477] on input "text" at bounding box center [340, 478] width 596 height 25
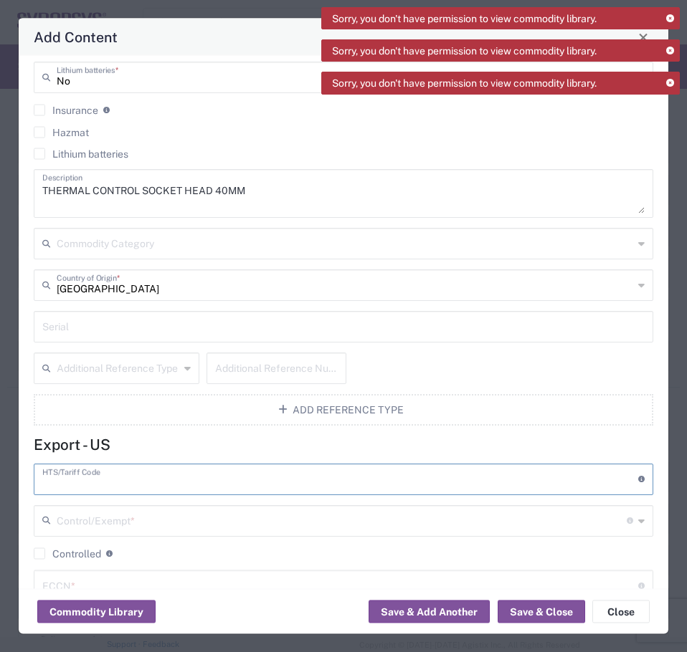
click at [156, 486] on input "text" at bounding box center [340, 478] width 596 height 25
paste input "9801.00.1010"
type input "9801.00.1010"
drag, startPoint x: 156, startPoint y: 486, endPoint x: -135, endPoint y: 463, distance: 291.9
click at [0, 463] on html "Sorry, you don't have permission to view commodity library. Sorry, you don't ha…" at bounding box center [343, 326] width 687 height 652
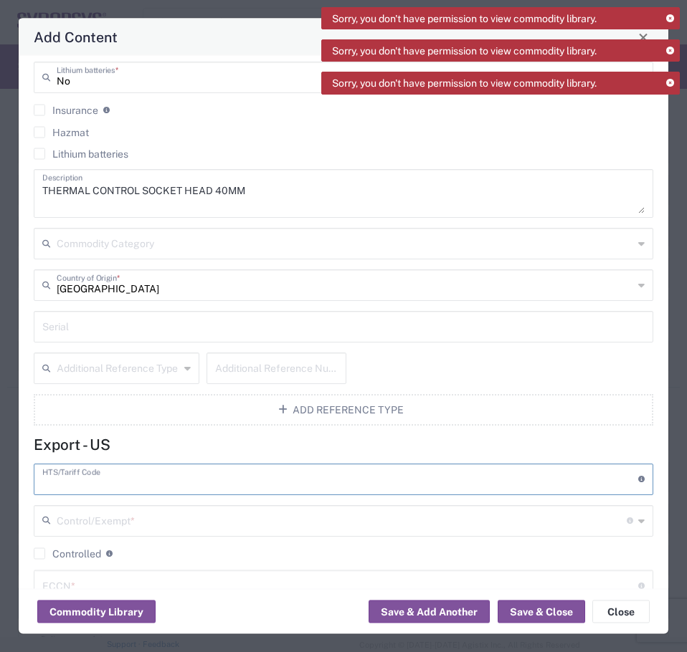
click at [171, 487] on input "text" at bounding box center [340, 478] width 596 height 25
paste input "9030.82.0000"
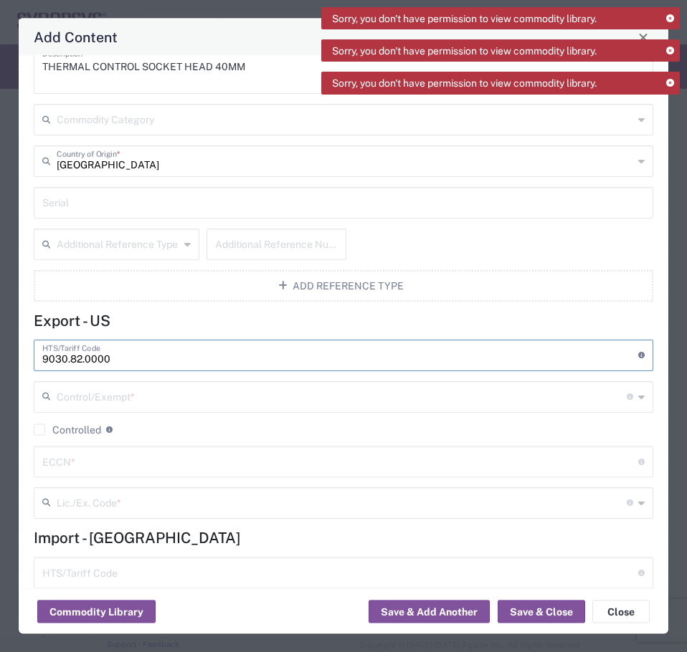
scroll to position [502, 0]
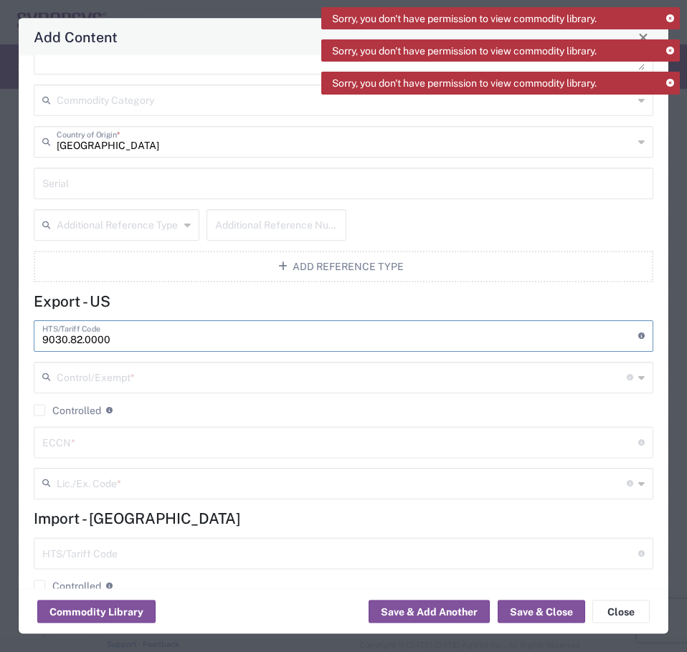
type input "9030.82.0000"
click at [186, 381] on input "text" at bounding box center [342, 376] width 570 height 25
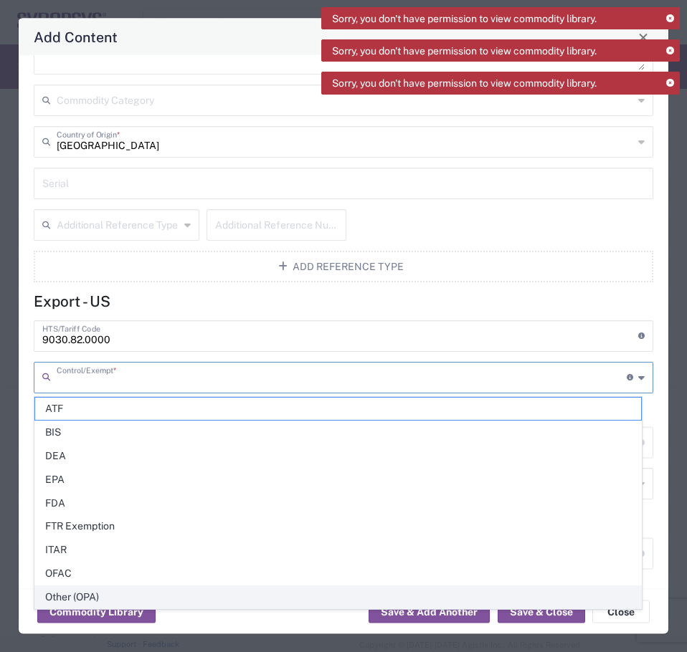
click at [162, 601] on span "Other (OPA)" at bounding box center [338, 597] width 606 height 22
type input "Other (OPA)"
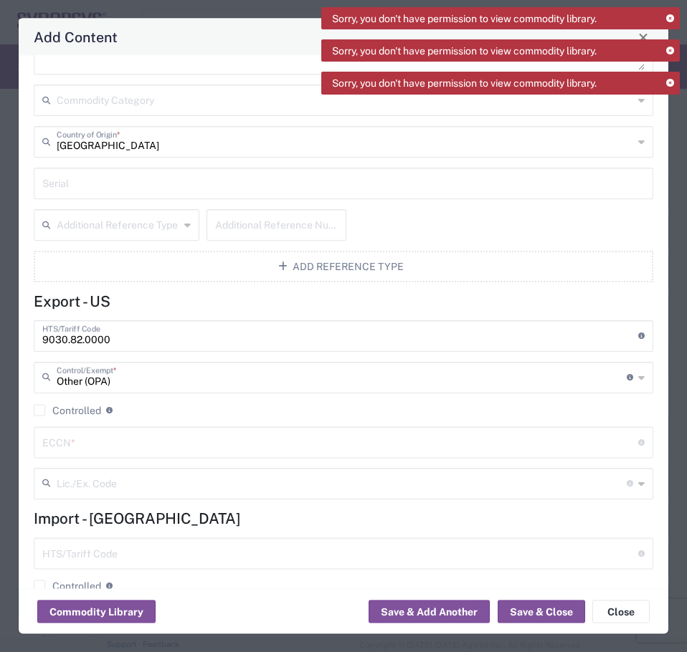
click at [163, 435] on input "text" at bounding box center [340, 441] width 596 height 25
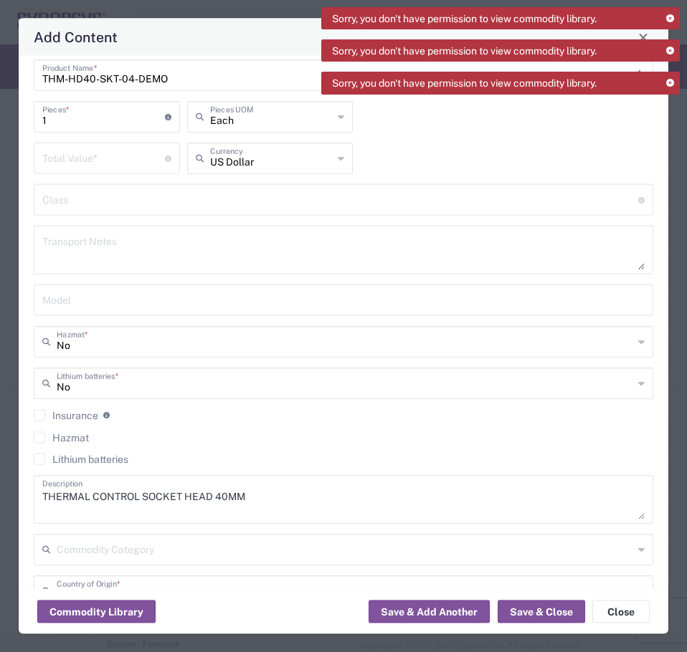
scroll to position [0, 0]
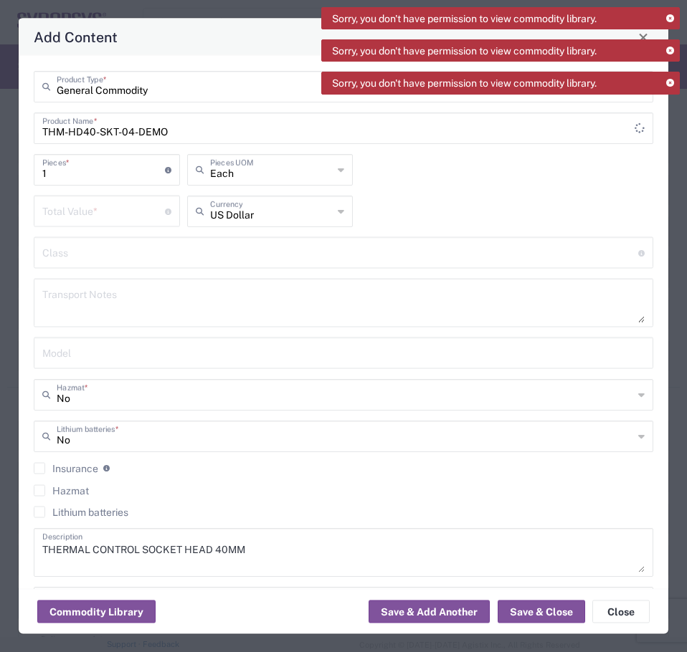
type input "3a992"
click at [126, 200] on input "number" at bounding box center [103, 210] width 123 height 25
type input "4800"
click at [538, 609] on button "Save & Close" at bounding box center [540, 612] width 87 height 23
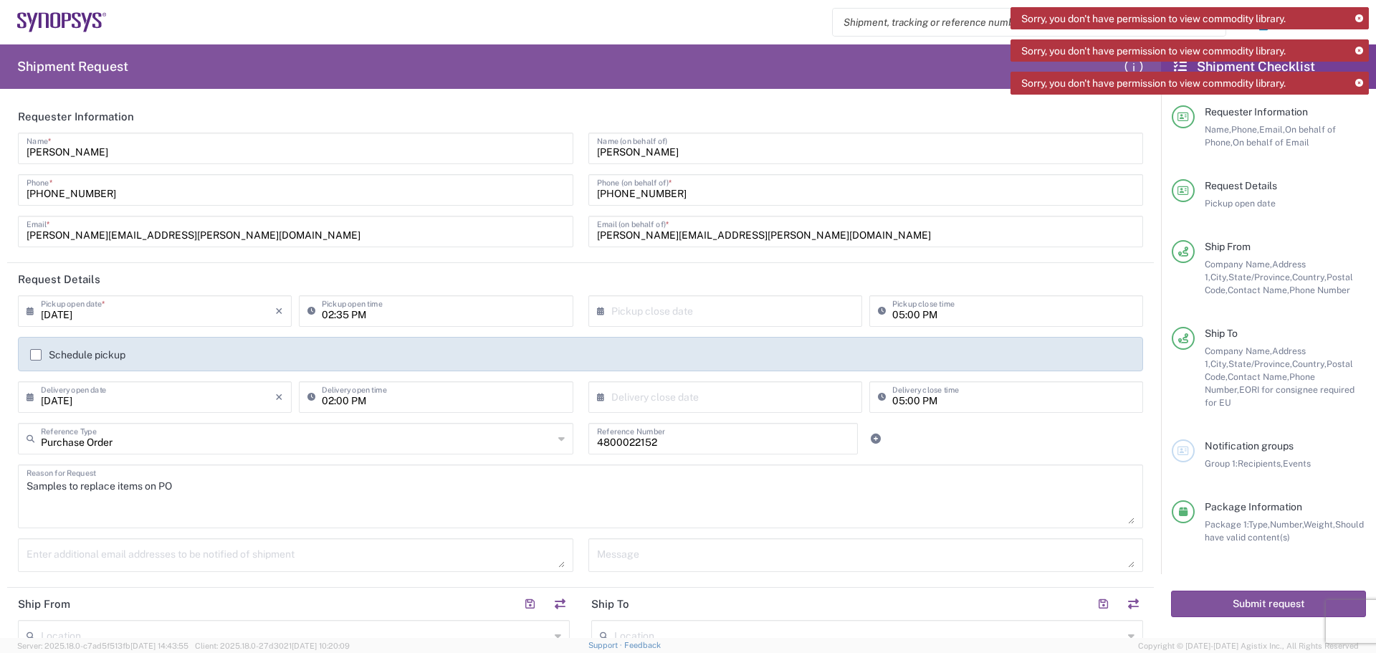
click at [1226, 442] on div "Notification groups Group 1: Recipients, Events" at bounding box center [1280, 454] width 171 height 31
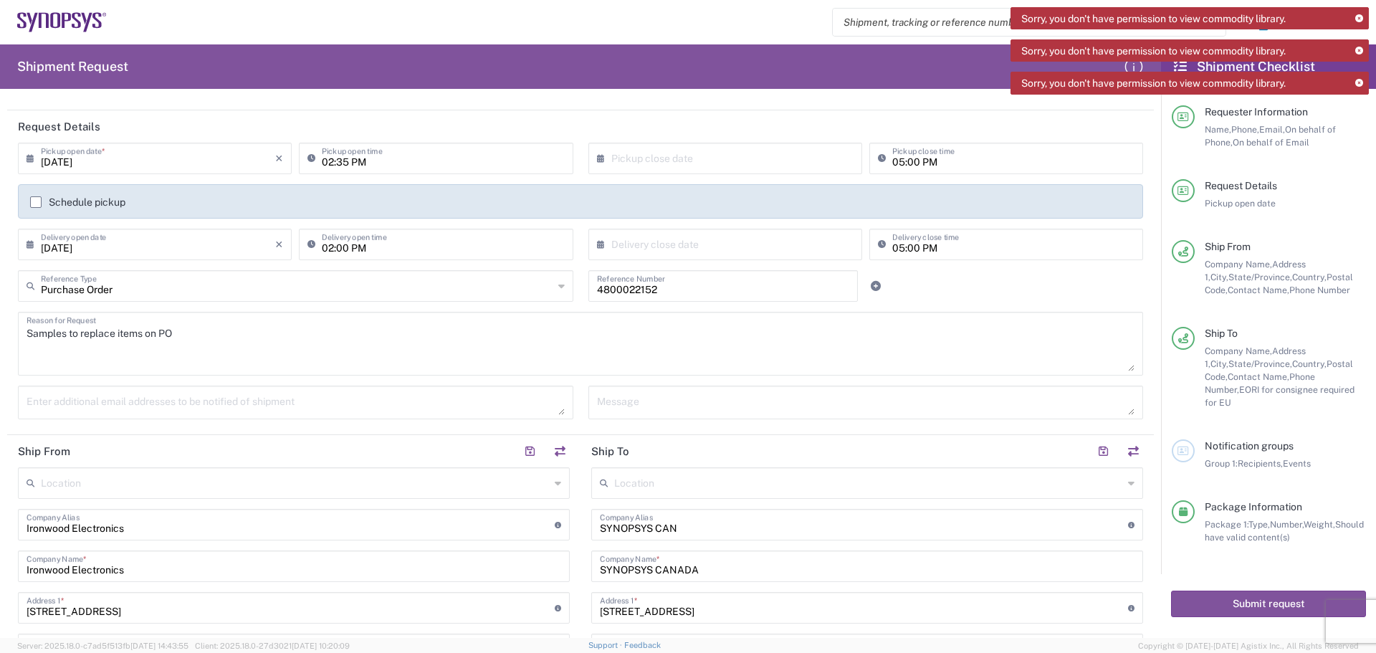
scroll to position [215, 0]
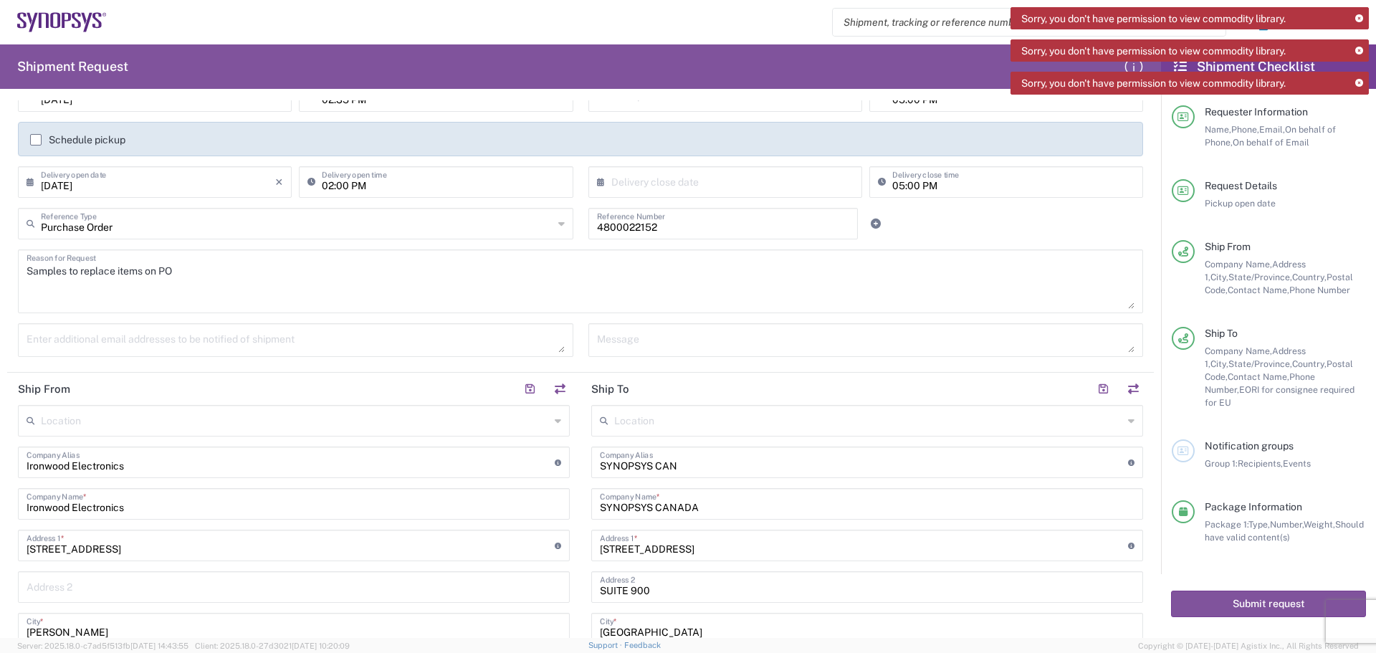
click at [297, 338] on textarea at bounding box center [296, 340] width 538 height 25
paste textarea "[PERSON_NAME] <[PERSON_NAME][EMAIL_ADDRESS][PERSON_NAME][DOMAIN_NAME]>"
drag, startPoint x: 93, startPoint y: 343, endPoint x: 1, endPoint y: 293, distance: 104.9
click at [0, 292] on form "Requester Information [PERSON_NAME] Name * [PHONE_NUMBER] Phone * [PERSON_NAME]…" at bounding box center [580, 369] width 1161 height 538
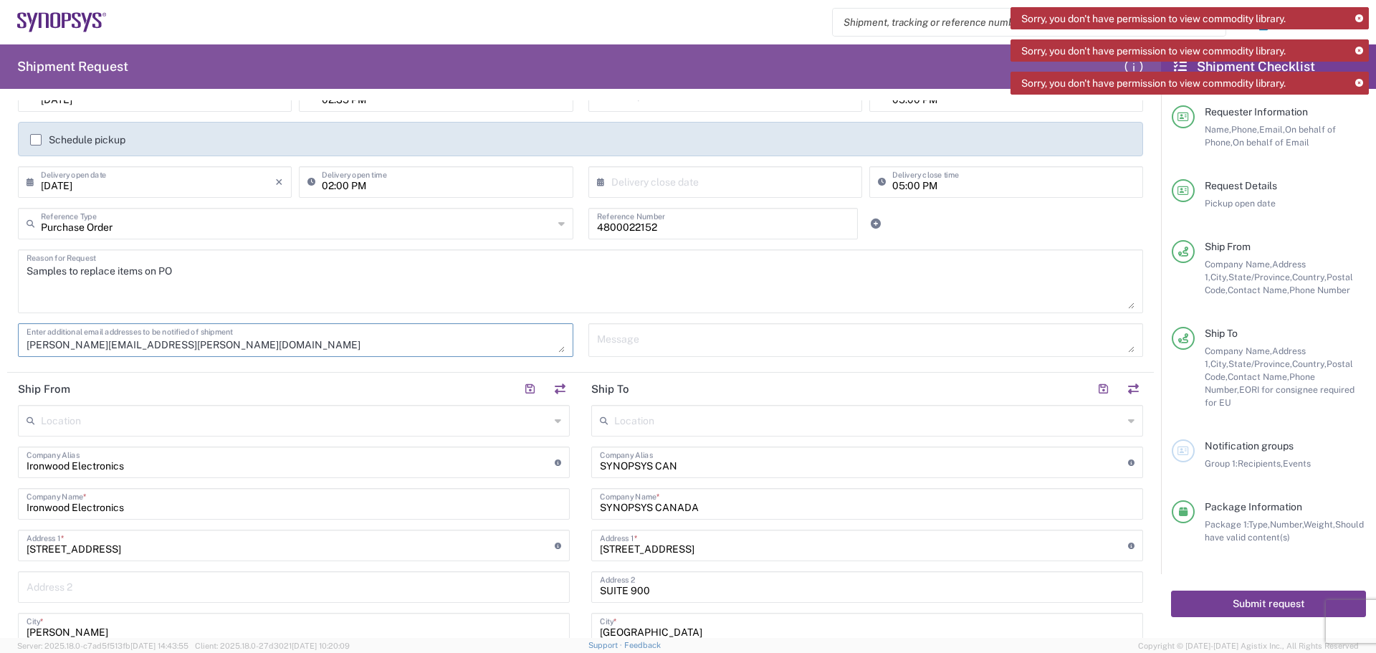
type textarea "[PERSON_NAME][EMAIL_ADDRESS][PERSON_NAME][DOMAIN_NAME]"
click at [1192, 591] on button "Submit request" at bounding box center [1268, 604] width 195 height 27
